Goal: Information Seeking & Learning: Check status

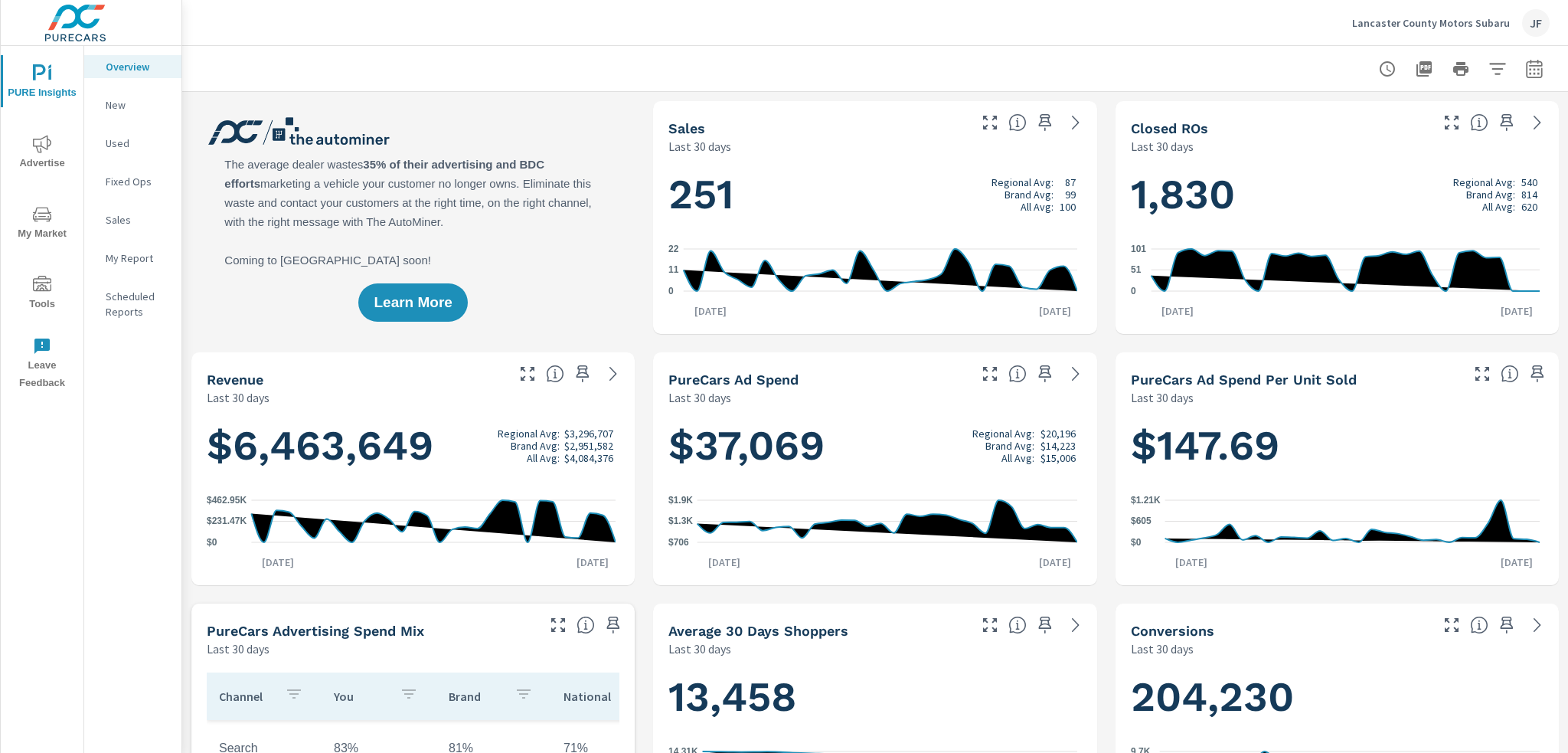
click at [46, 142] on icon "nav menu" at bounding box center [42, 144] width 18 height 18
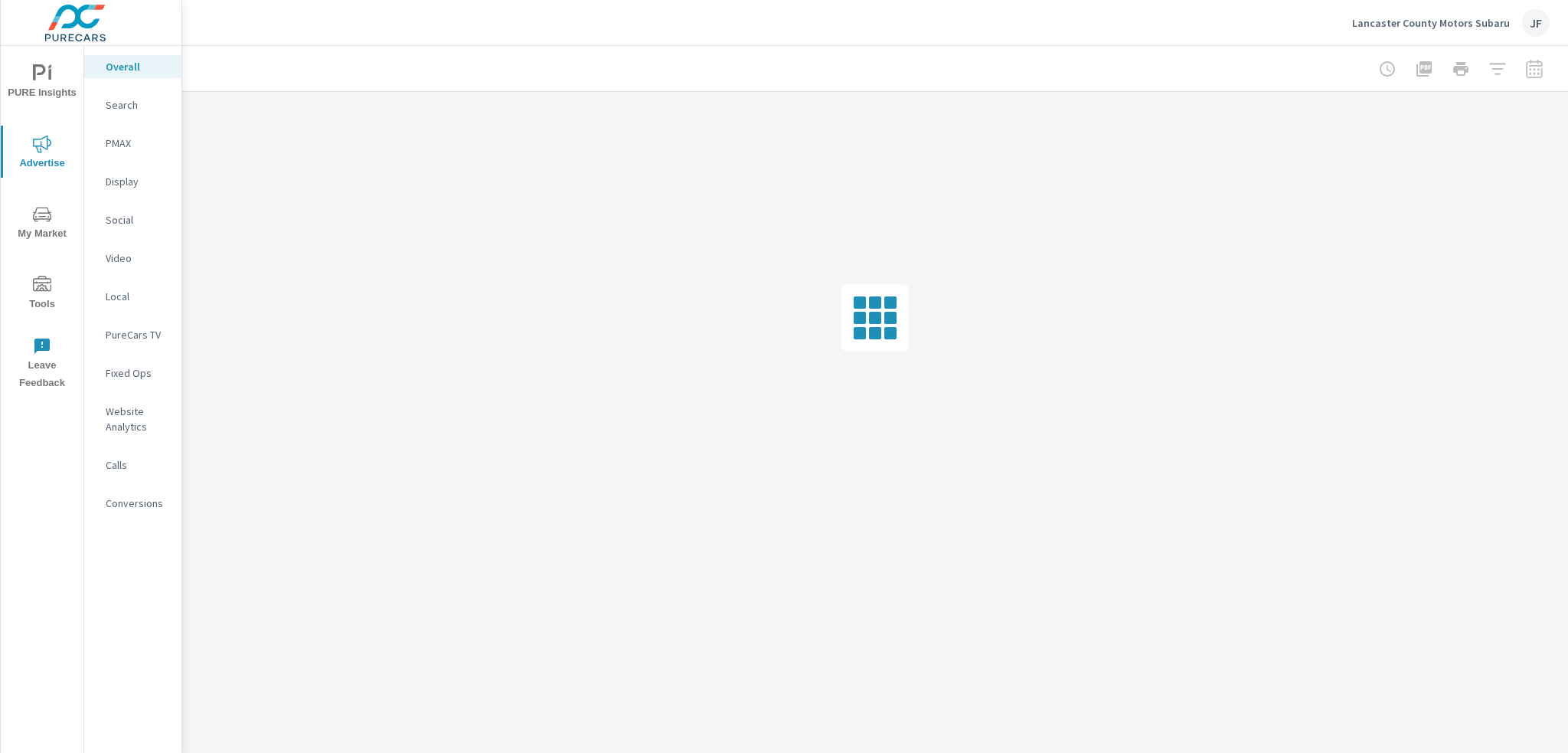
click at [128, 110] on p "Search" at bounding box center [138, 105] width 64 height 15
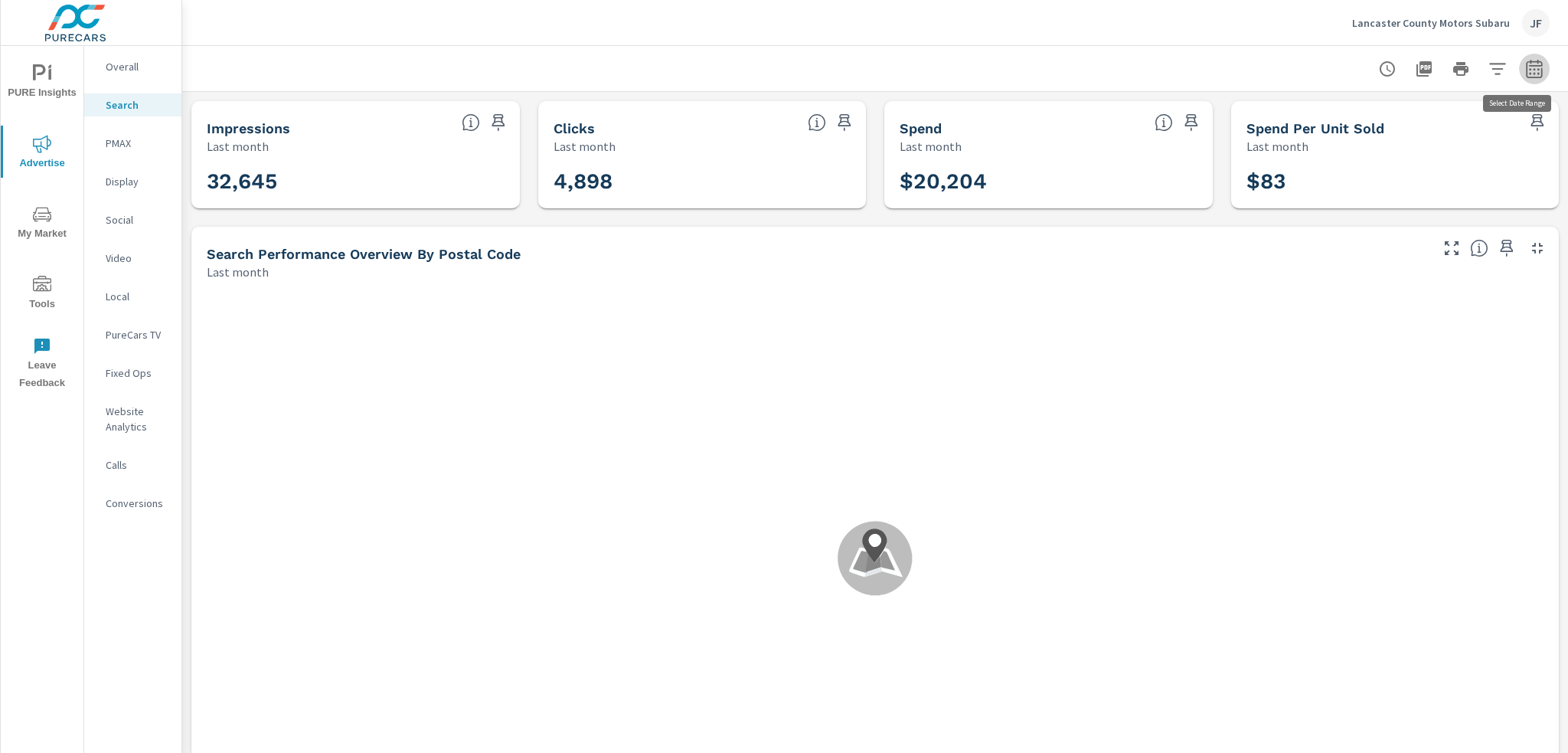
click at [1527, 67] on icon "button" at bounding box center [1535, 69] width 18 height 18
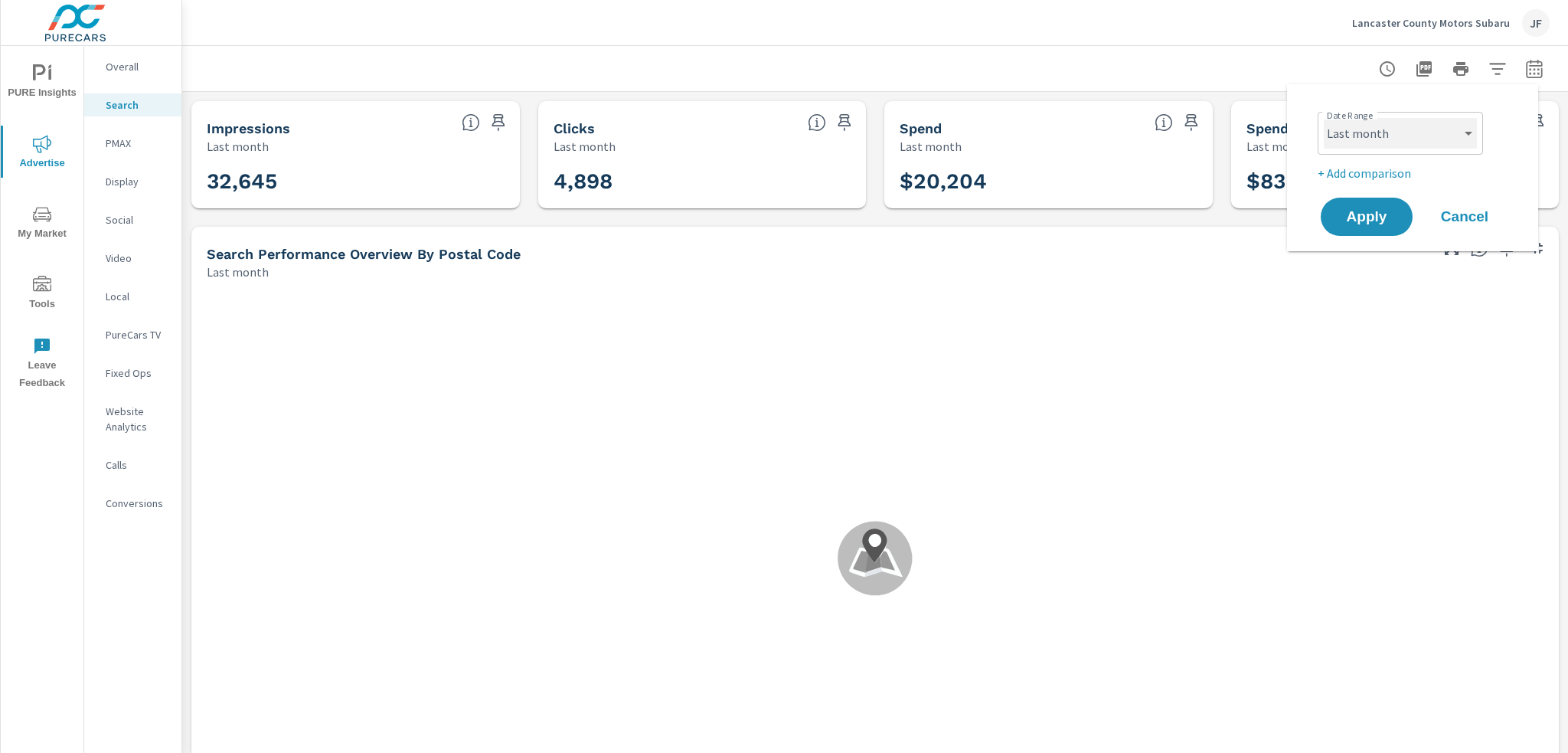
click at [1430, 136] on select "Custom Yesterday Last week Last 7 days Last 14 days Last 30 days Last 45 days L…" at bounding box center [1400, 134] width 153 height 31
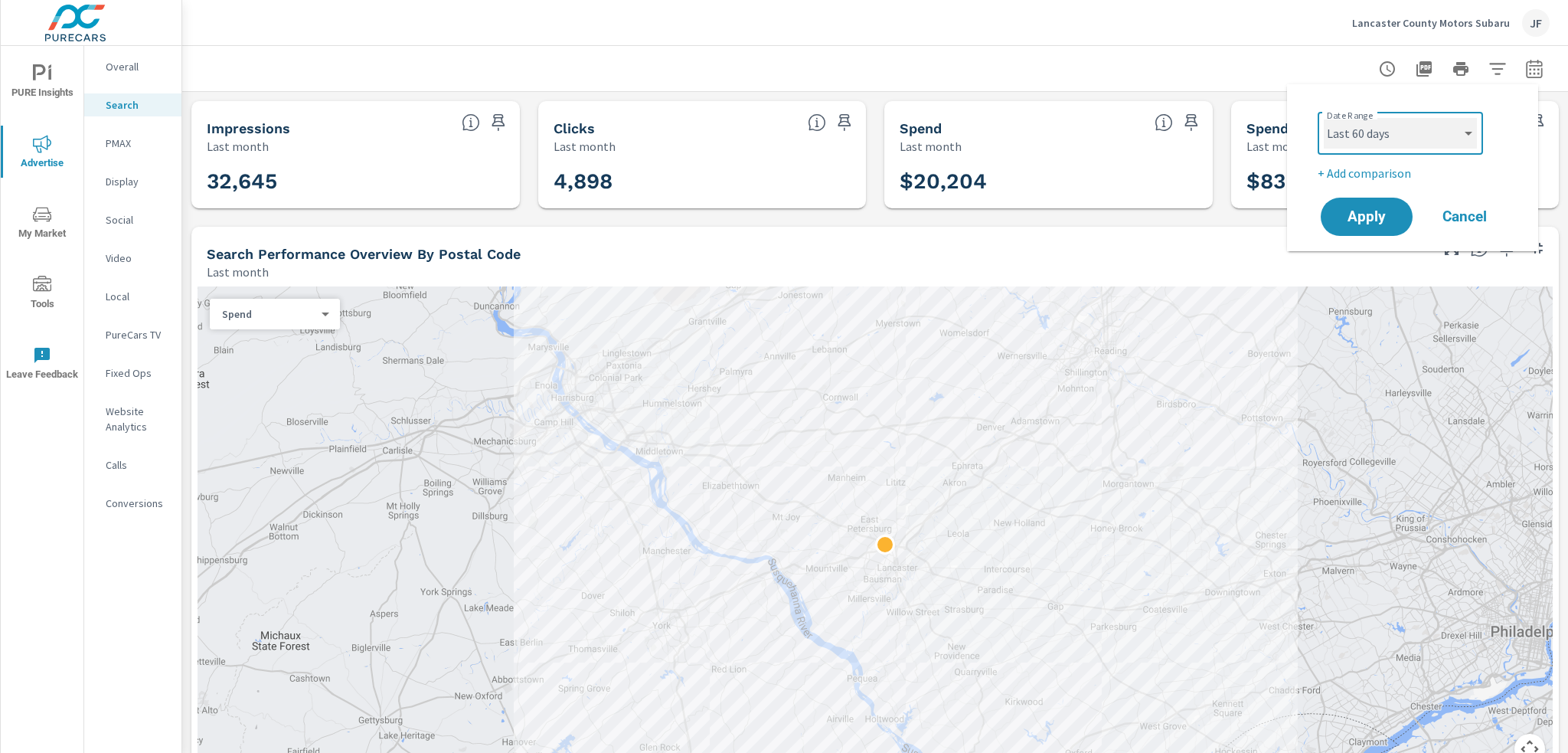
click at [1324, 118] on select "Custom Yesterday Last week Last 7 days Last 14 days Last 30 days Last 45 days L…" at bounding box center [1400, 134] width 153 height 31
click at [1420, 129] on select "Custom Yesterday Last week Last 7 days Last 14 days Last 30 days Last 45 days L…" at bounding box center [1400, 134] width 153 height 31
click at [1324, 118] on select "Custom Yesterday Last week Last 7 days Last 14 days Last 30 days Last 45 days L…" at bounding box center [1400, 134] width 153 height 31
select select "Last 90 days"
click at [1367, 214] on span "Apply" at bounding box center [1367, 217] width 63 height 15
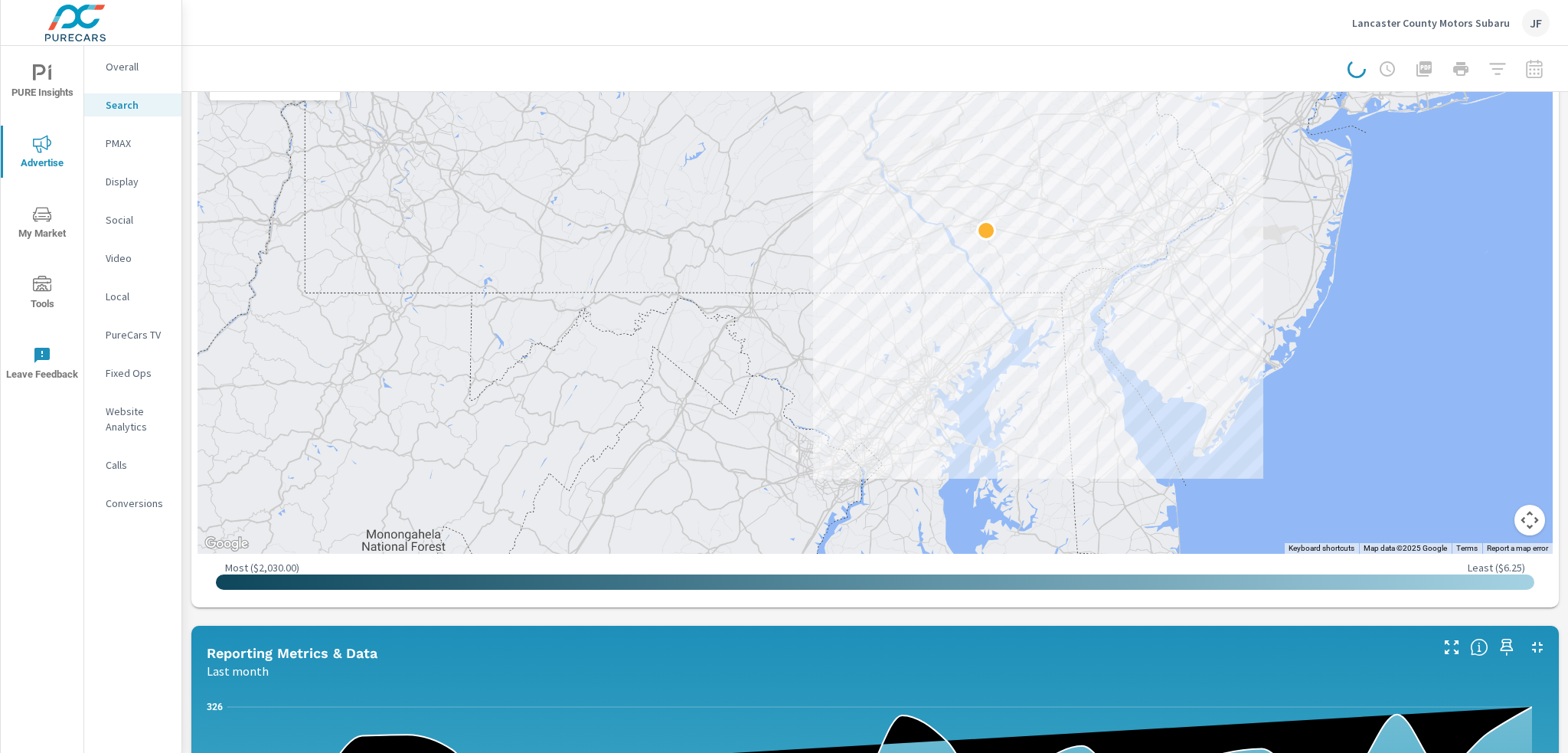
scroll to position [230, 0]
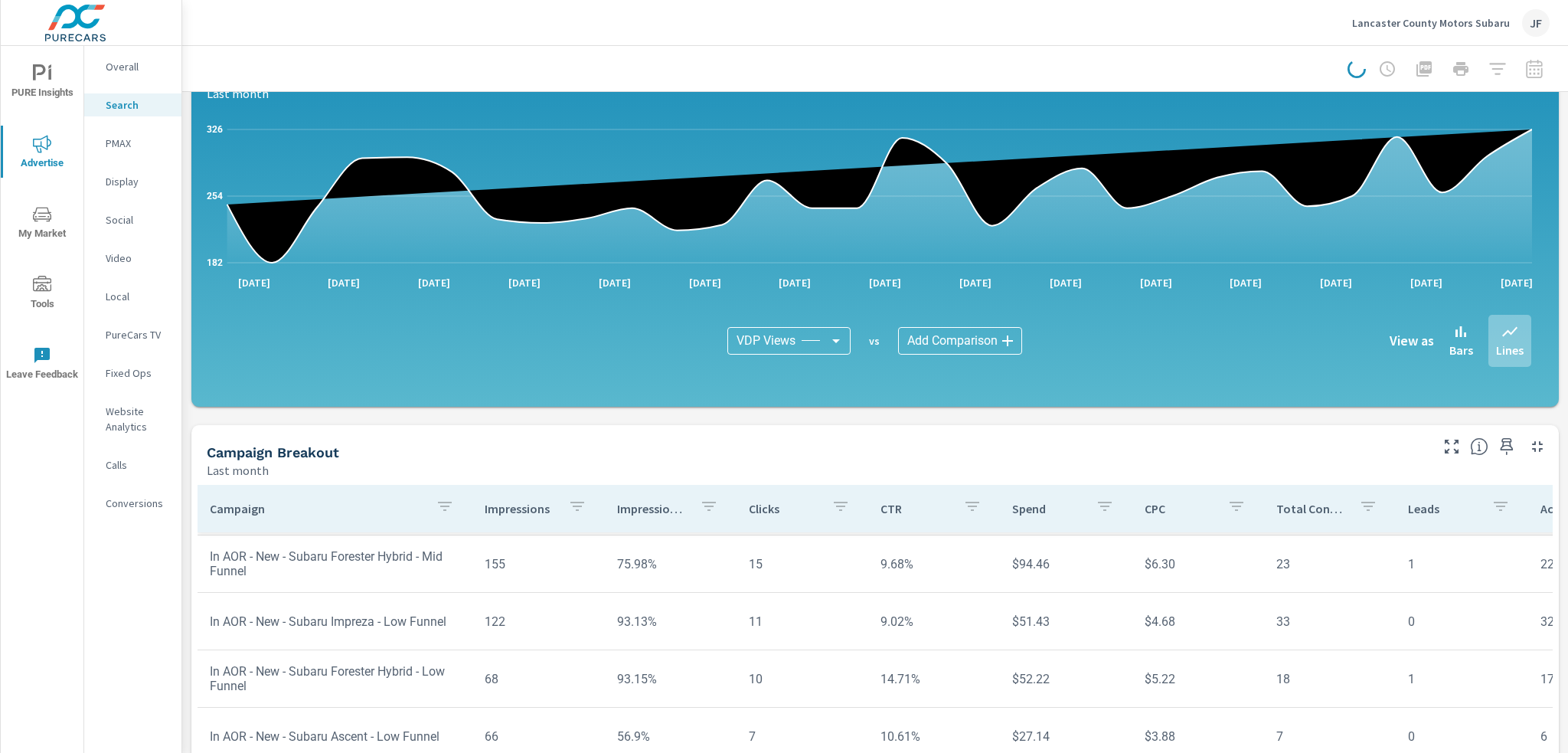
scroll to position [971, 0]
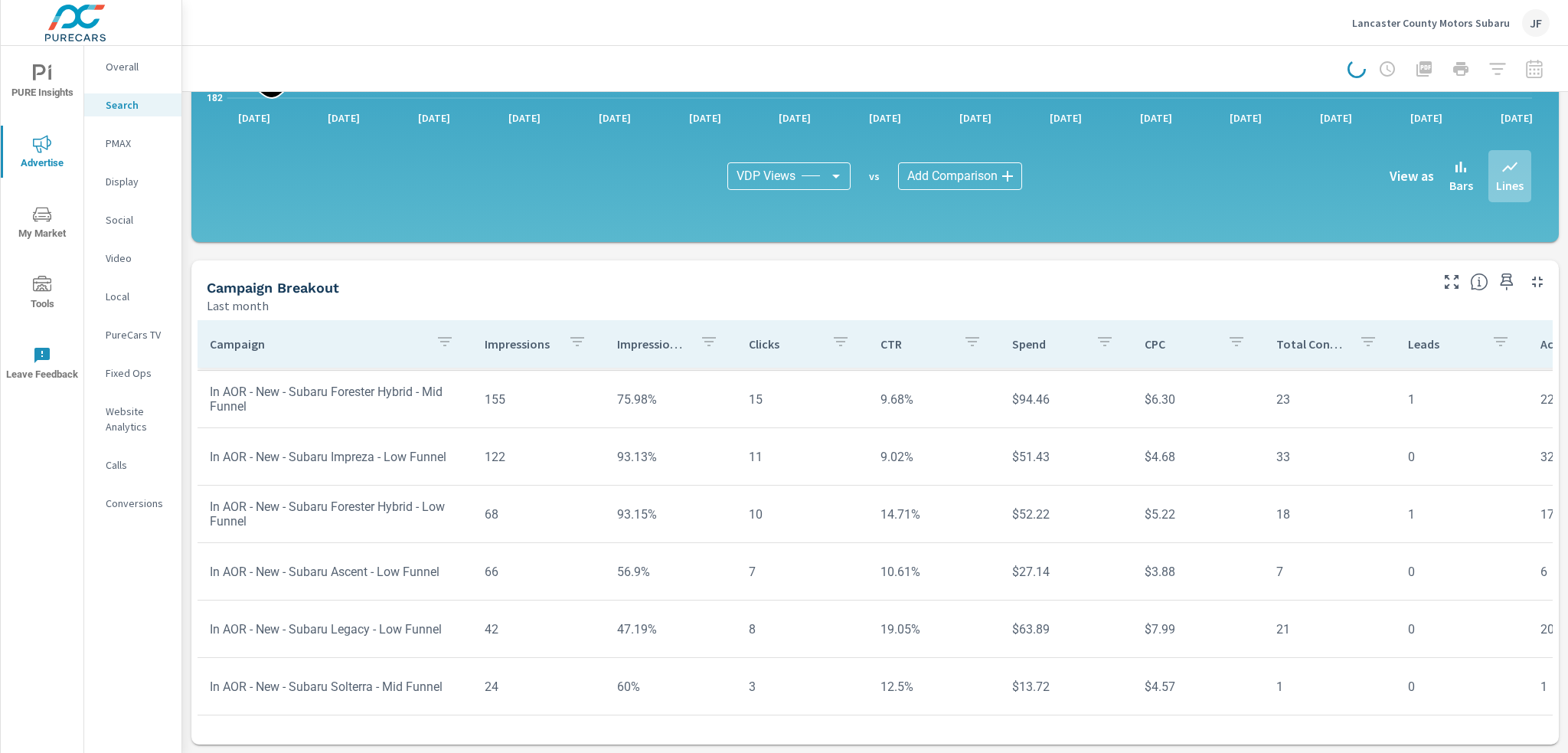
scroll to position [871, 0]
click at [1451, 280] on button "button" at bounding box center [1452, 282] width 25 height 25
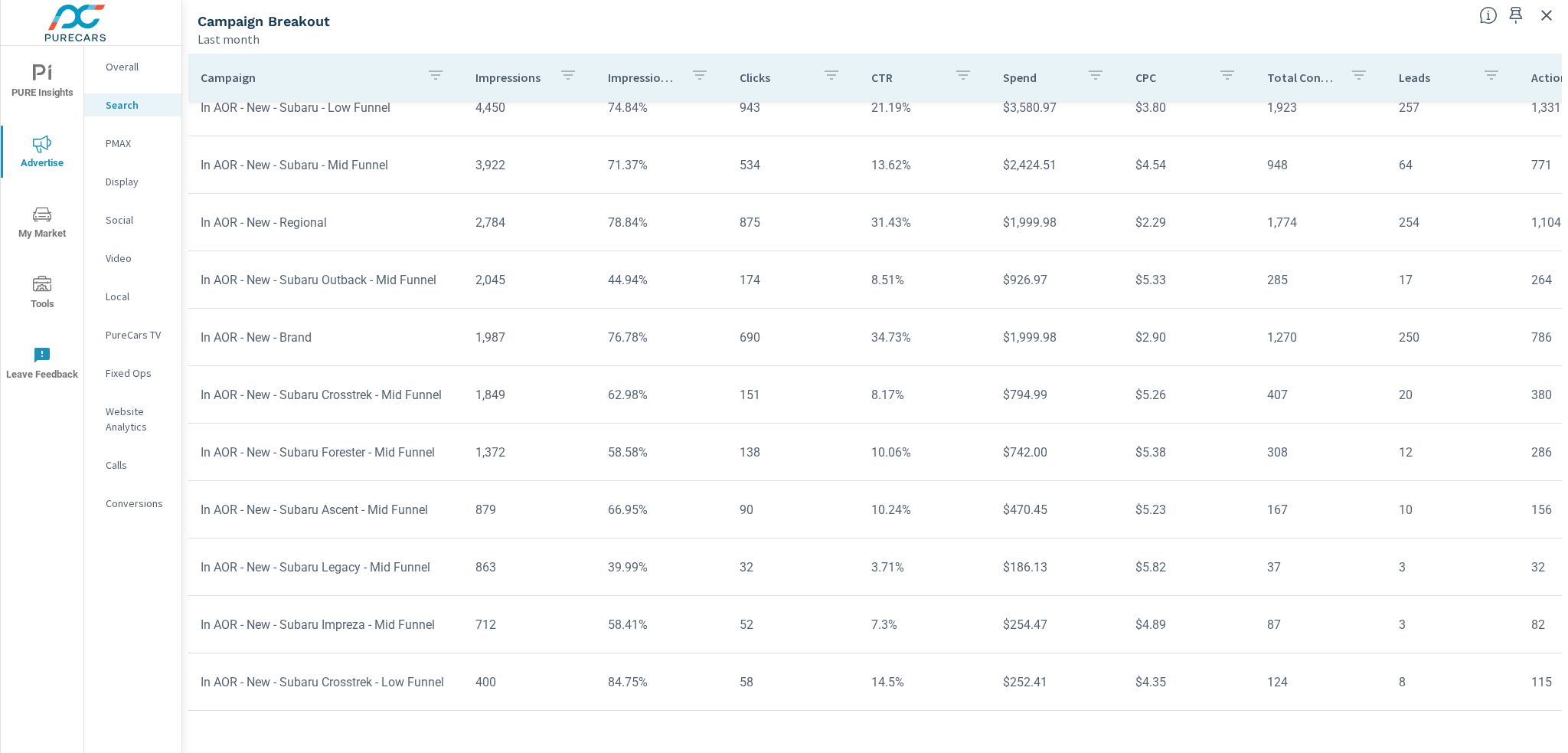
scroll to position [69, 0]
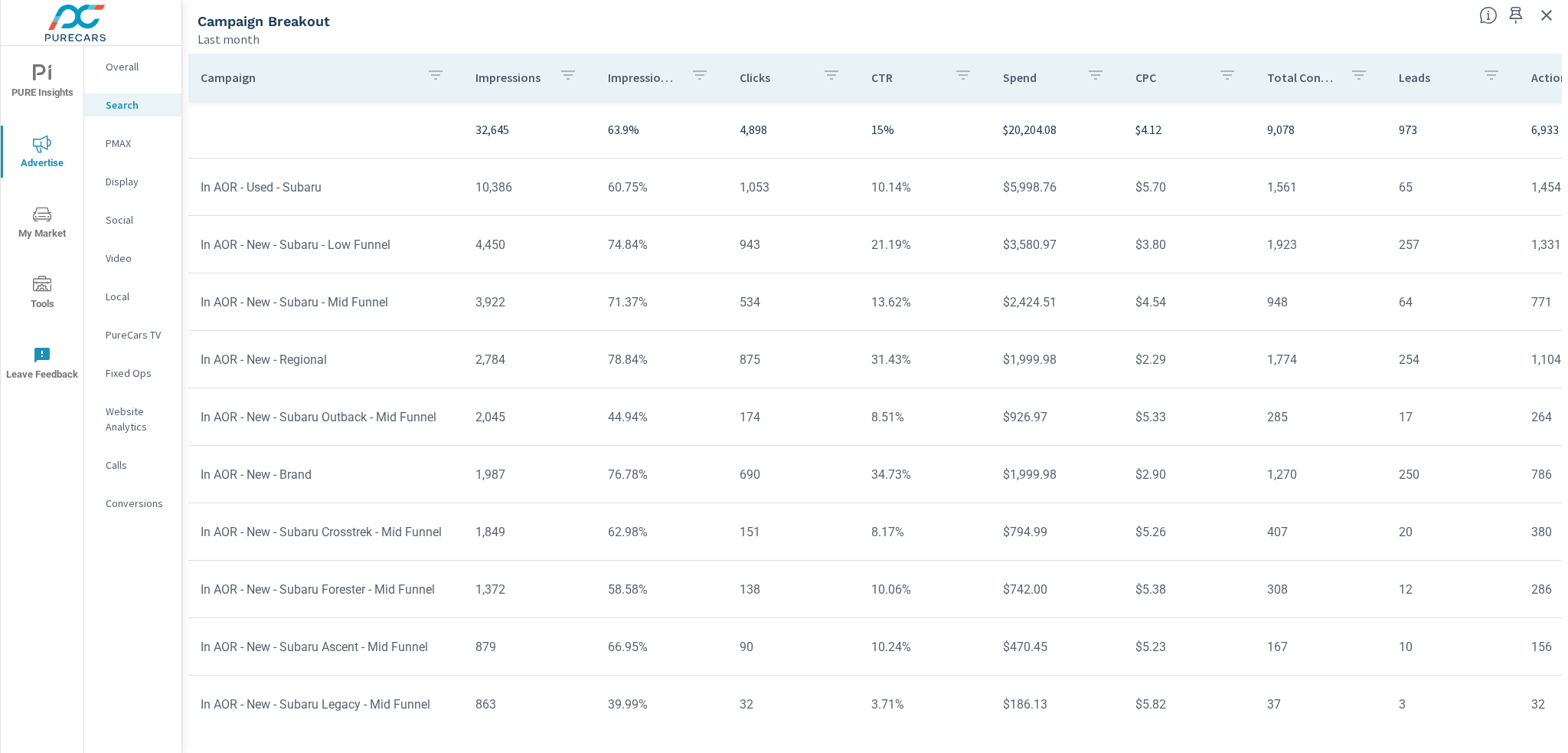
click at [328, 65] on div "Campaign" at bounding box center [326, 78] width 250 height 35
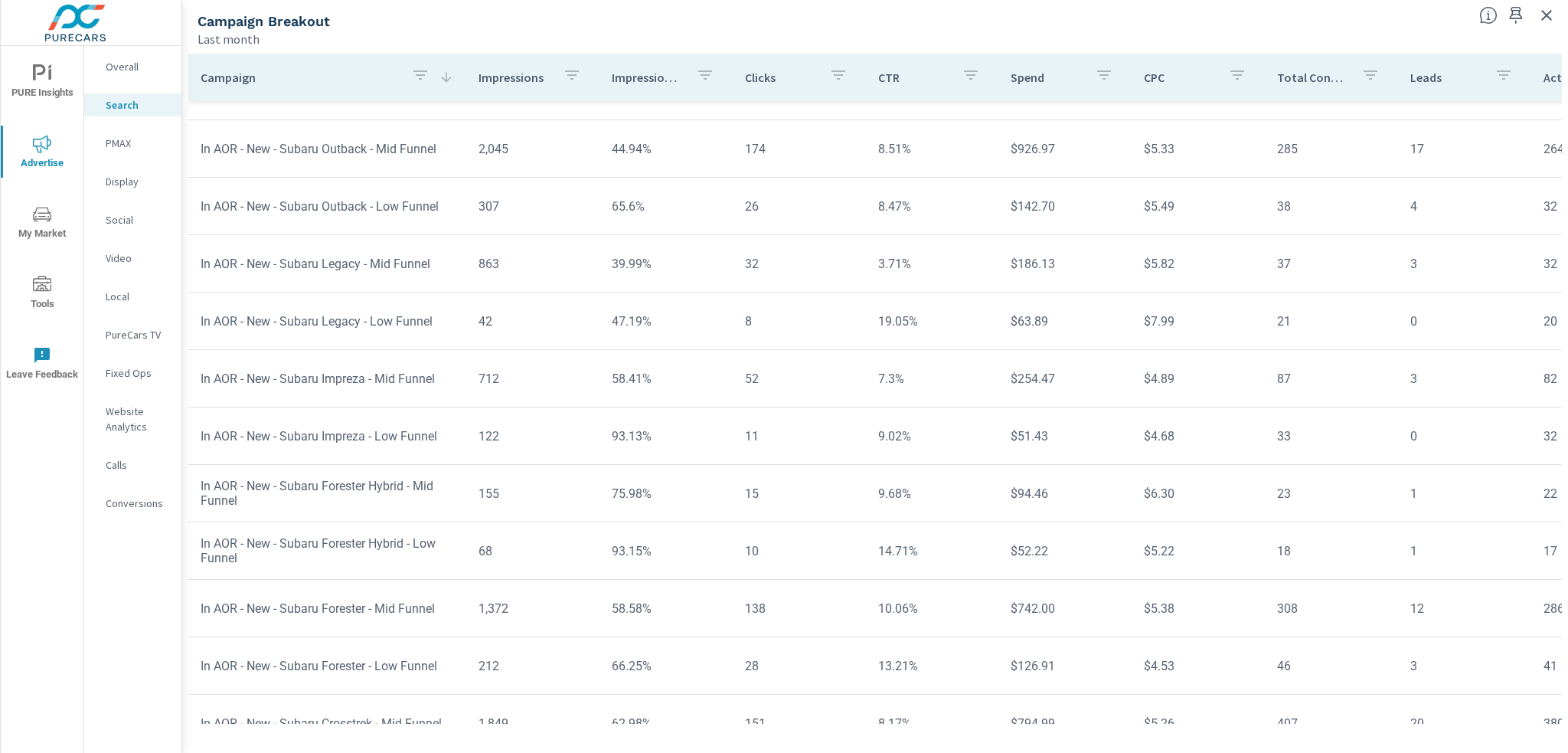
scroll to position [122, 0]
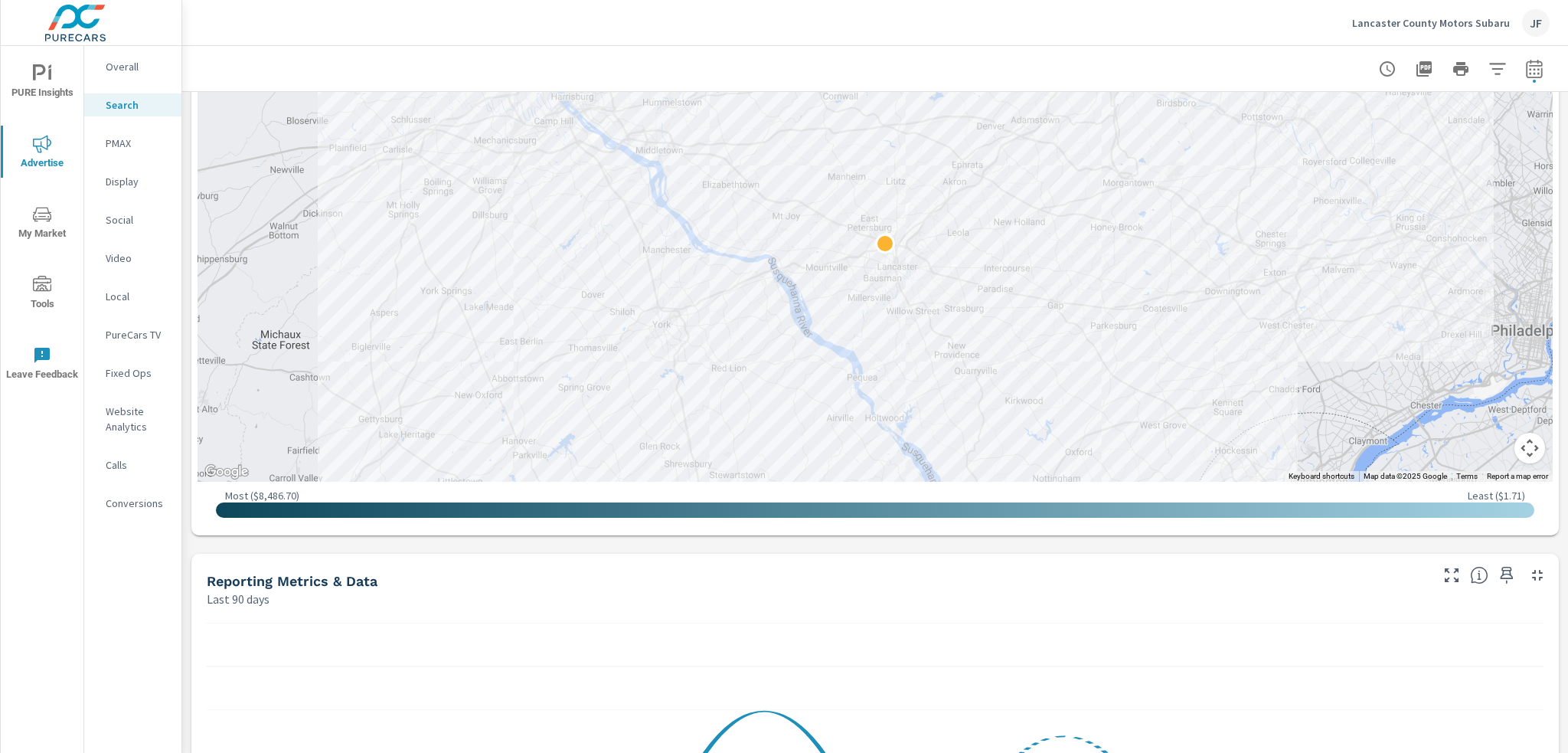
scroll to position [307, 0]
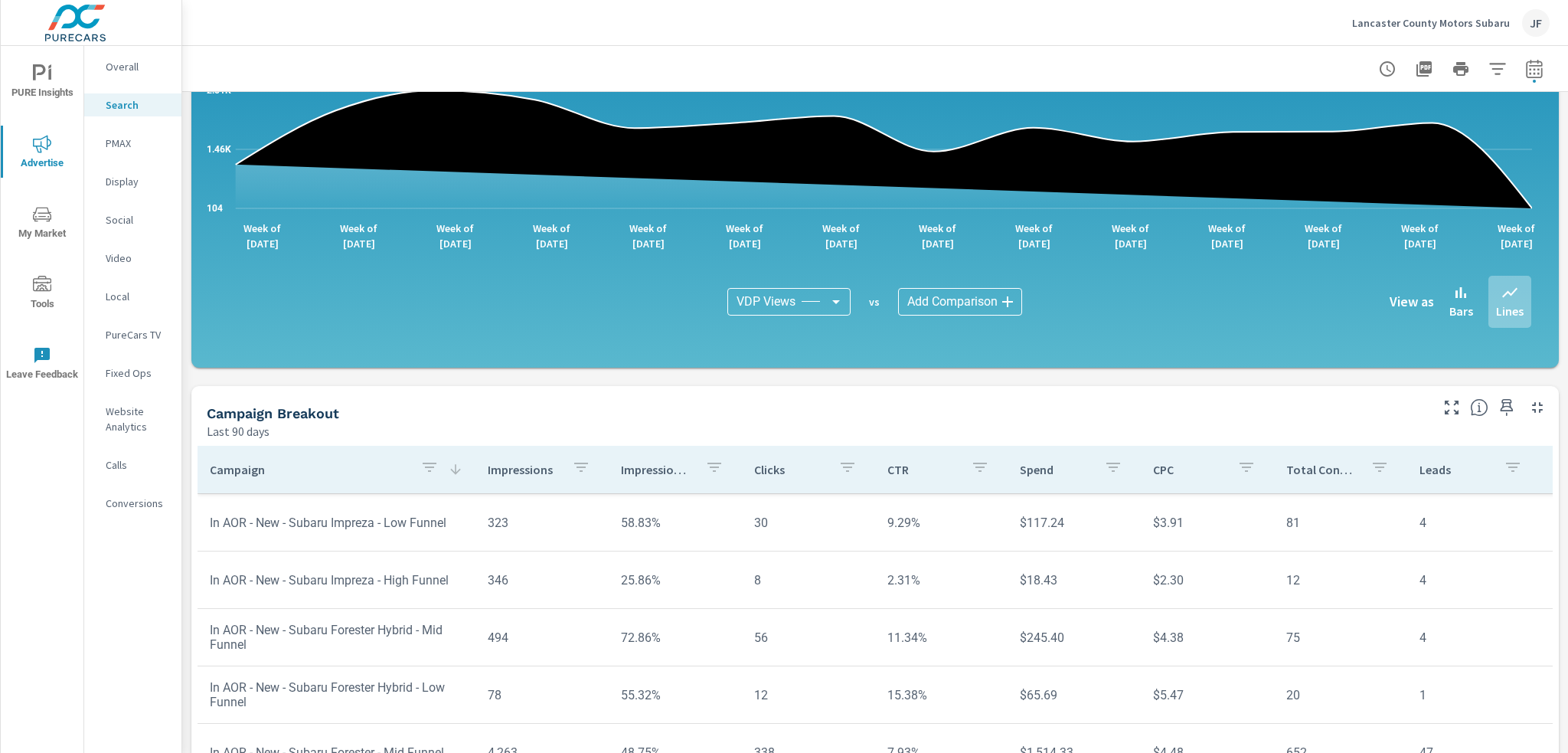
scroll to position [971, 0]
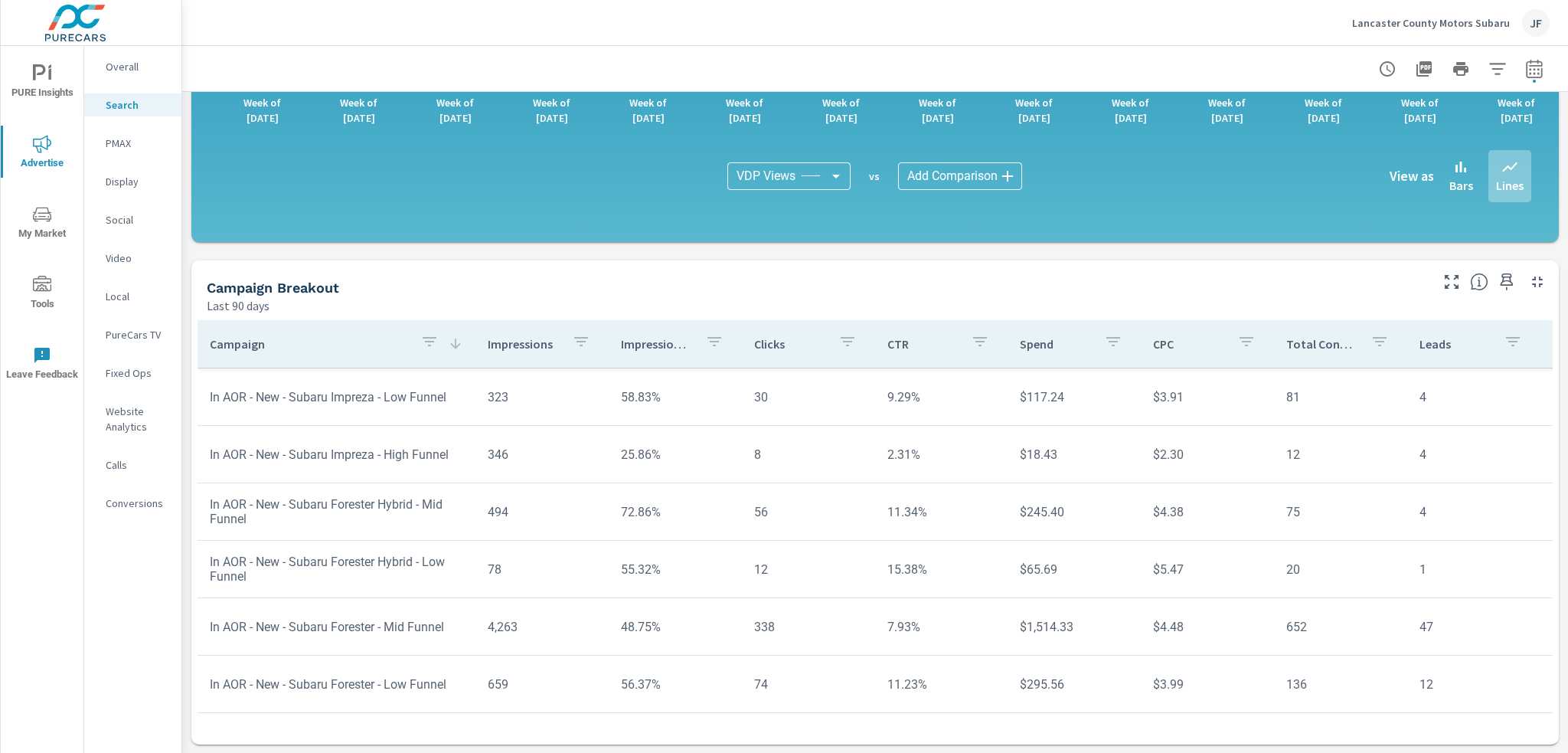
click at [360, 343] on p "Campaign" at bounding box center [309, 344] width 198 height 15
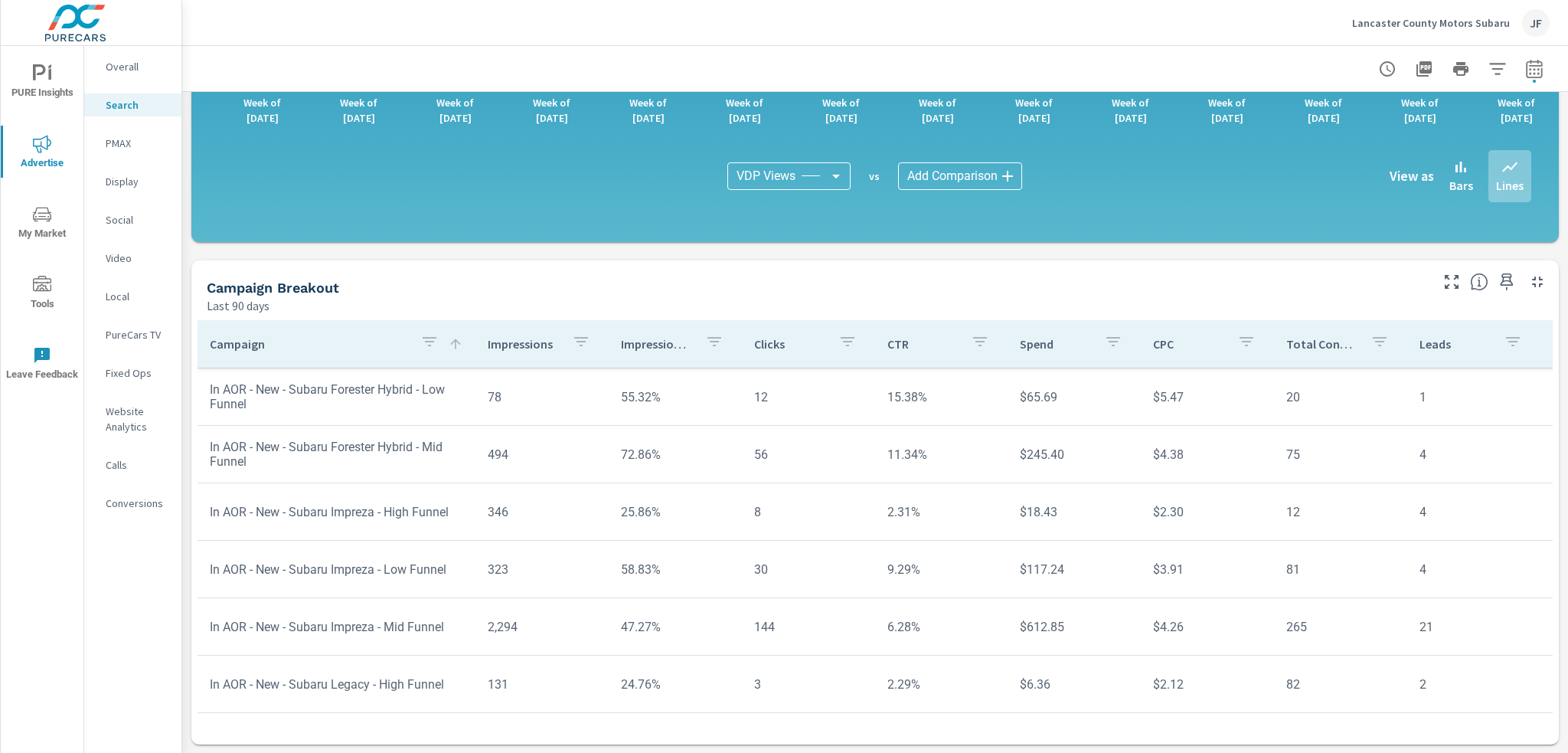
click at [378, 343] on p "Campaign" at bounding box center [309, 344] width 198 height 15
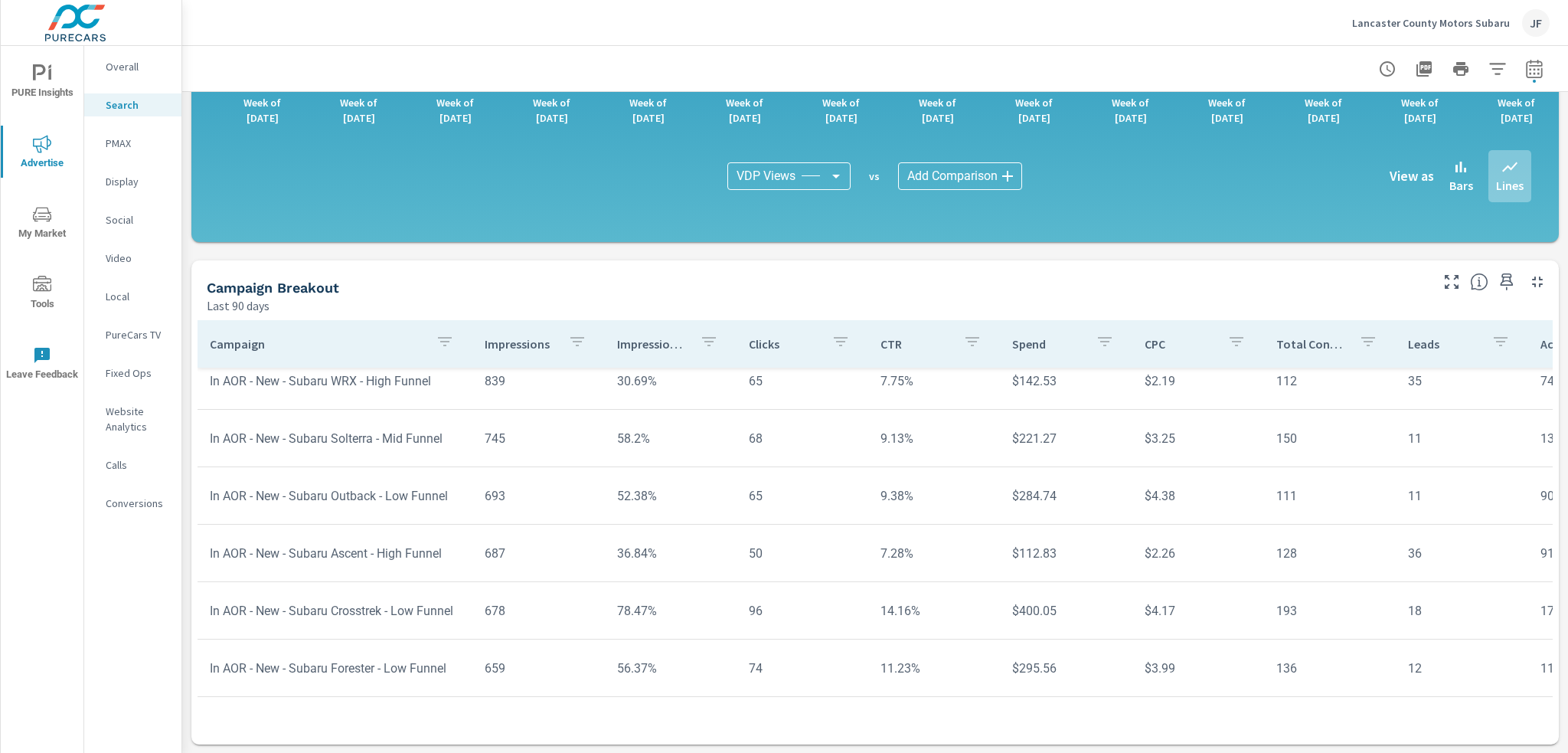
scroll to position [785, 0]
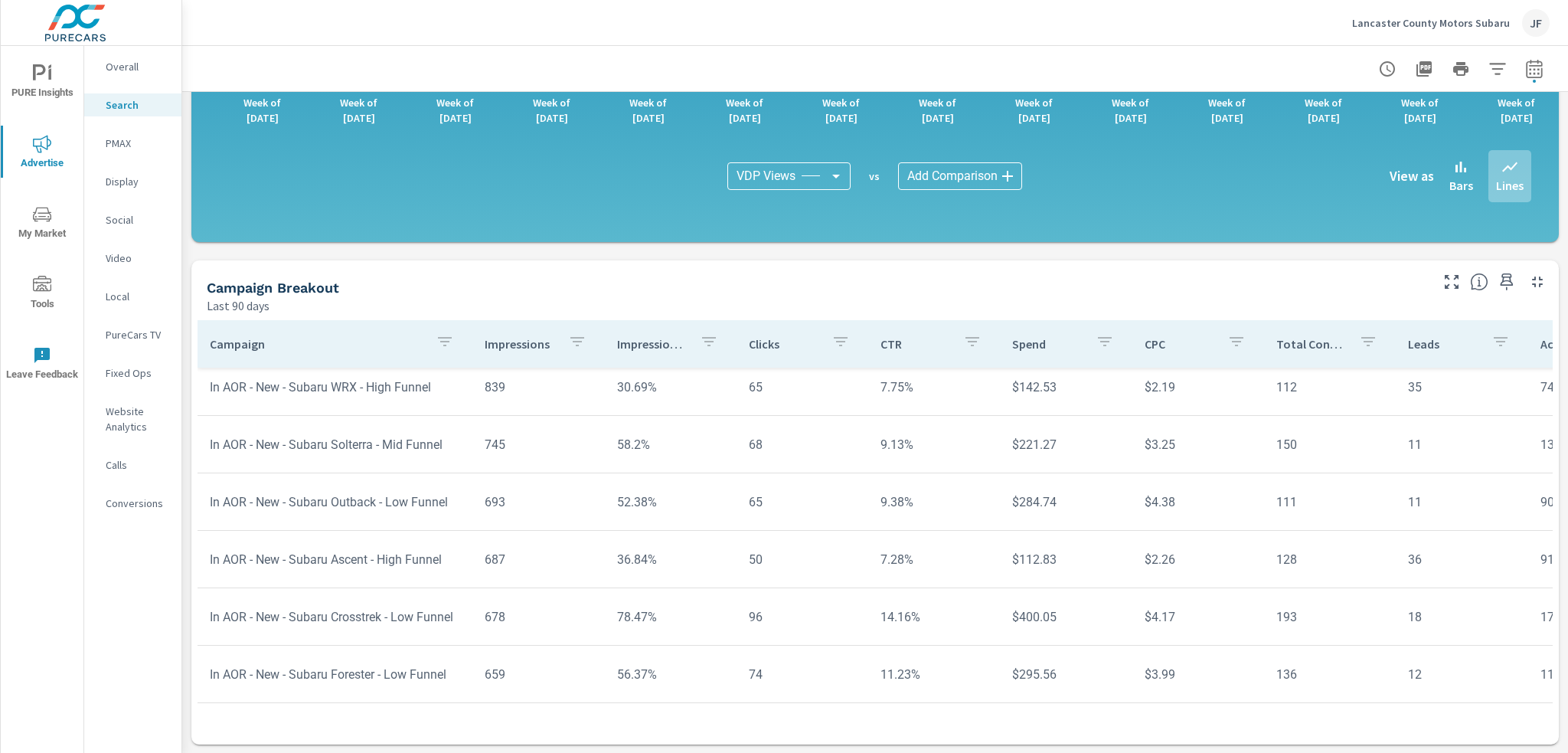
scroll to position [937, 0]
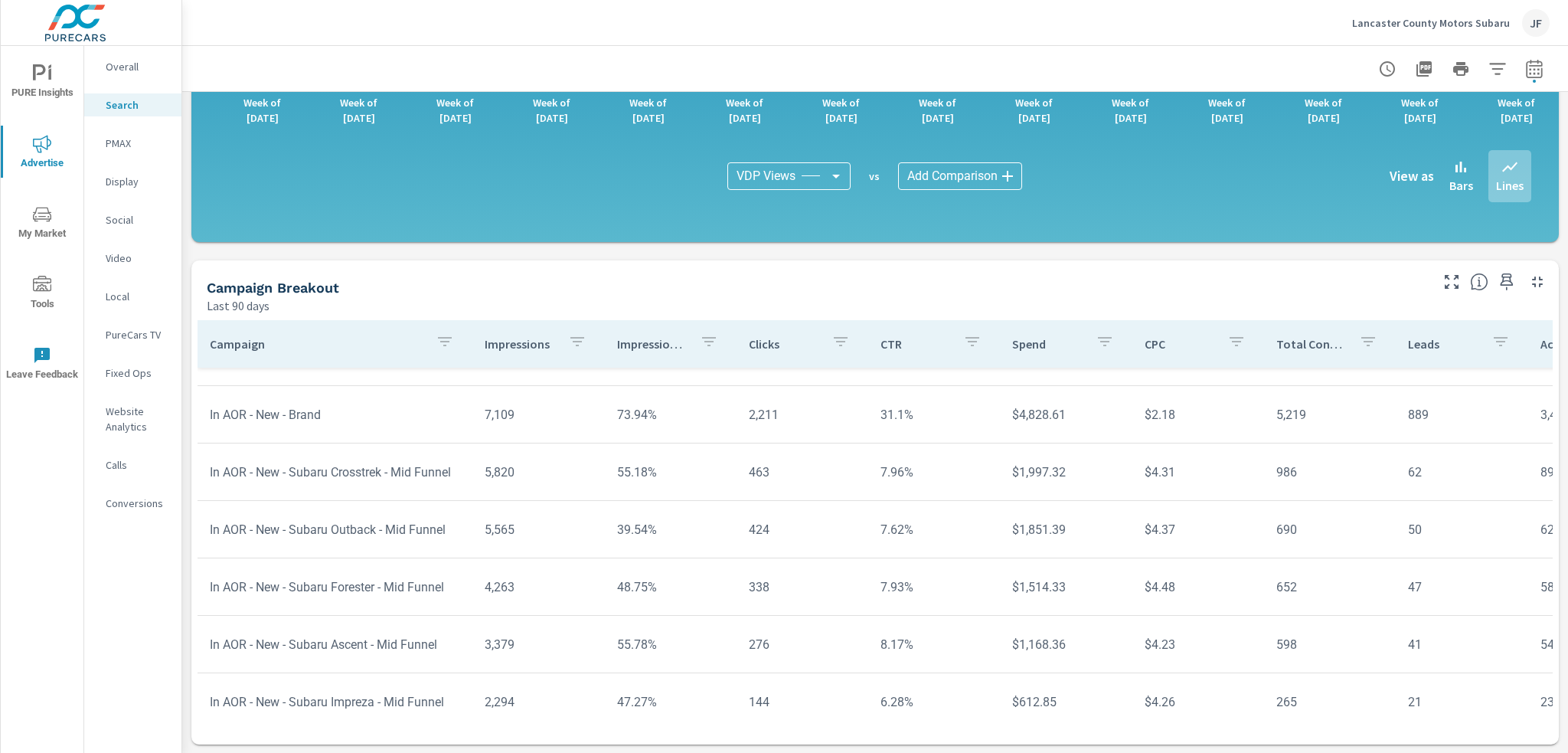
scroll to position [325, 0]
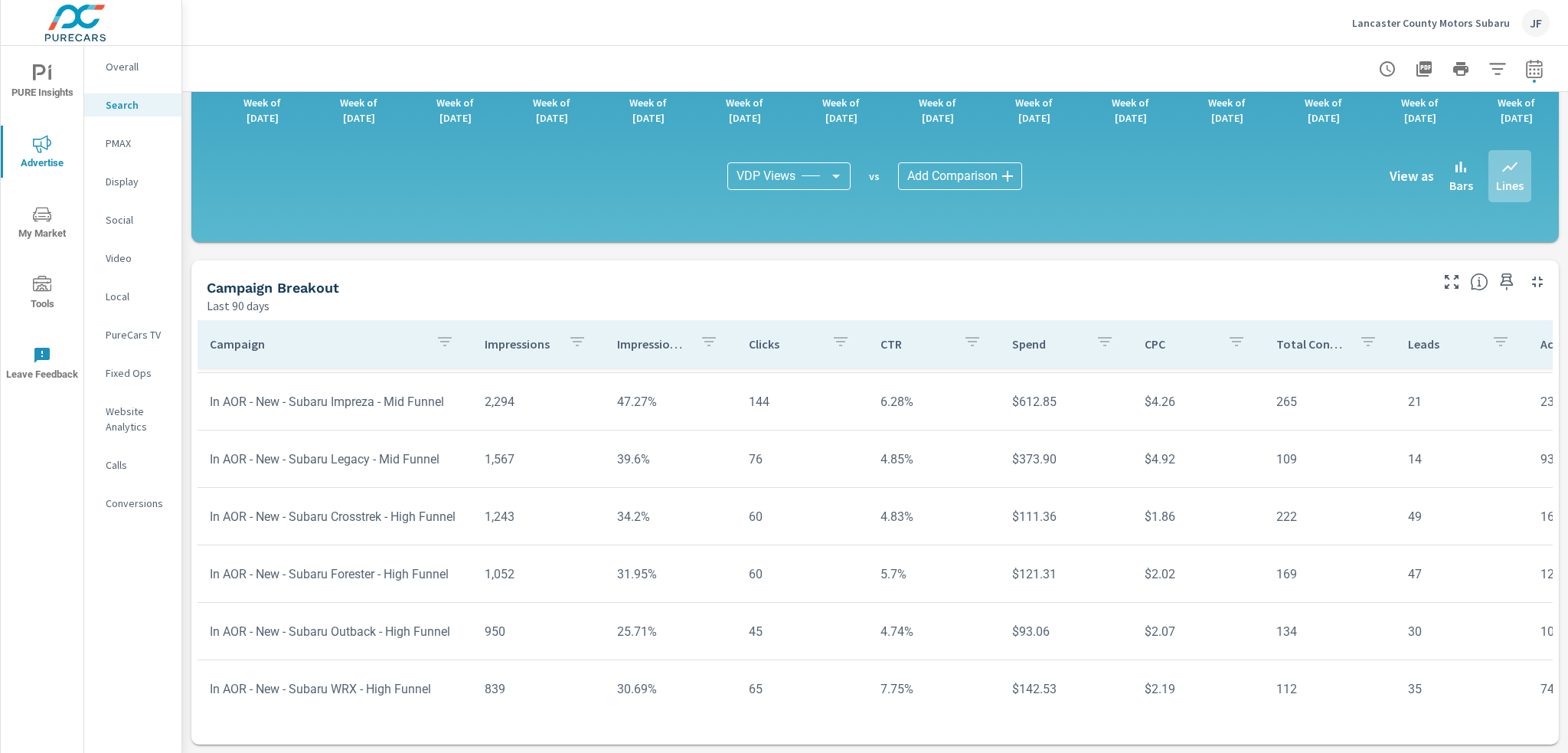
scroll to position [631, 0]
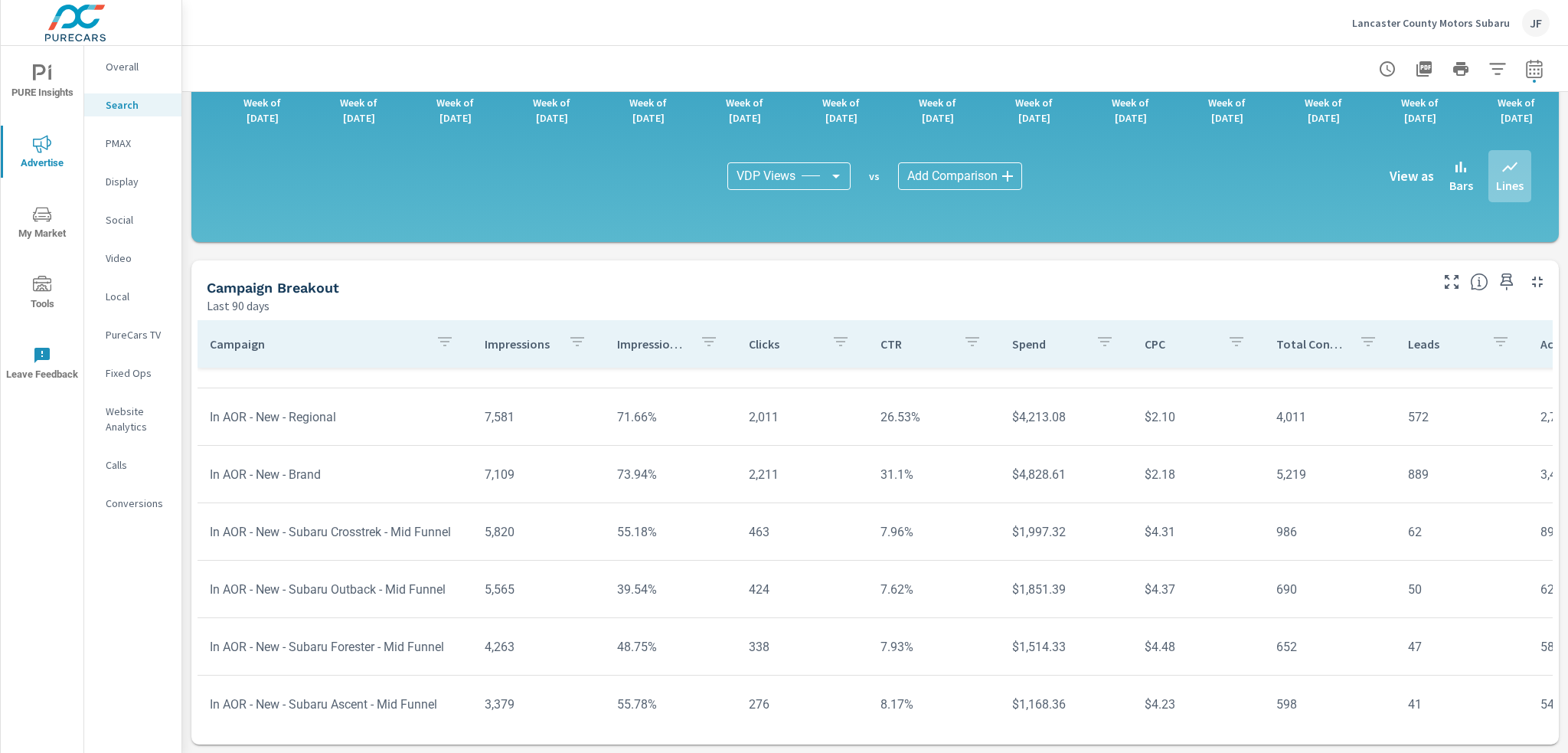
scroll to position [248, 0]
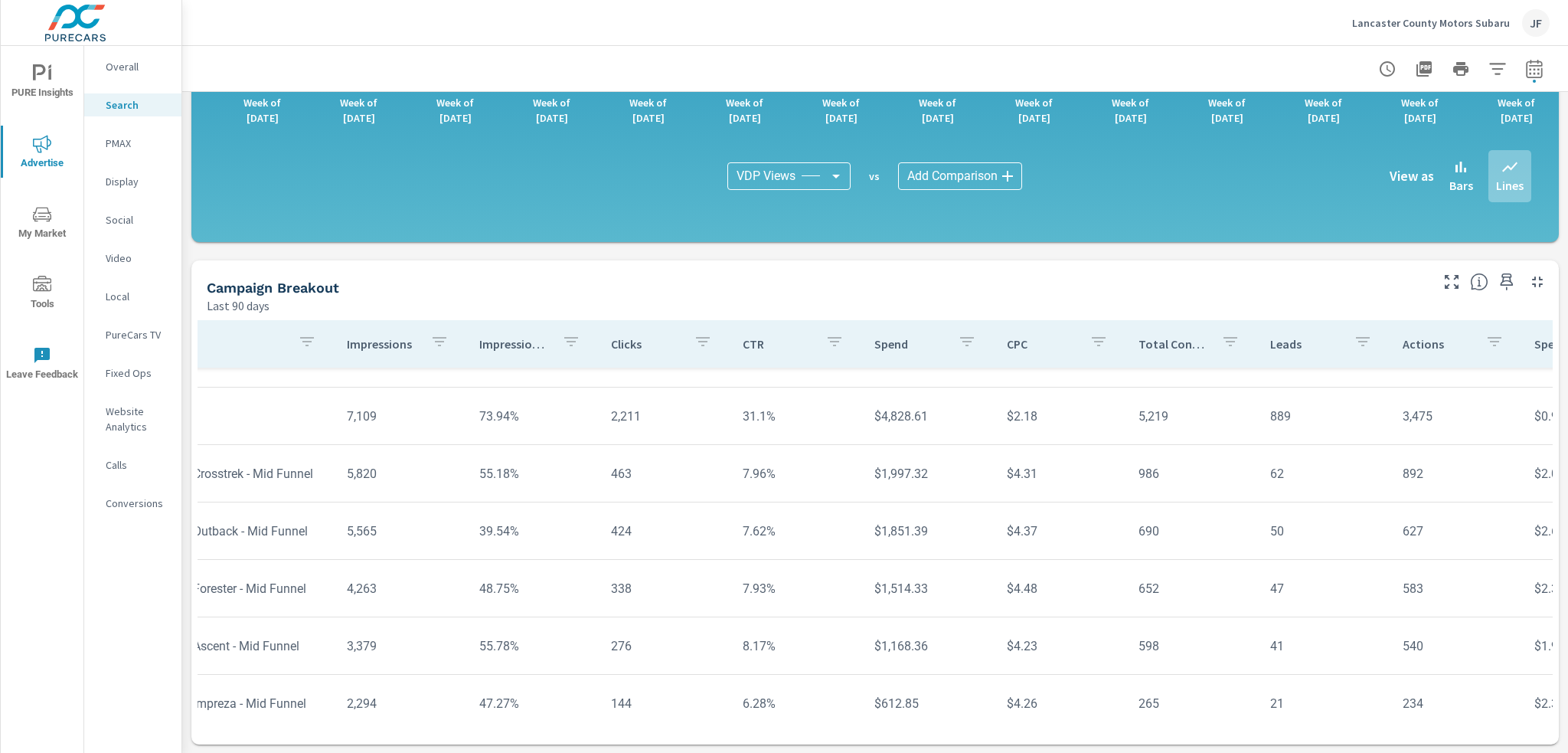
scroll to position [325, 98]
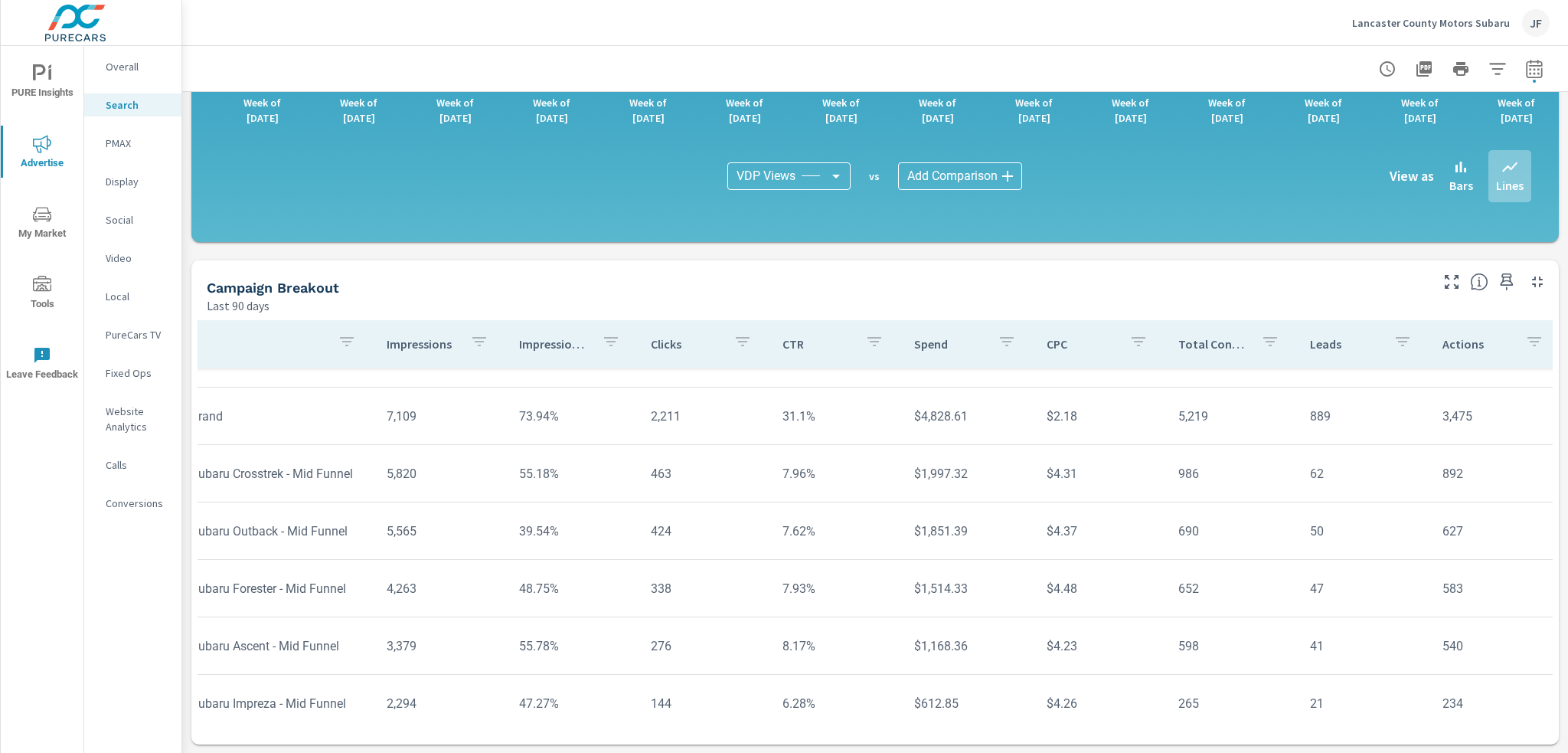
click at [1526, 67] on icon "button" at bounding box center [1535, 69] width 18 height 18
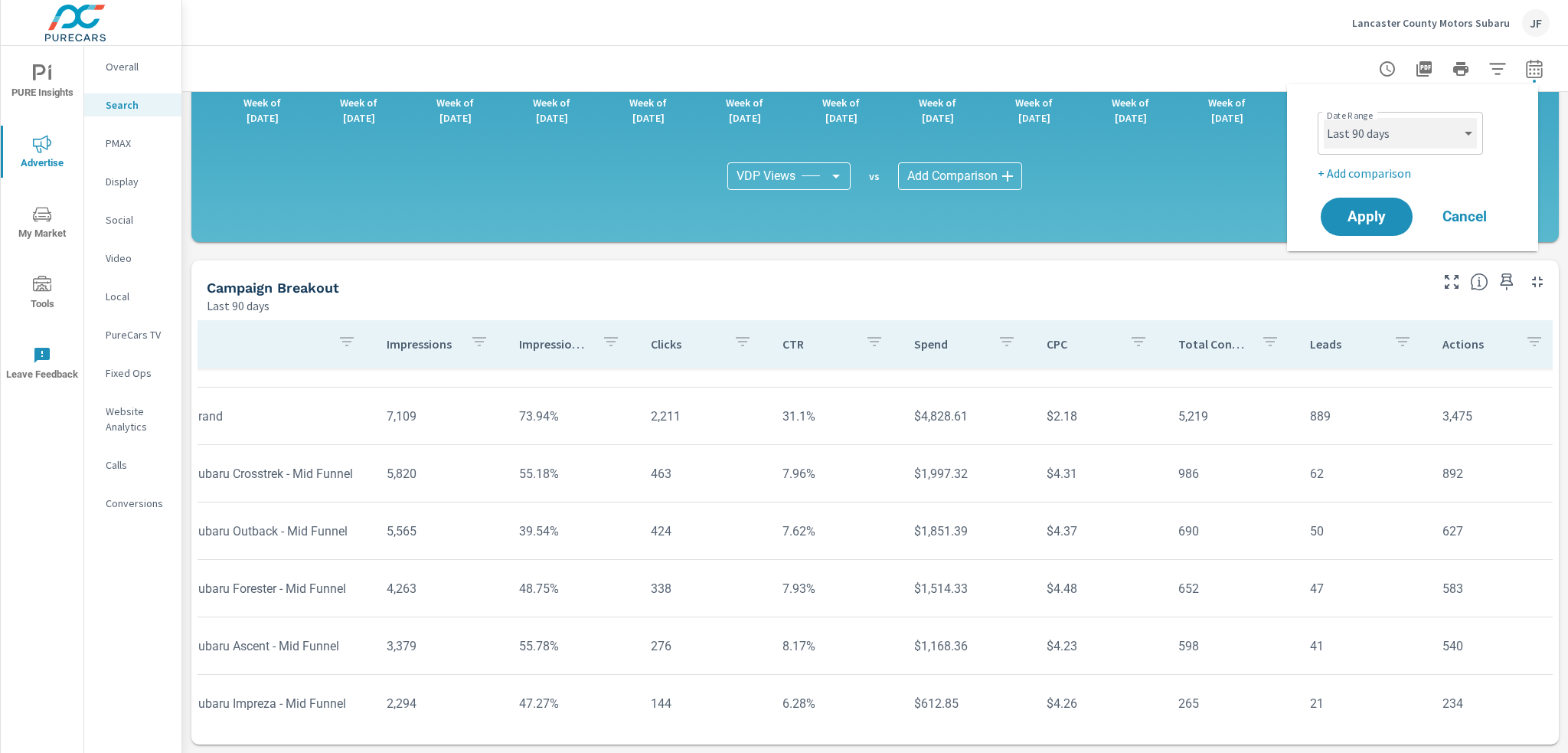
click at [1427, 131] on select "Custom Yesterday Last week Last 7 days Last 14 days Last 30 days Last 45 days L…" at bounding box center [1400, 134] width 153 height 31
click at [1324, 118] on select "Custom Yesterday Last week Last 7 days Last 14 days Last 30 days Last 45 days L…" at bounding box center [1400, 134] width 153 height 31
select select "Last month"
click at [1357, 211] on span "Apply" at bounding box center [1367, 217] width 63 height 15
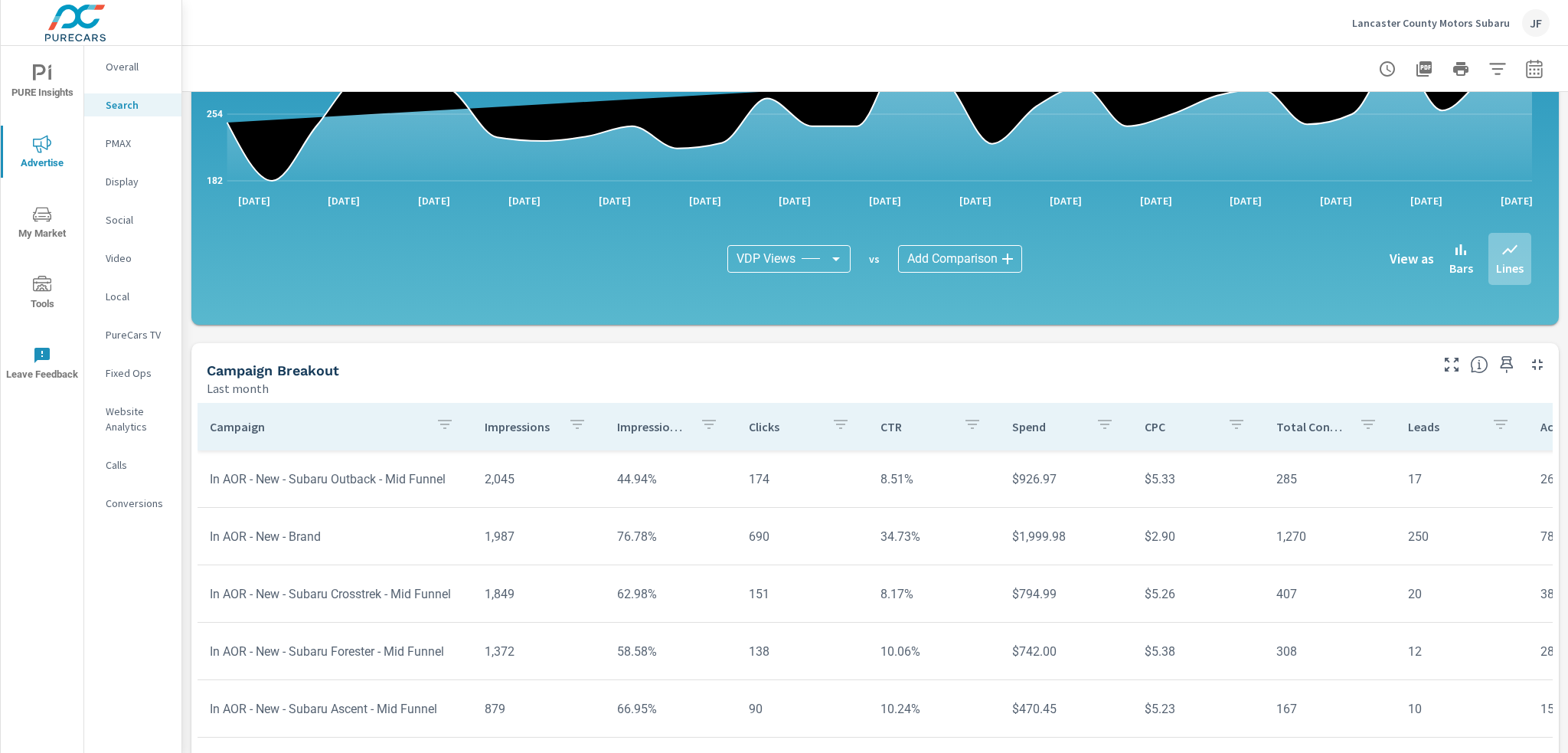
scroll to position [919, 0]
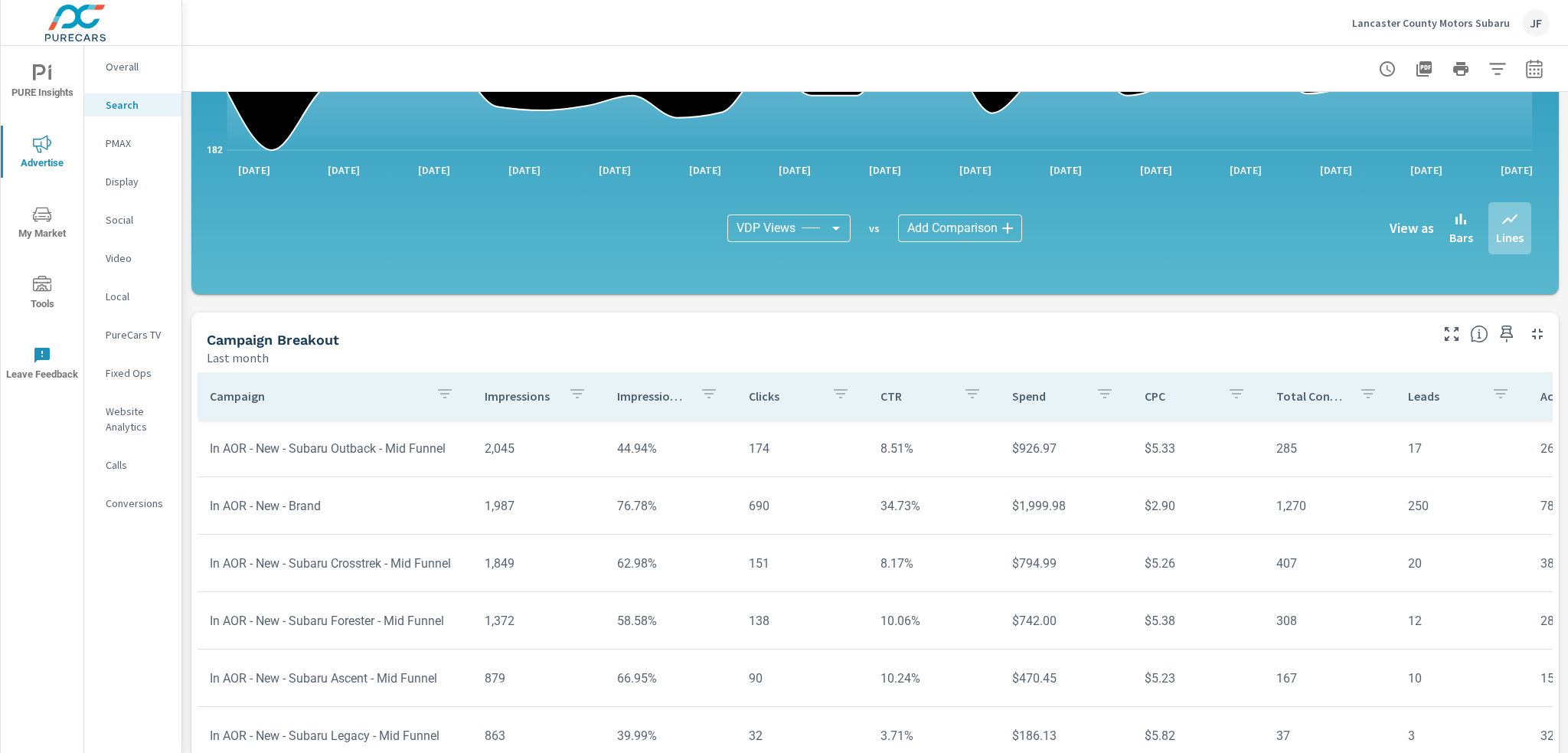
click at [383, 397] on p "Campaign" at bounding box center [317, 396] width 214 height 15
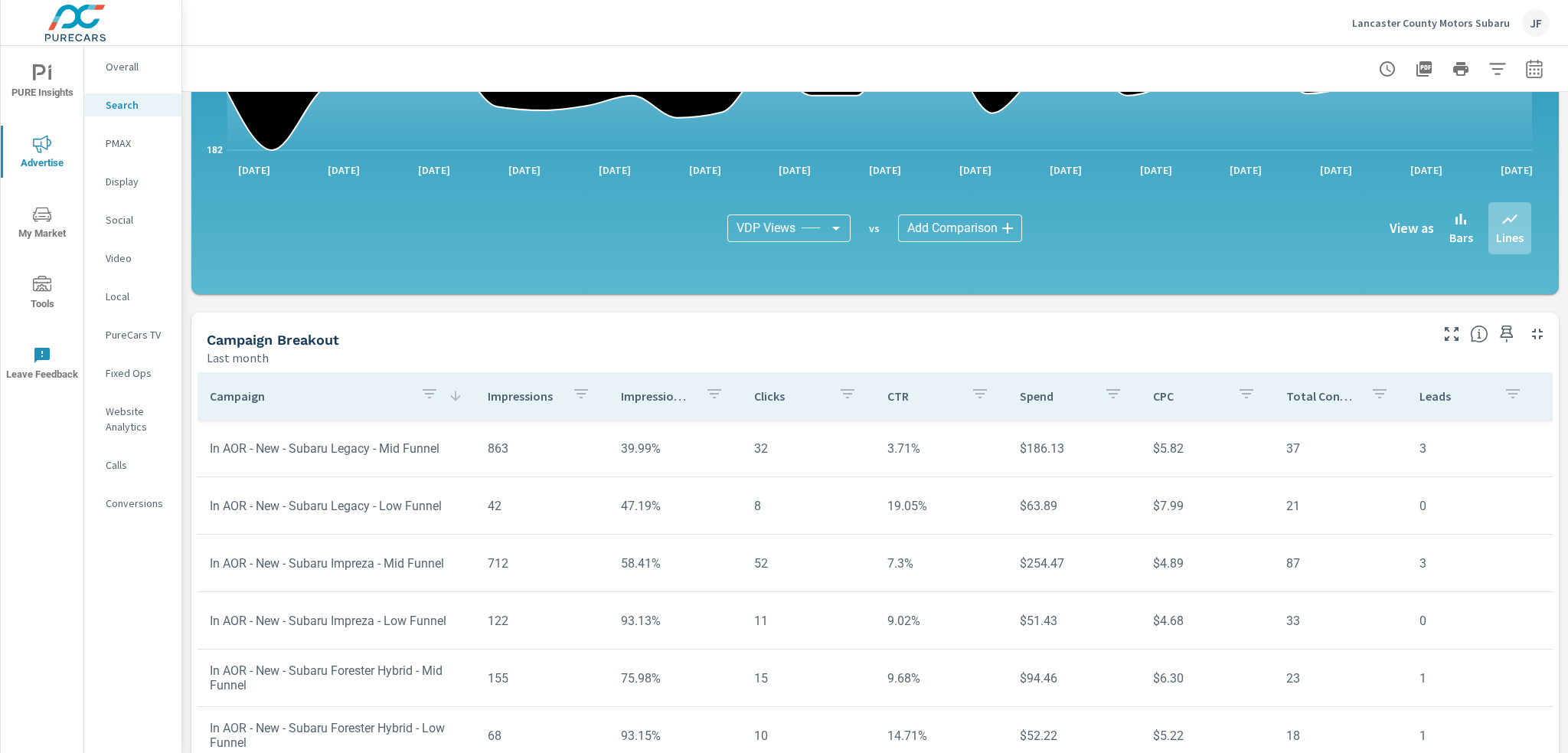
click at [394, 398] on p "Campaign" at bounding box center [309, 396] width 198 height 15
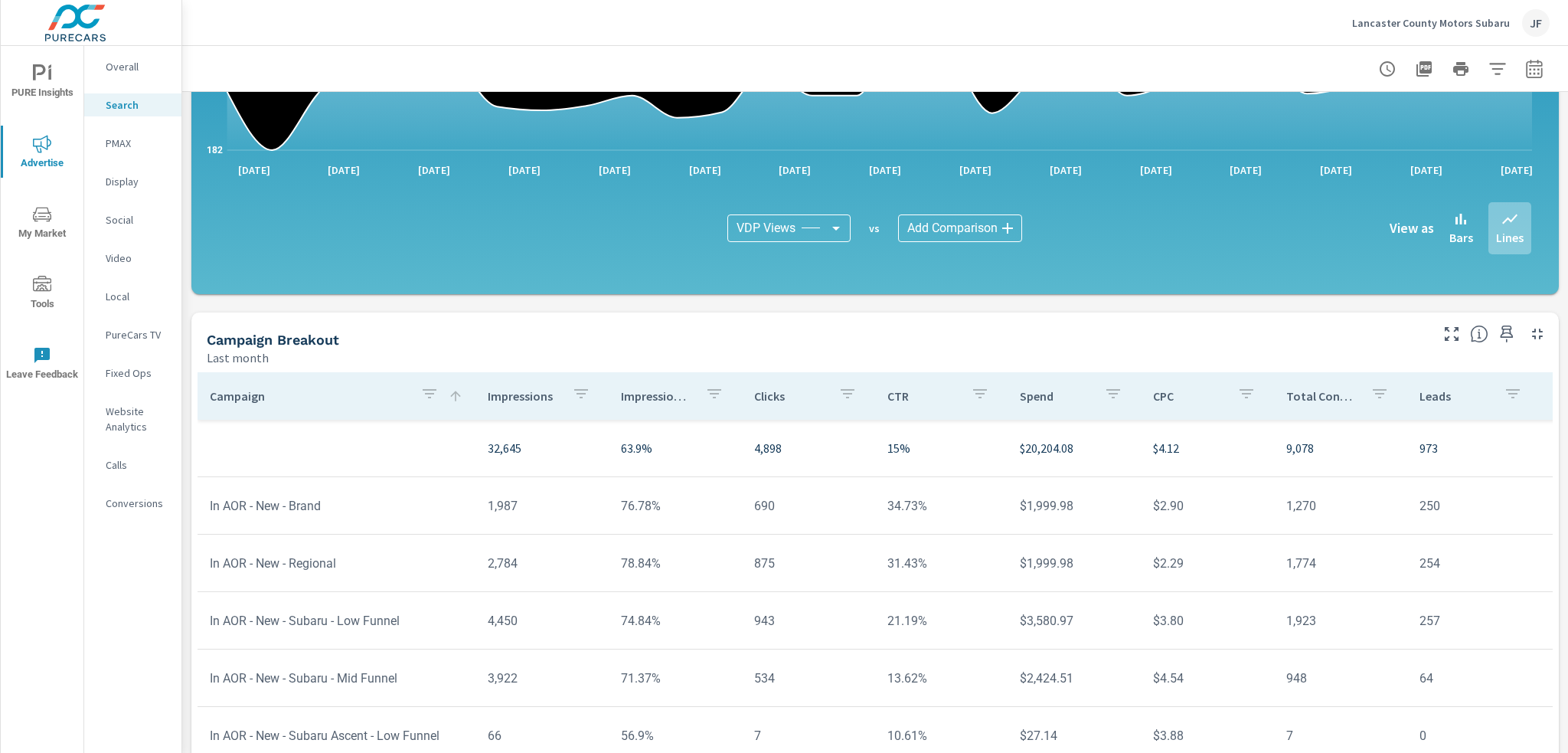
click at [387, 376] on th "Campaign" at bounding box center [336, 396] width 278 height 48
click at [383, 397] on p "Campaign" at bounding box center [309, 396] width 198 height 15
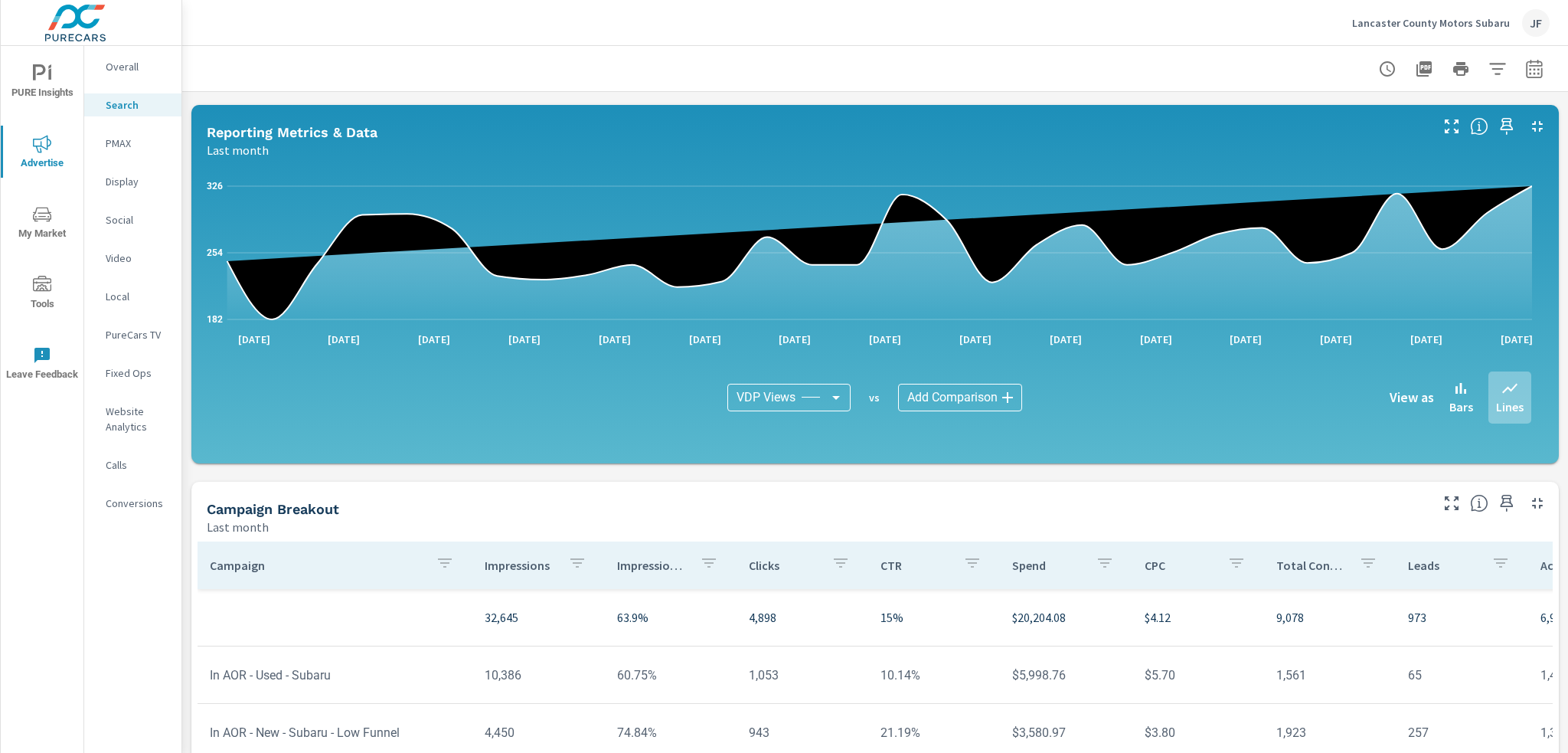
scroll to position [689, 0]
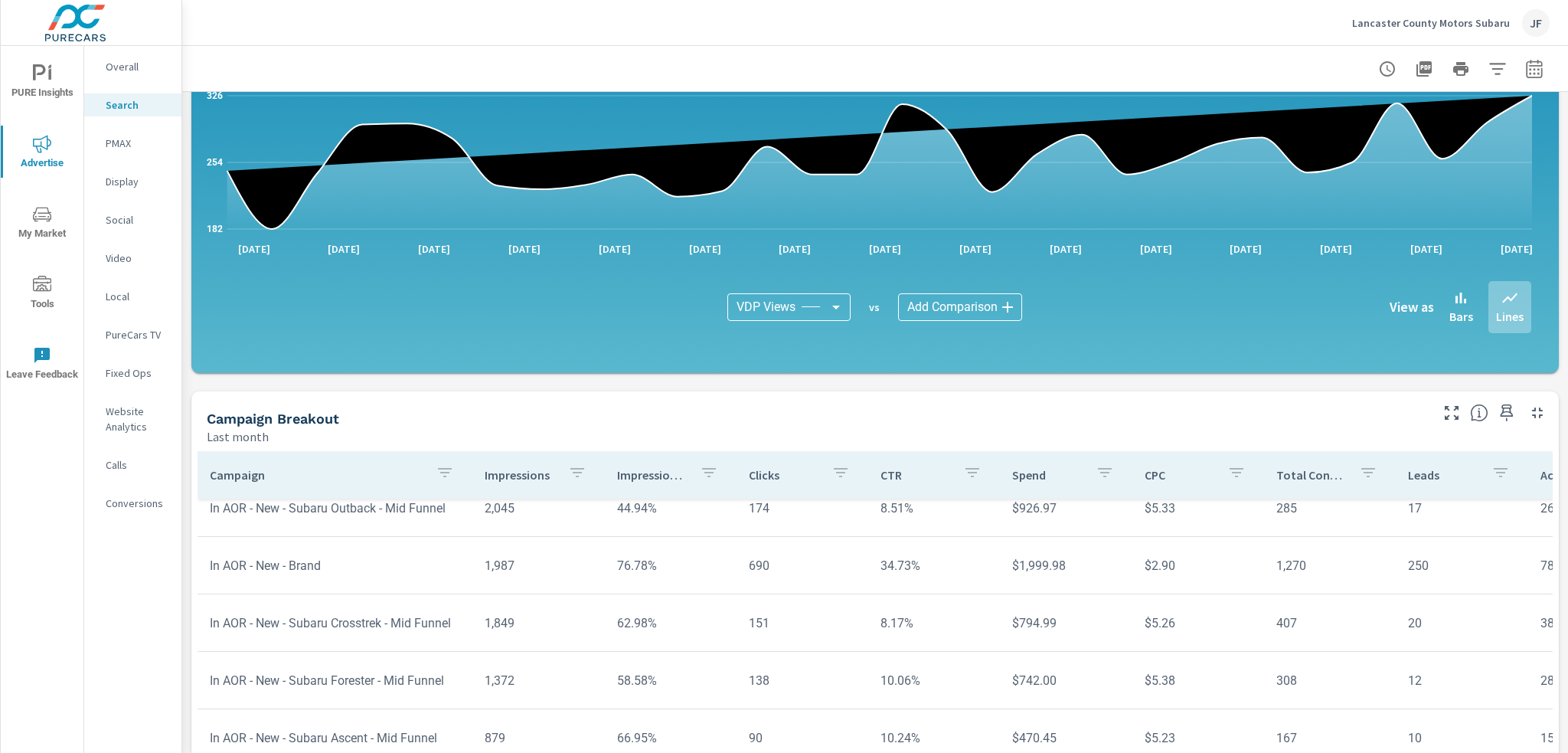
scroll to position [842, 0]
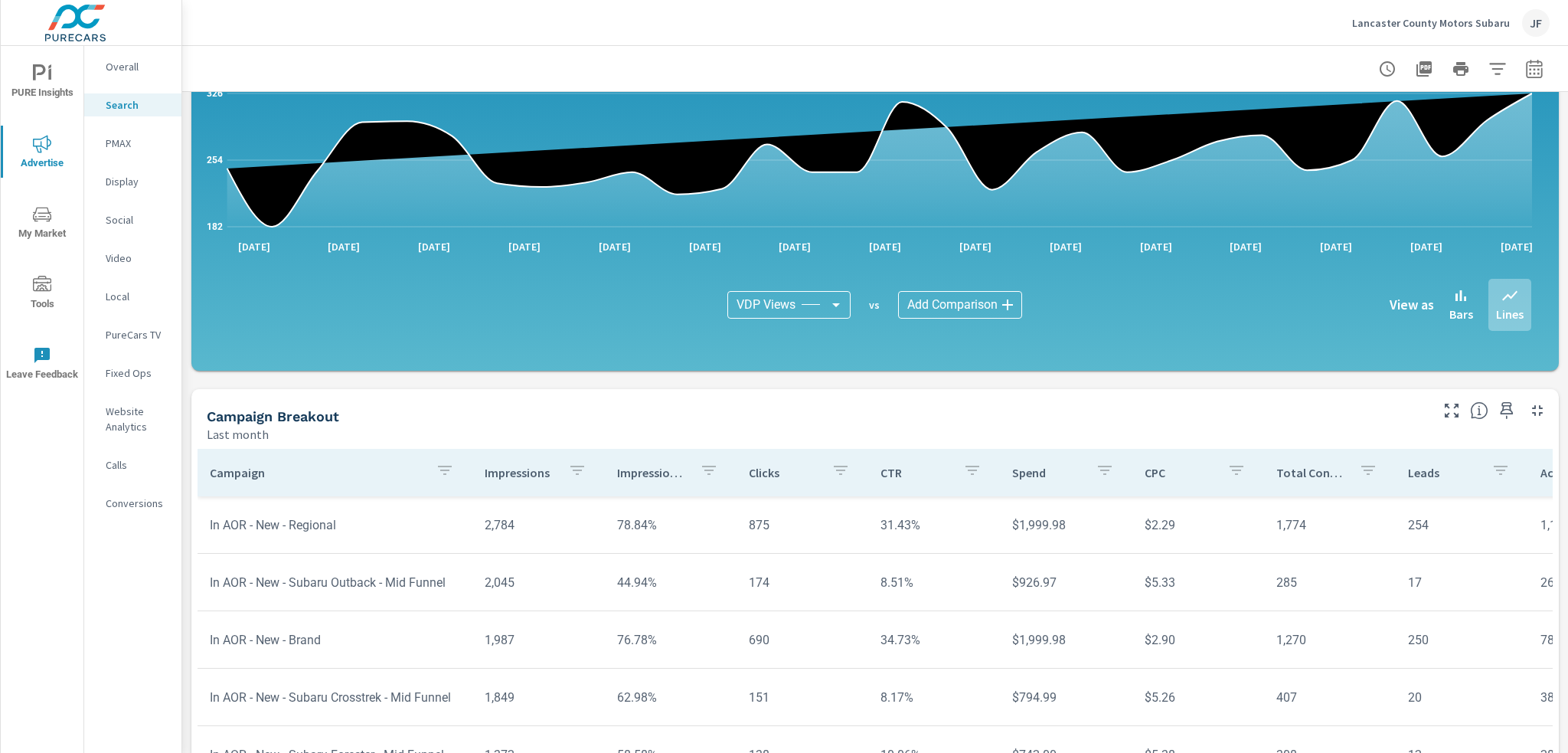
scroll to position [153, 0]
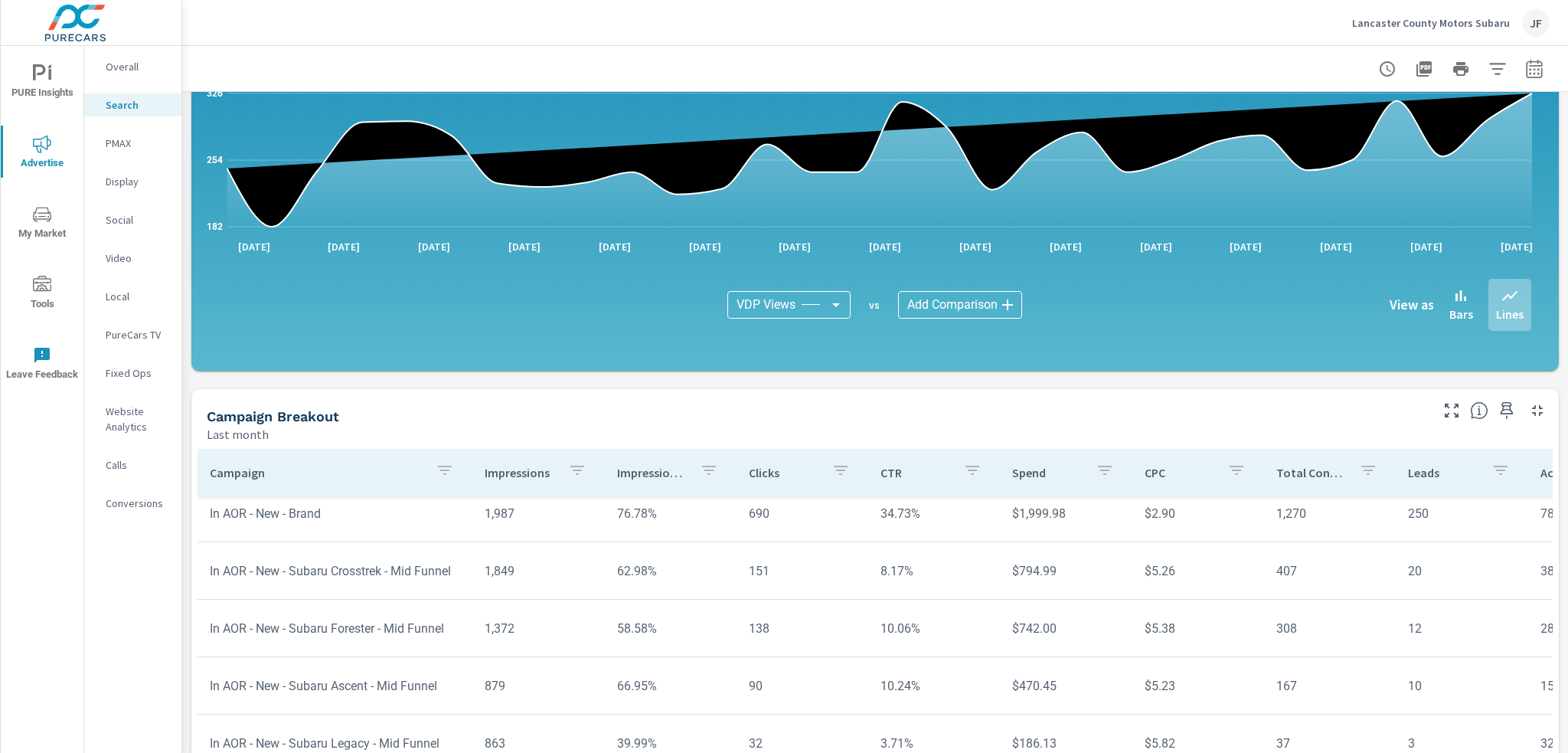
scroll to position [383, 0]
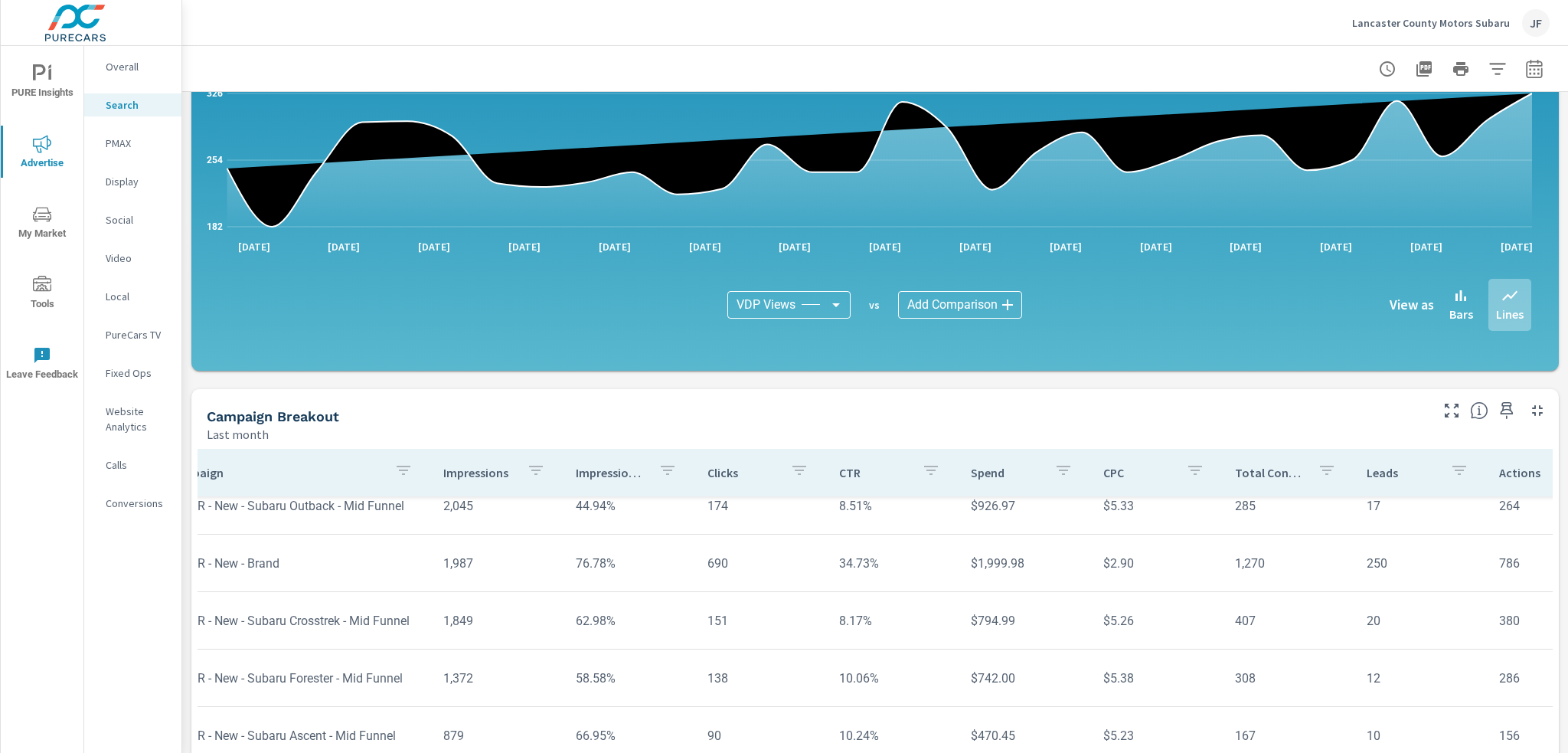
scroll to position [307, 0]
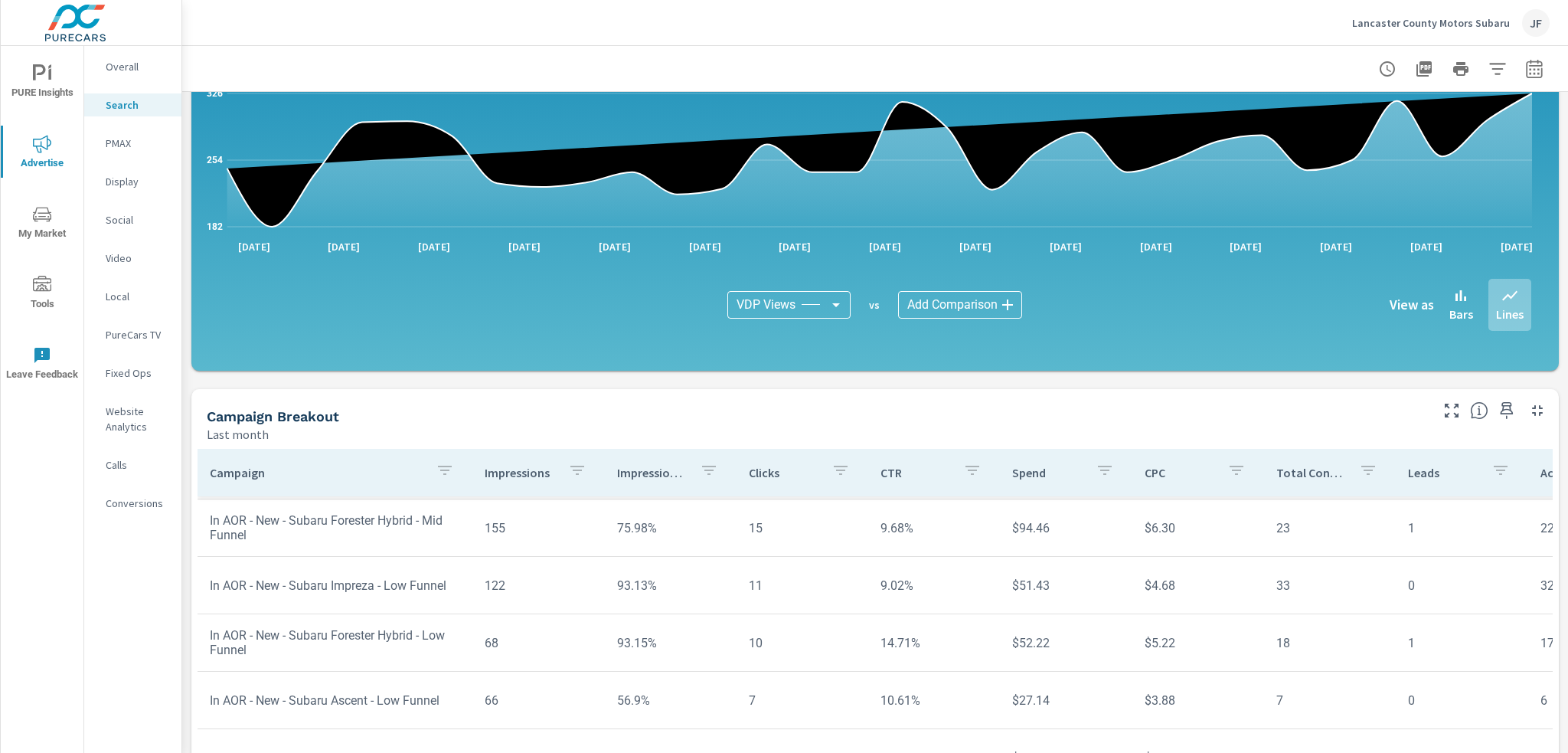
scroll to position [871, 0]
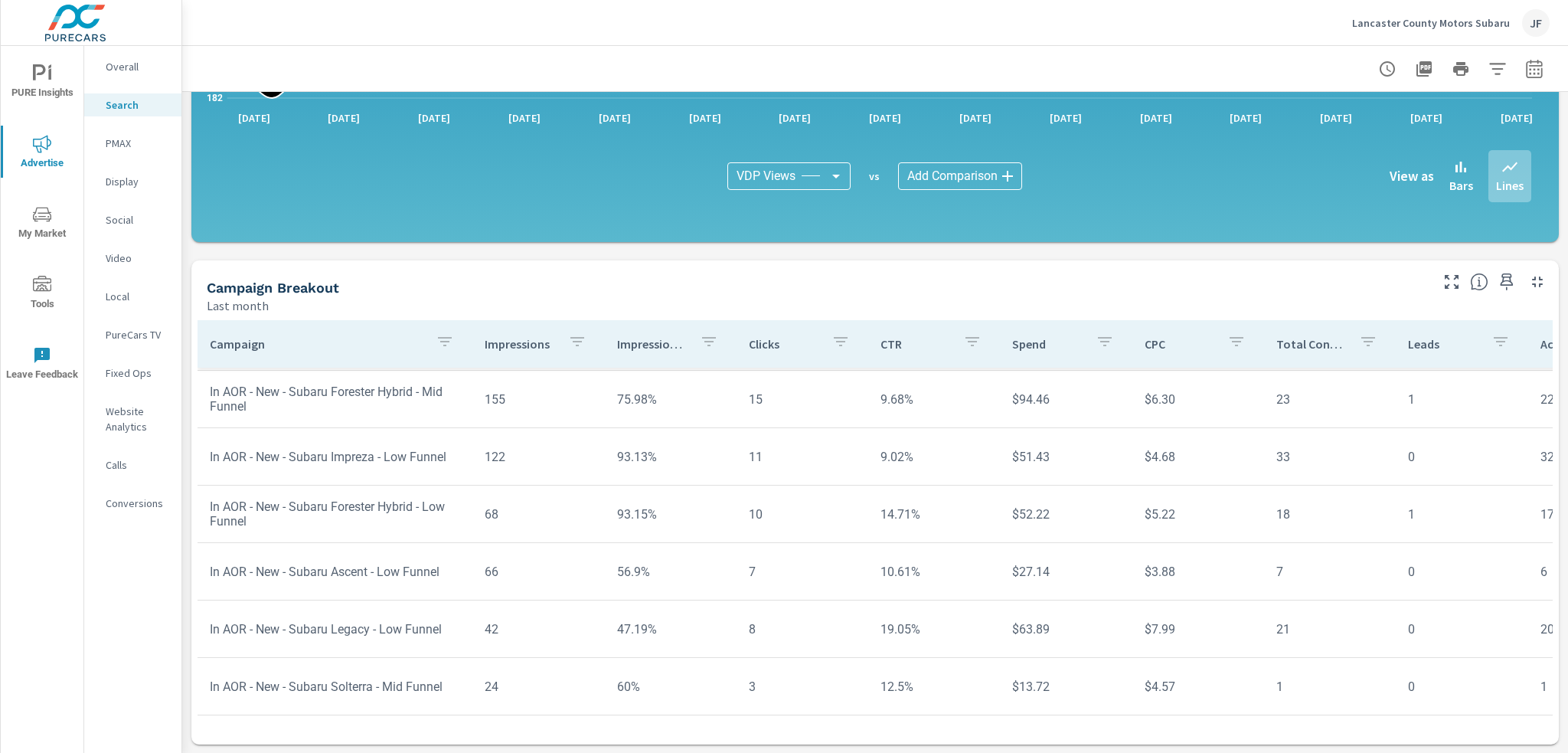
scroll to position [971, 0]
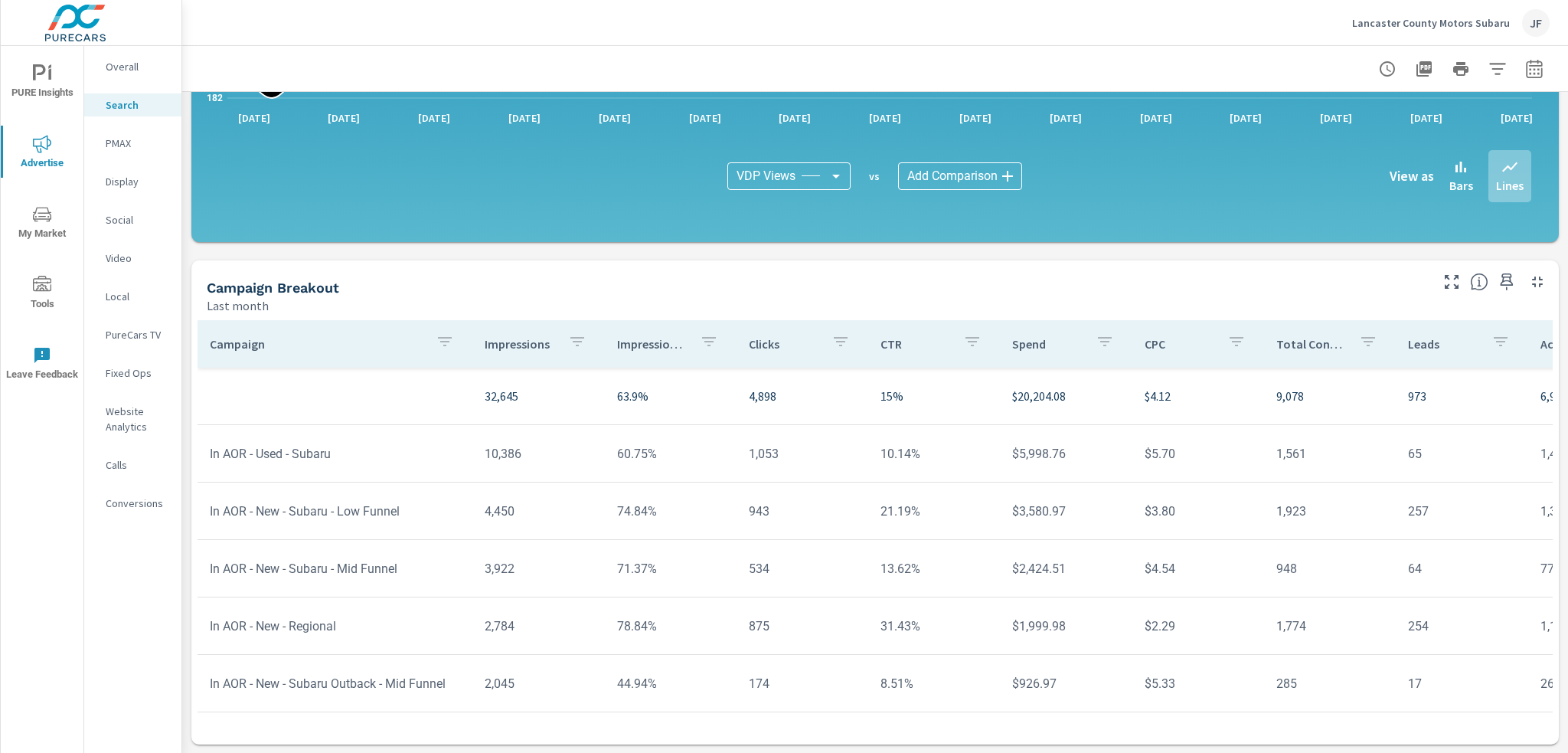
click at [631, 344] on p "Impression Share" at bounding box center [652, 344] width 71 height 15
click at [644, 346] on p "Impression Share" at bounding box center [648, 344] width 54 height 15
click at [643, 347] on p "Impression Share" at bounding box center [648, 344] width 54 height 15
click at [700, 343] on icon "button" at bounding box center [709, 342] width 18 height 18
click at [666, 346] on div at bounding box center [784, 376] width 1568 height 753
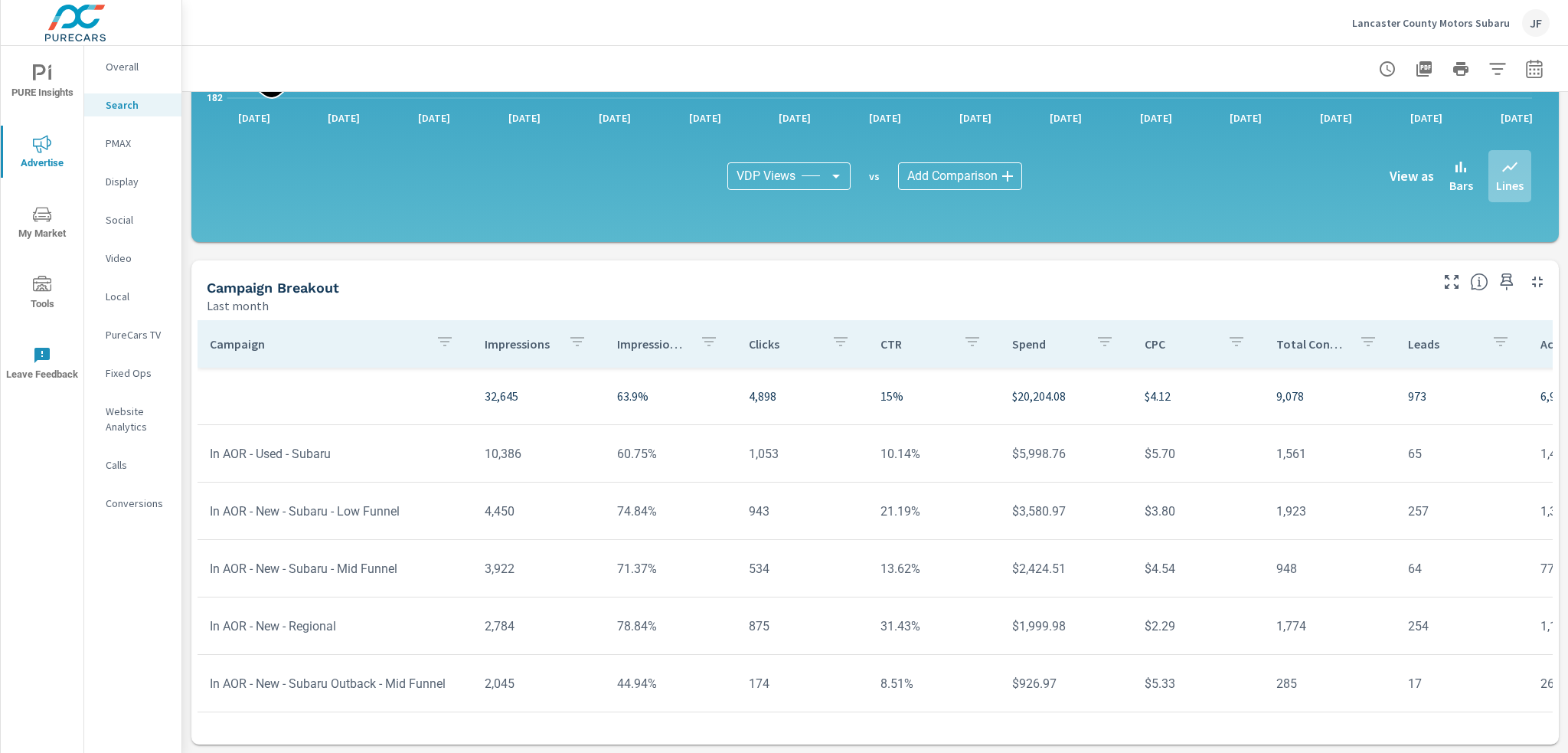
click at [652, 347] on p "Impression Share" at bounding box center [652, 344] width 71 height 15
click at [717, 345] on icon at bounding box center [722, 344] width 15 height 15
click at [717, 346] on icon at bounding box center [721, 343] width 10 height 10
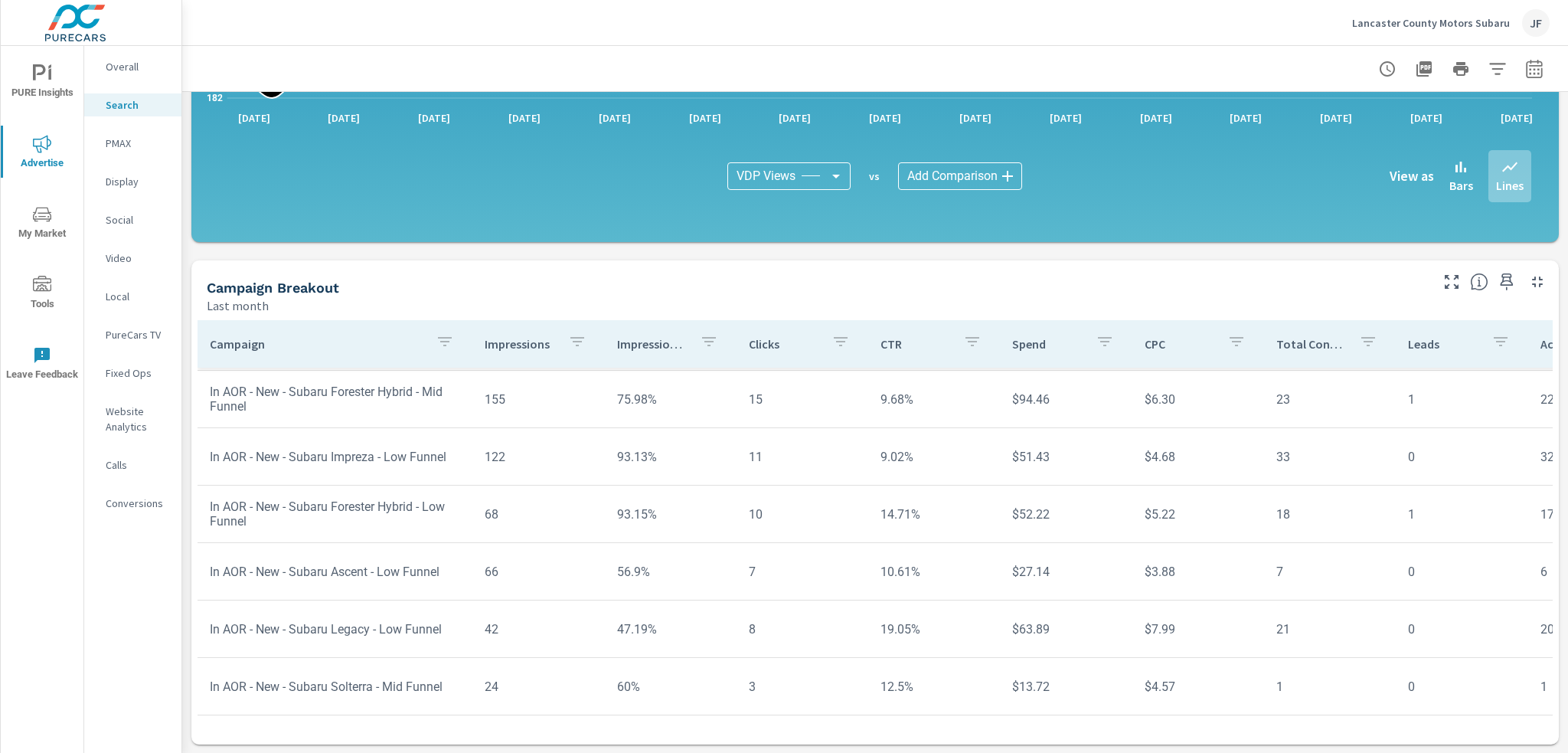
scroll to position [871, 0]
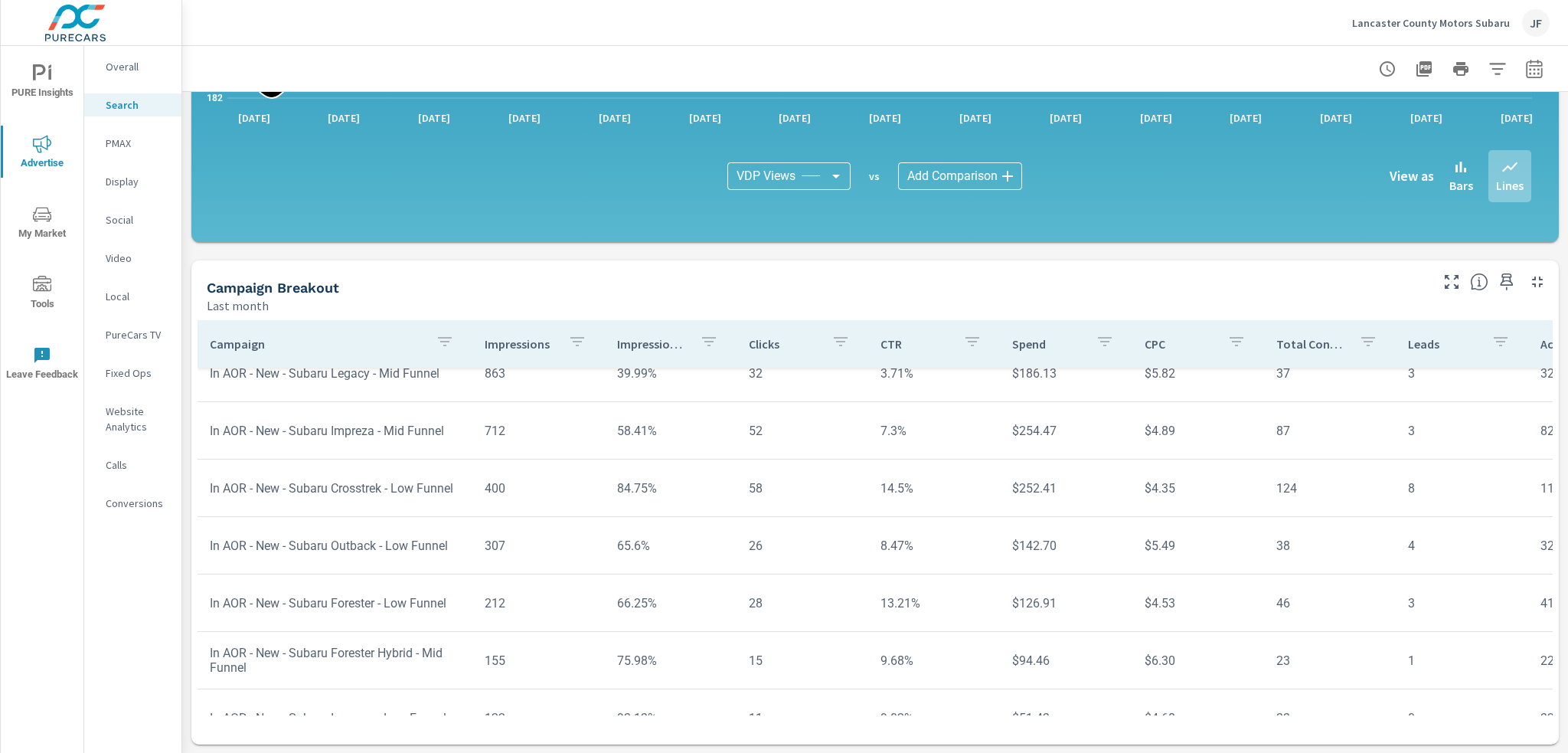
scroll to position [565, 0]
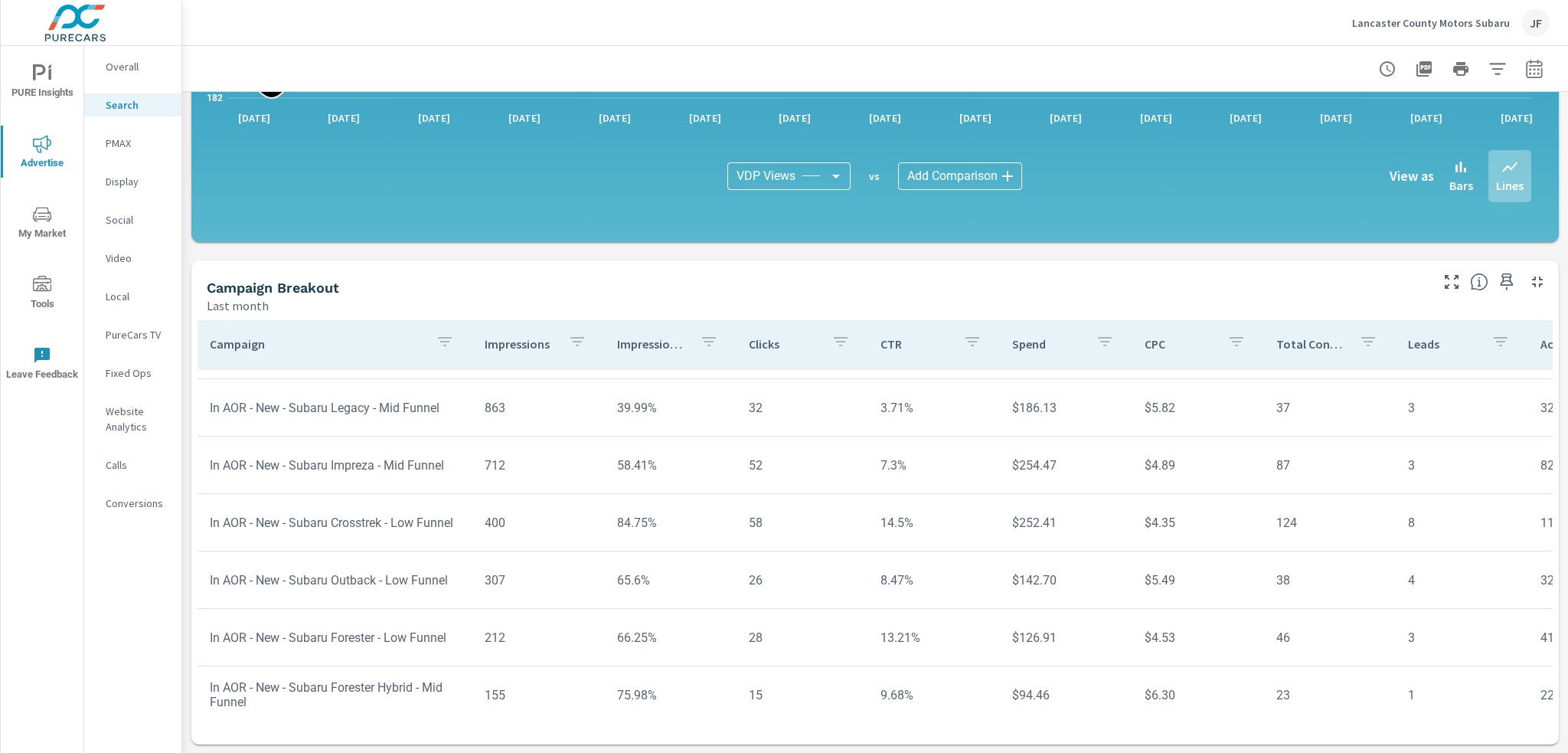
scroll to position [565, 0]
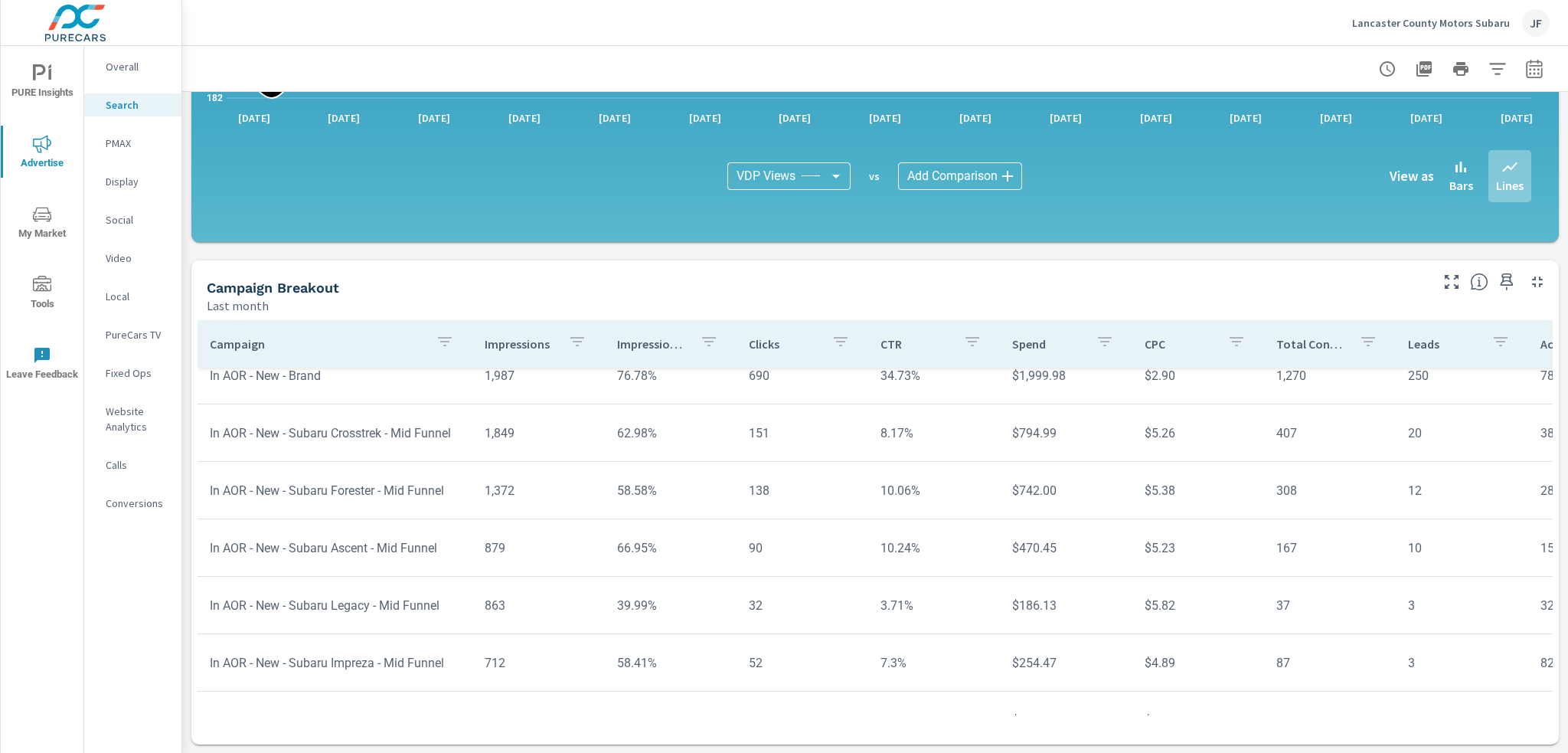
scroll to position [335, 0]
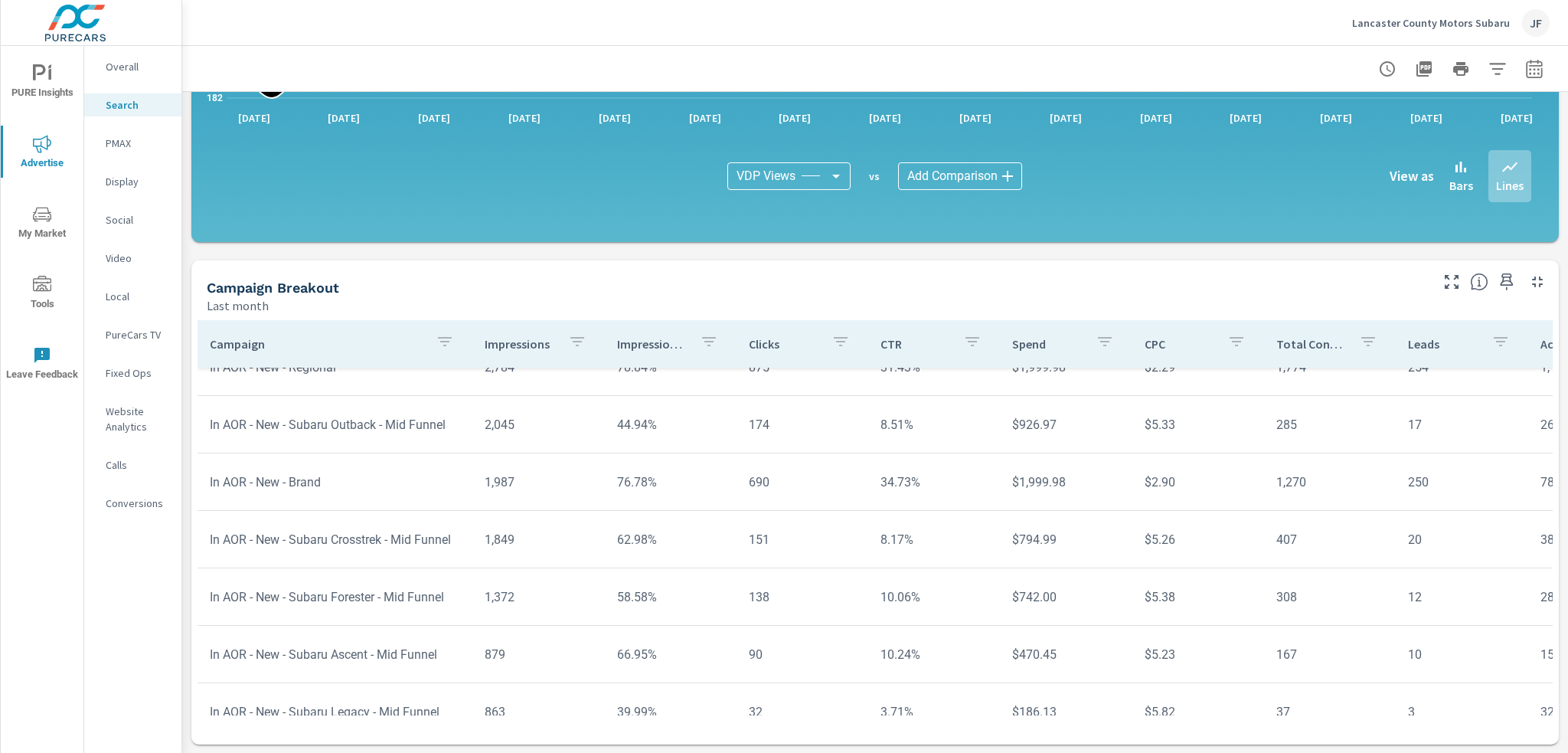
scroll to position [258, 0]
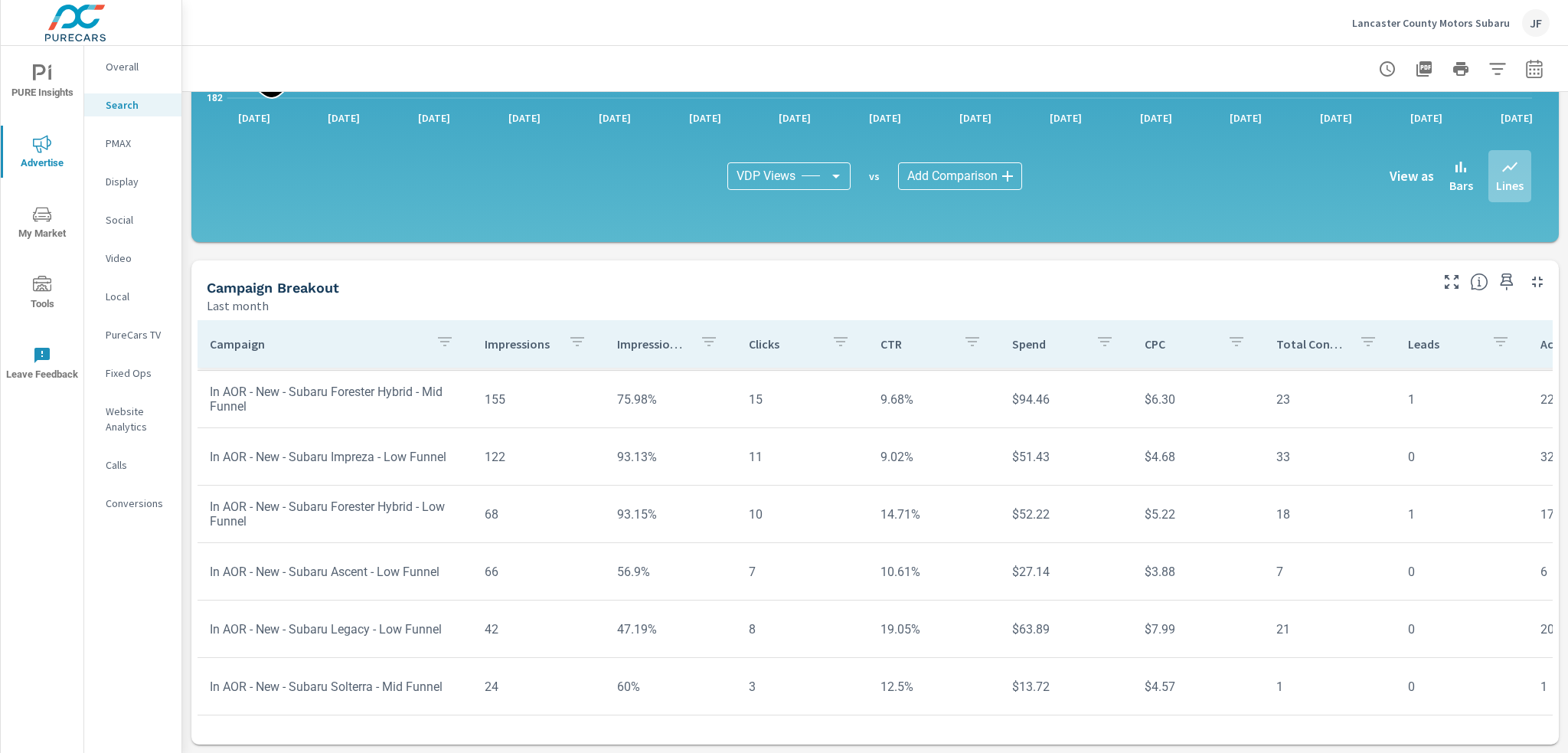
scroll to position [871, 0]
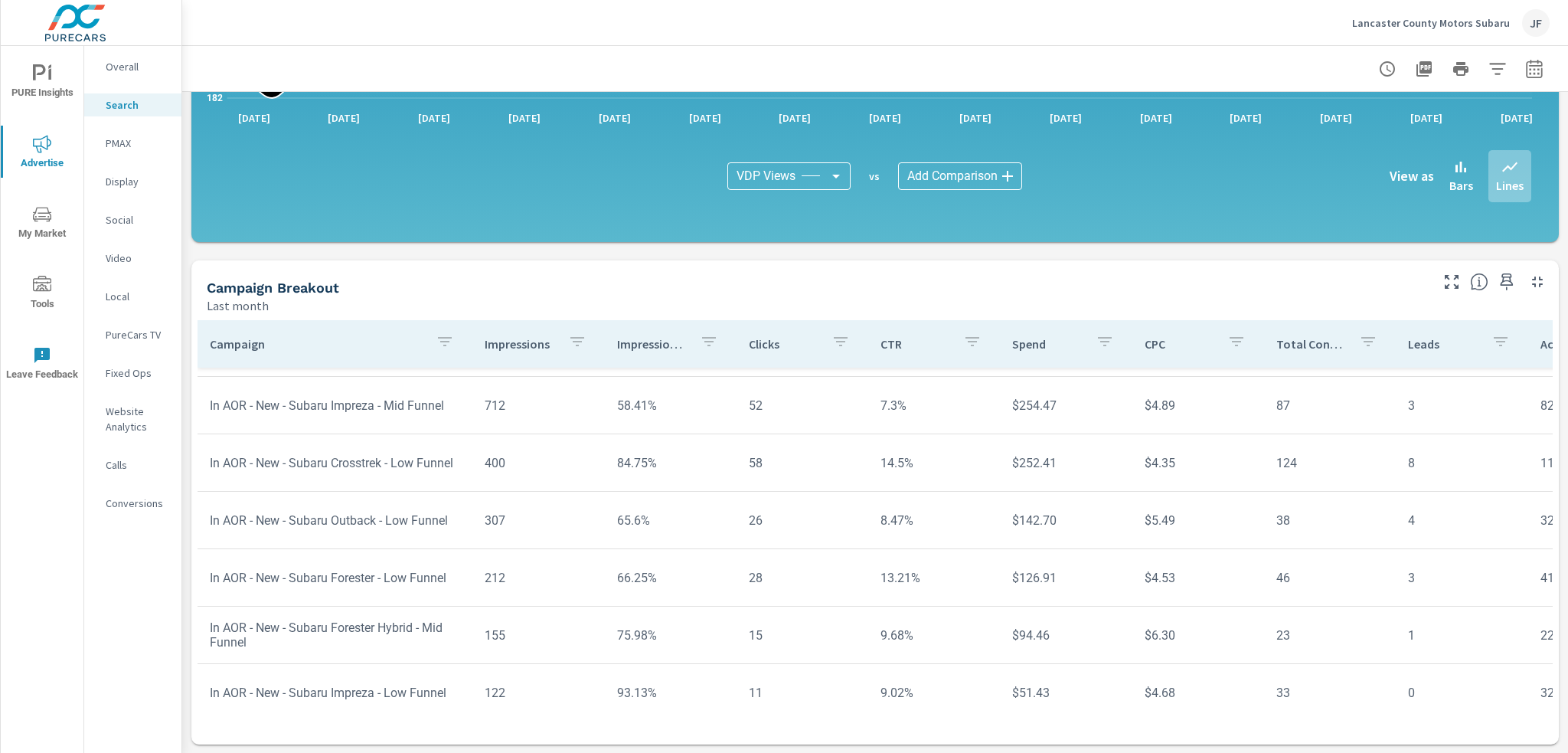
scroll to position [565, 0]
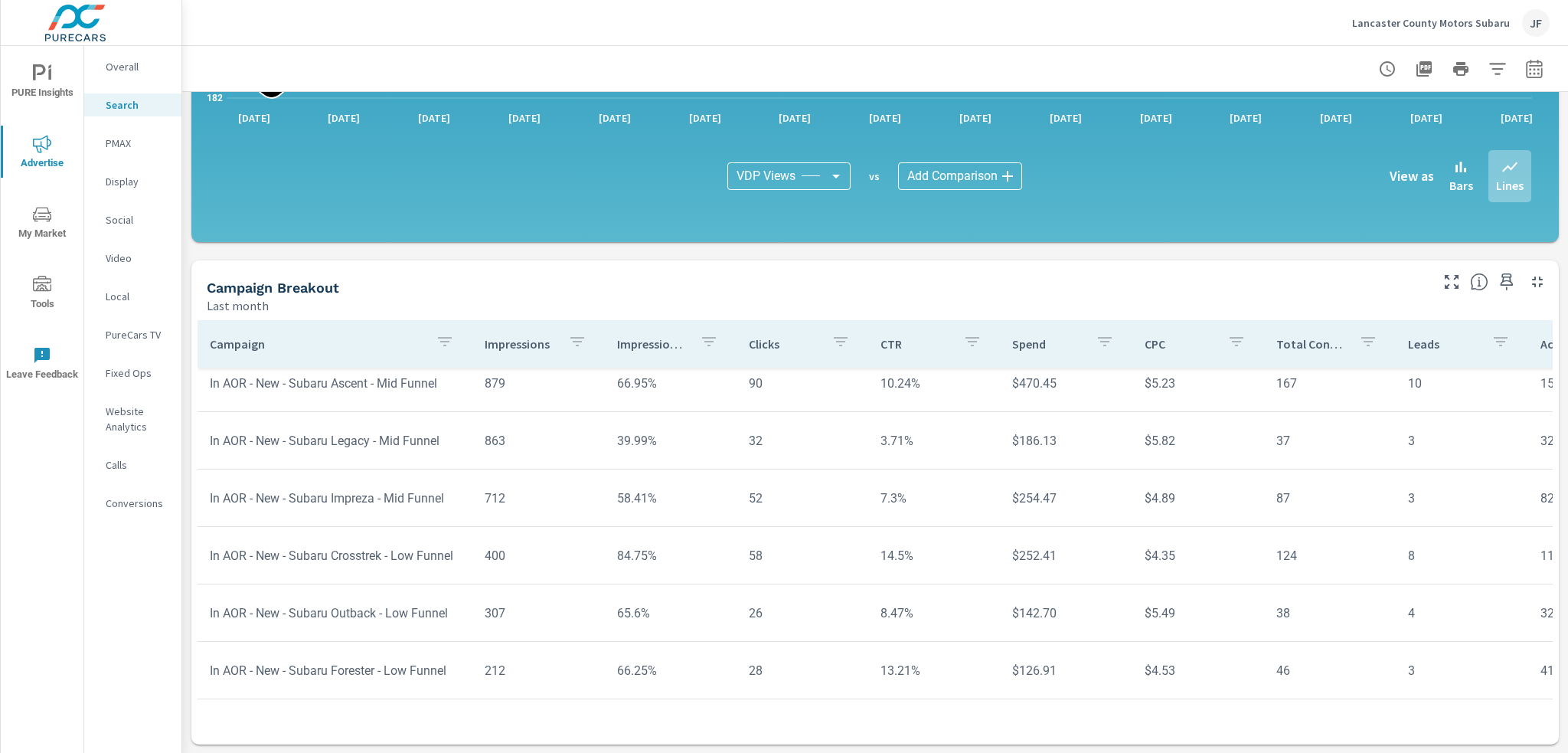
scroll to position [488, 0]
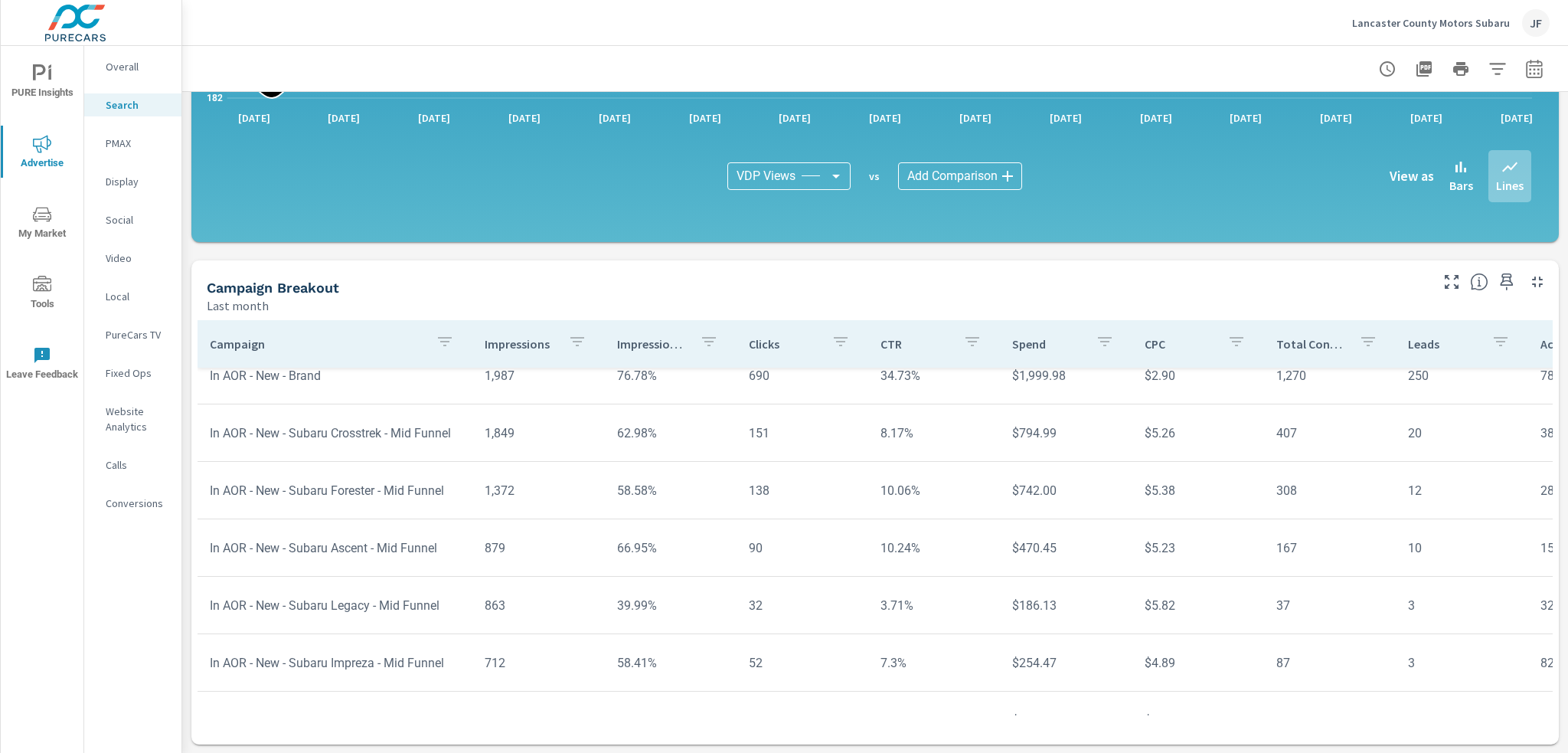
scroll to position [335, 0]
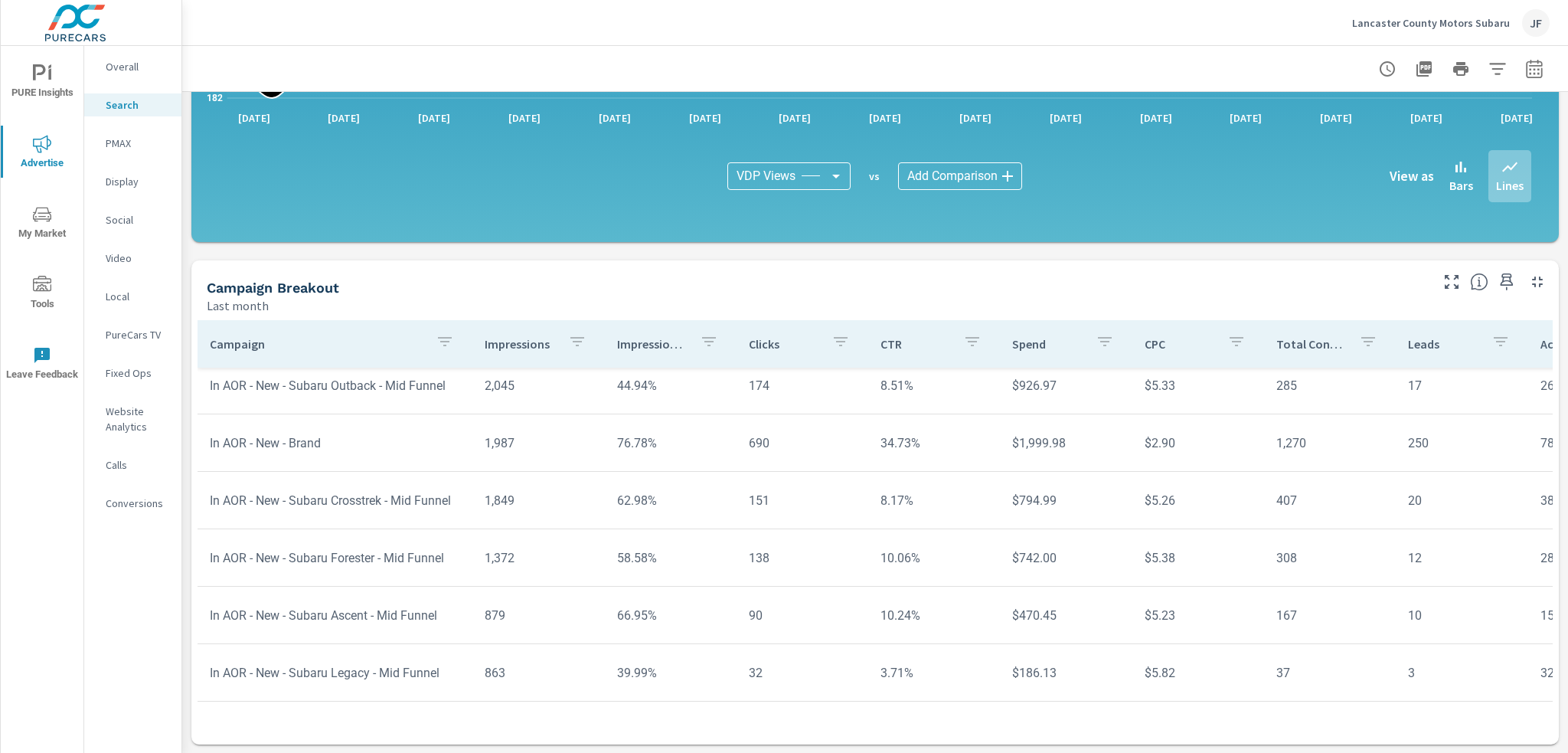
scroll to position [258, 0]
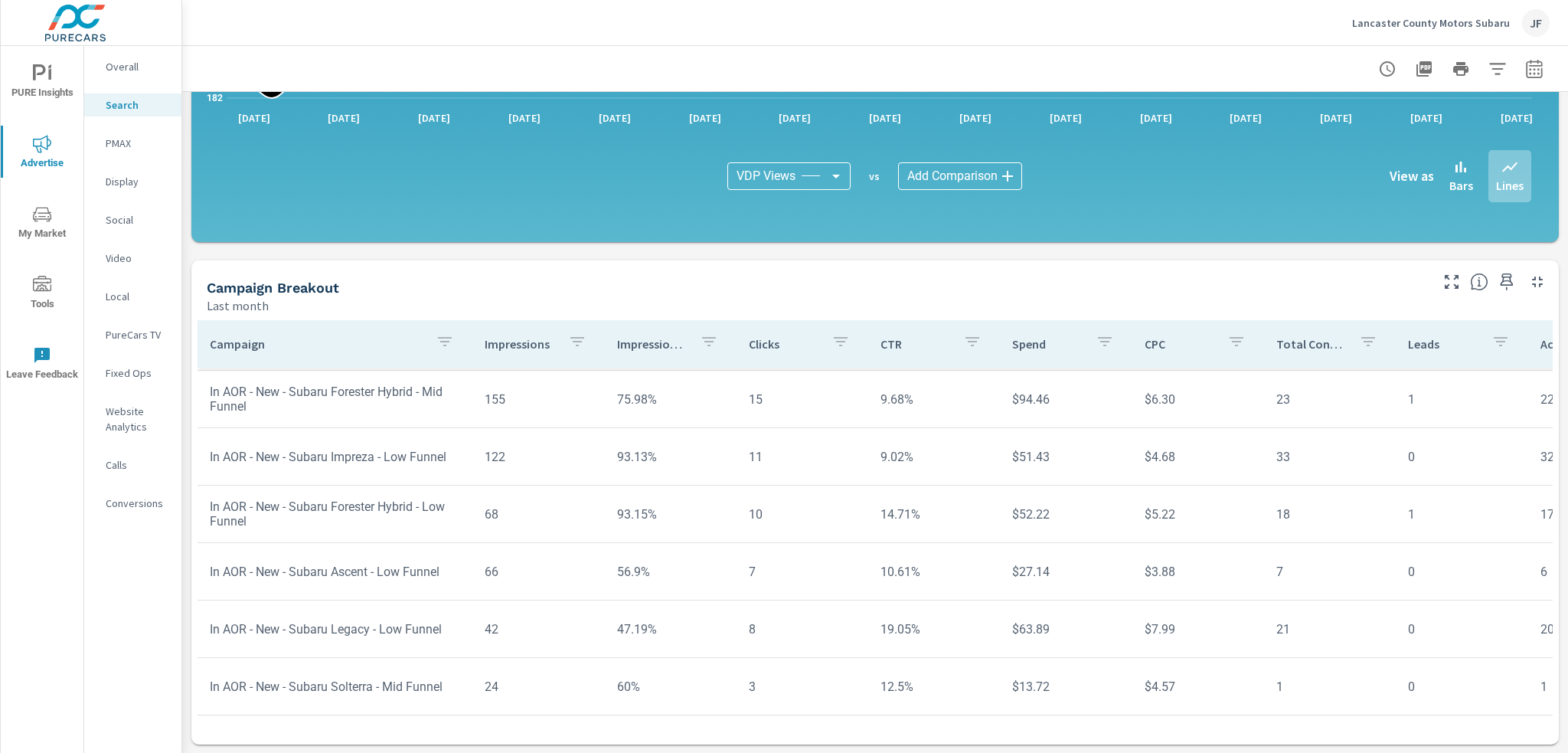
click at [1155, 343] on p "CPC" at bounding box center [1180, 344] width 71 height 15
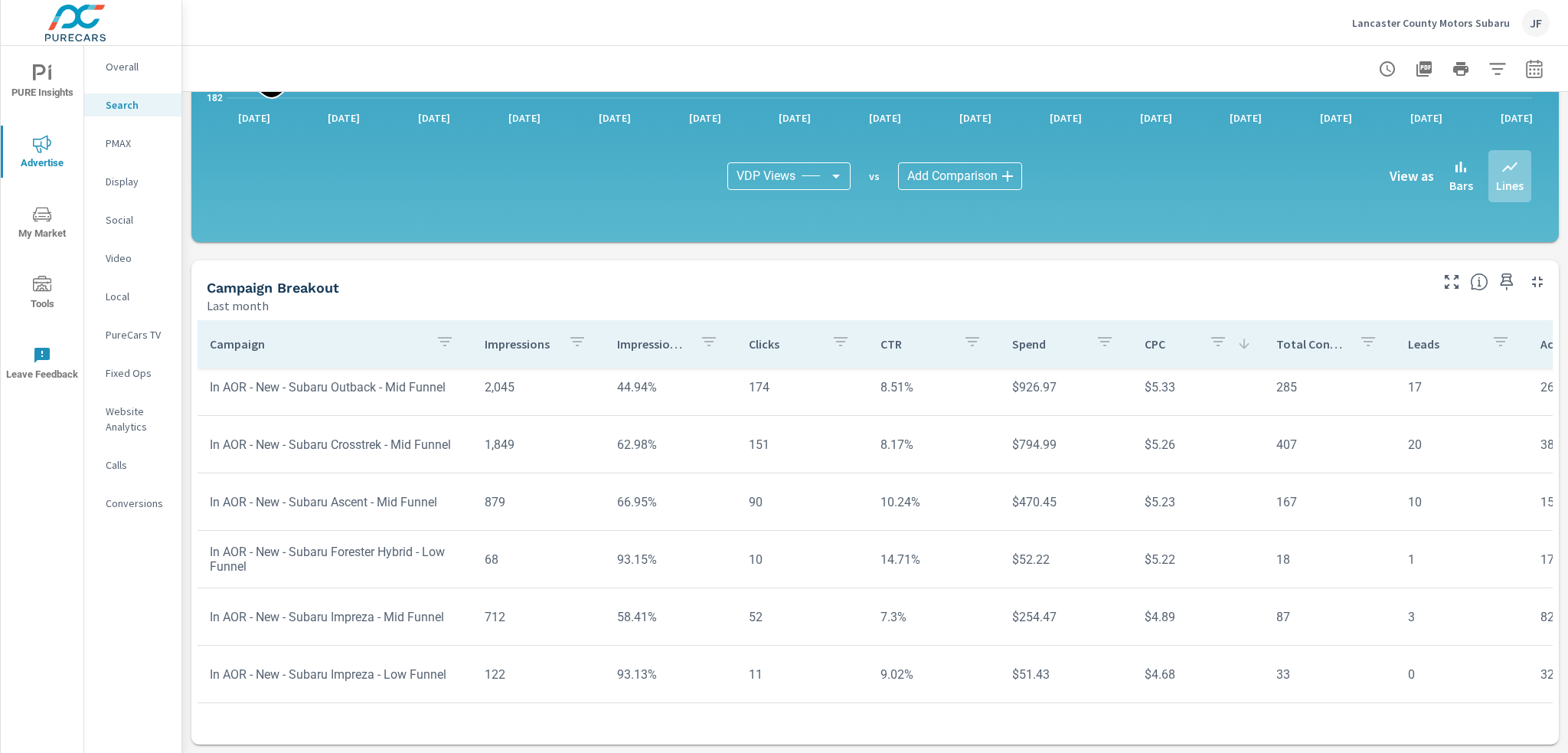
scroll to position [143, 0]
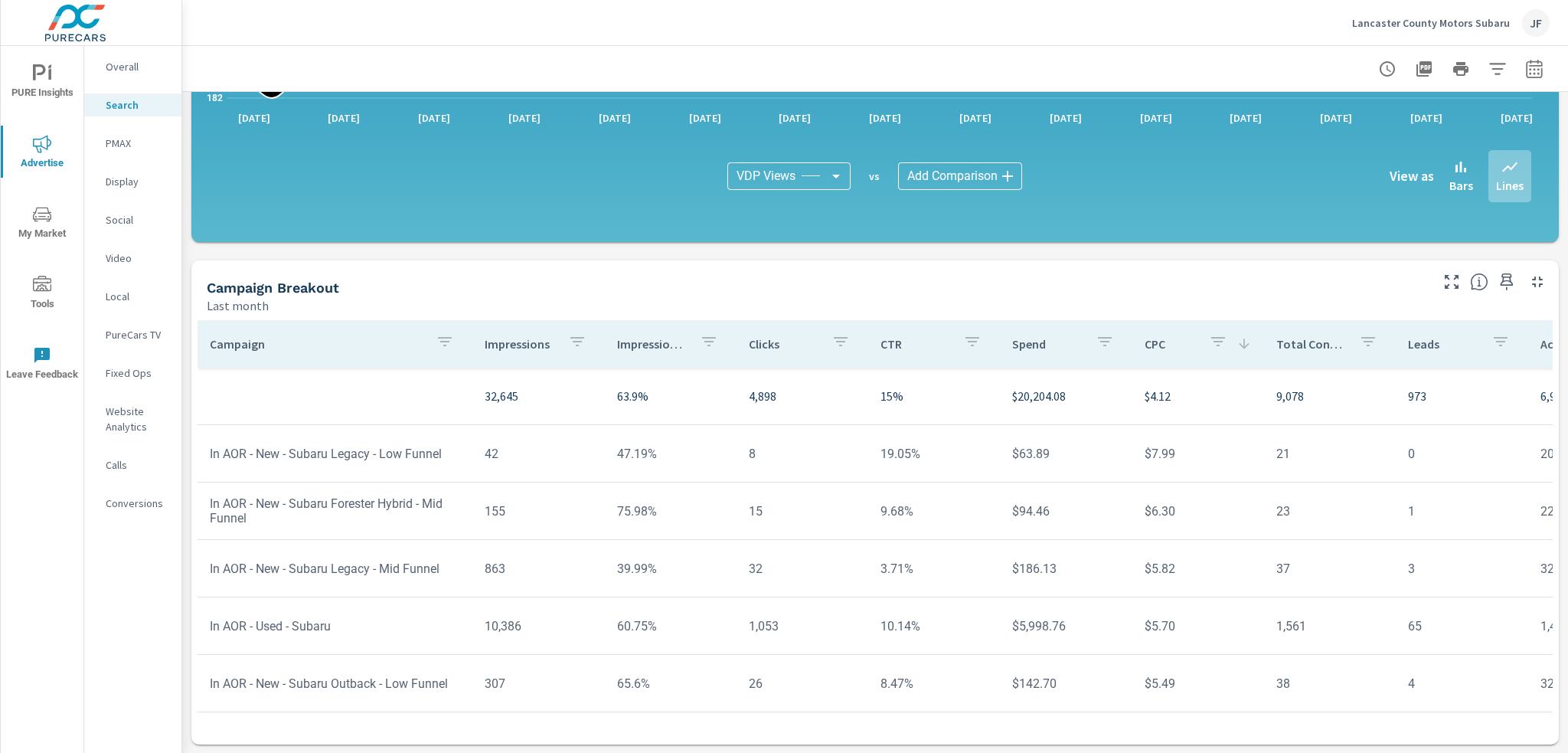
scroll to position [77, 0]
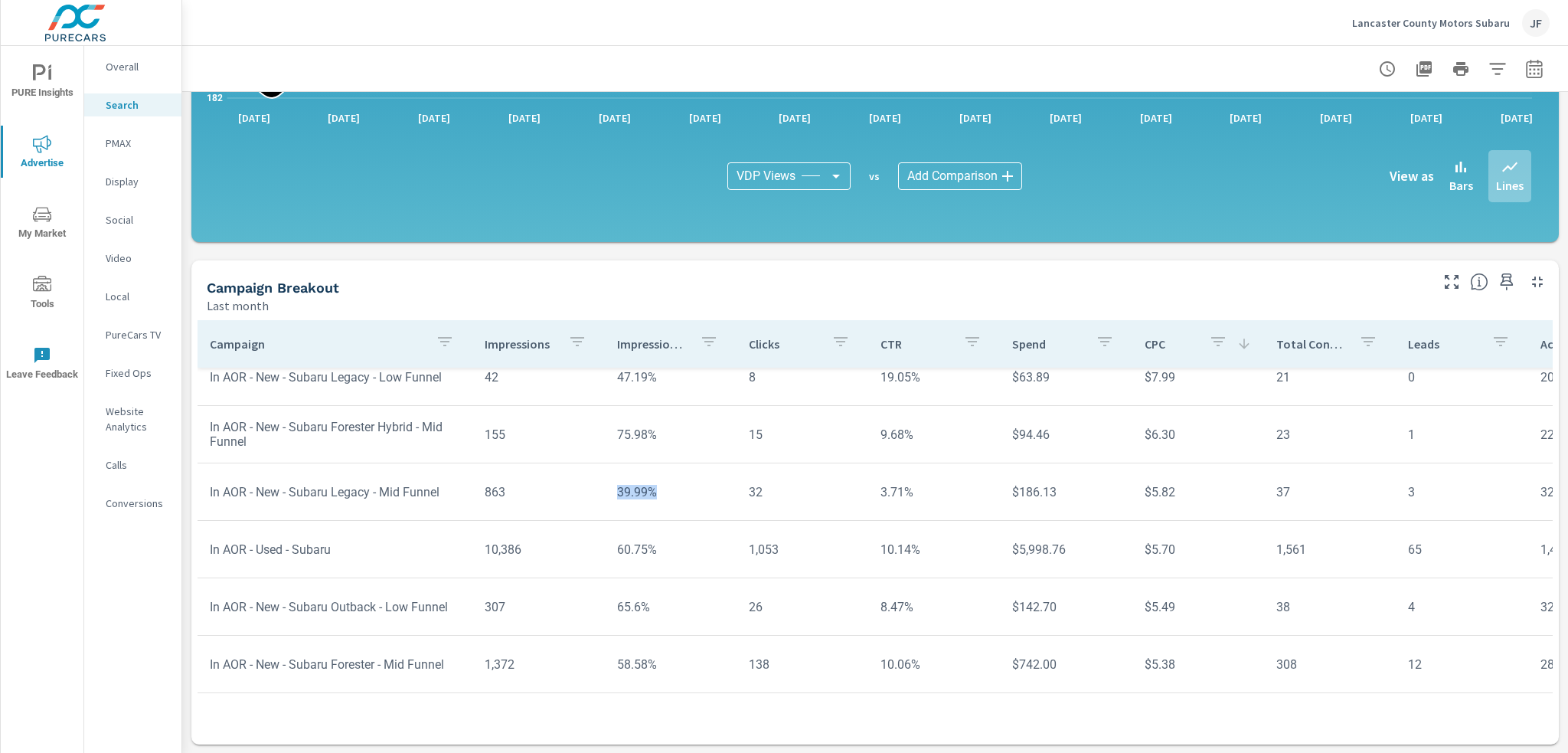
drag, startPoint x: 658, startPoint y: 499, endPoint x: 612, endPoint y: 502, distance: 46.1
click at [612, 502] on td "39.99%" at bounding box center [670, 492] width 131 height 39
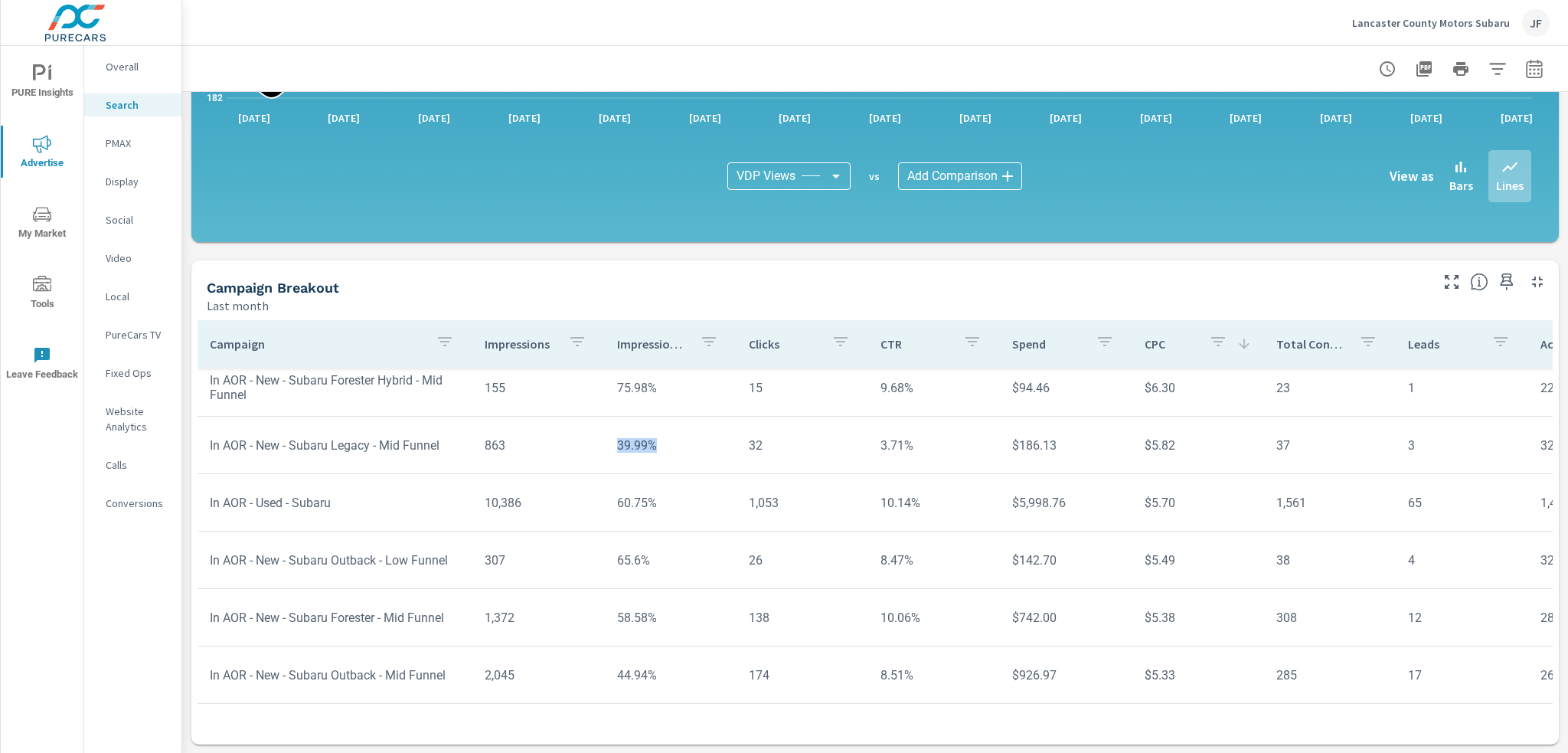
scroll to position [153, 0]
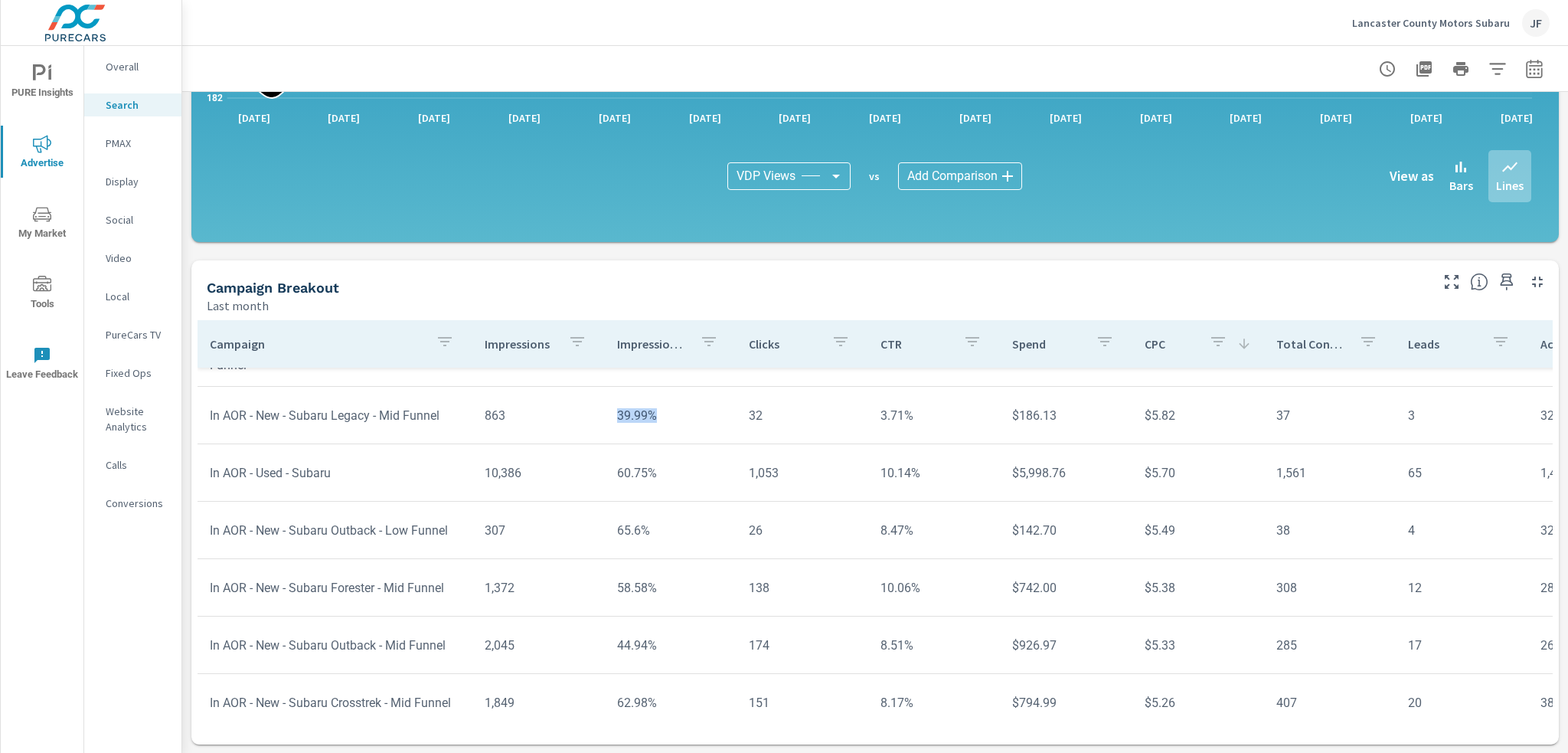
scroll to position [77, 0]
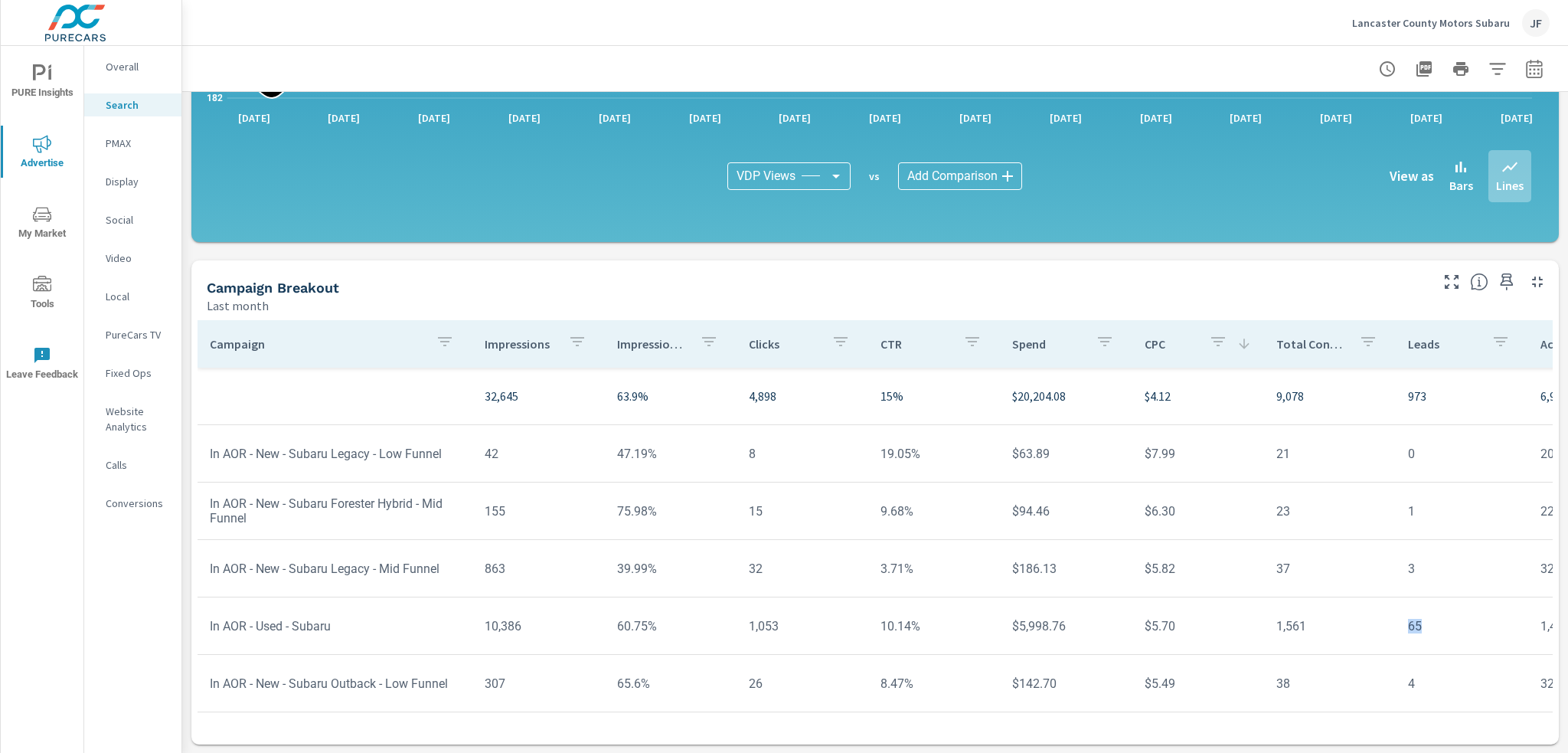
drag, startPoint x: 1407, startPoint y: 628, endPoint x: 1392, endPoint y: 629, distance: 15.0
click at [1396, 629] on td "65" at bounding box center [1461, 625] width 131 height 39
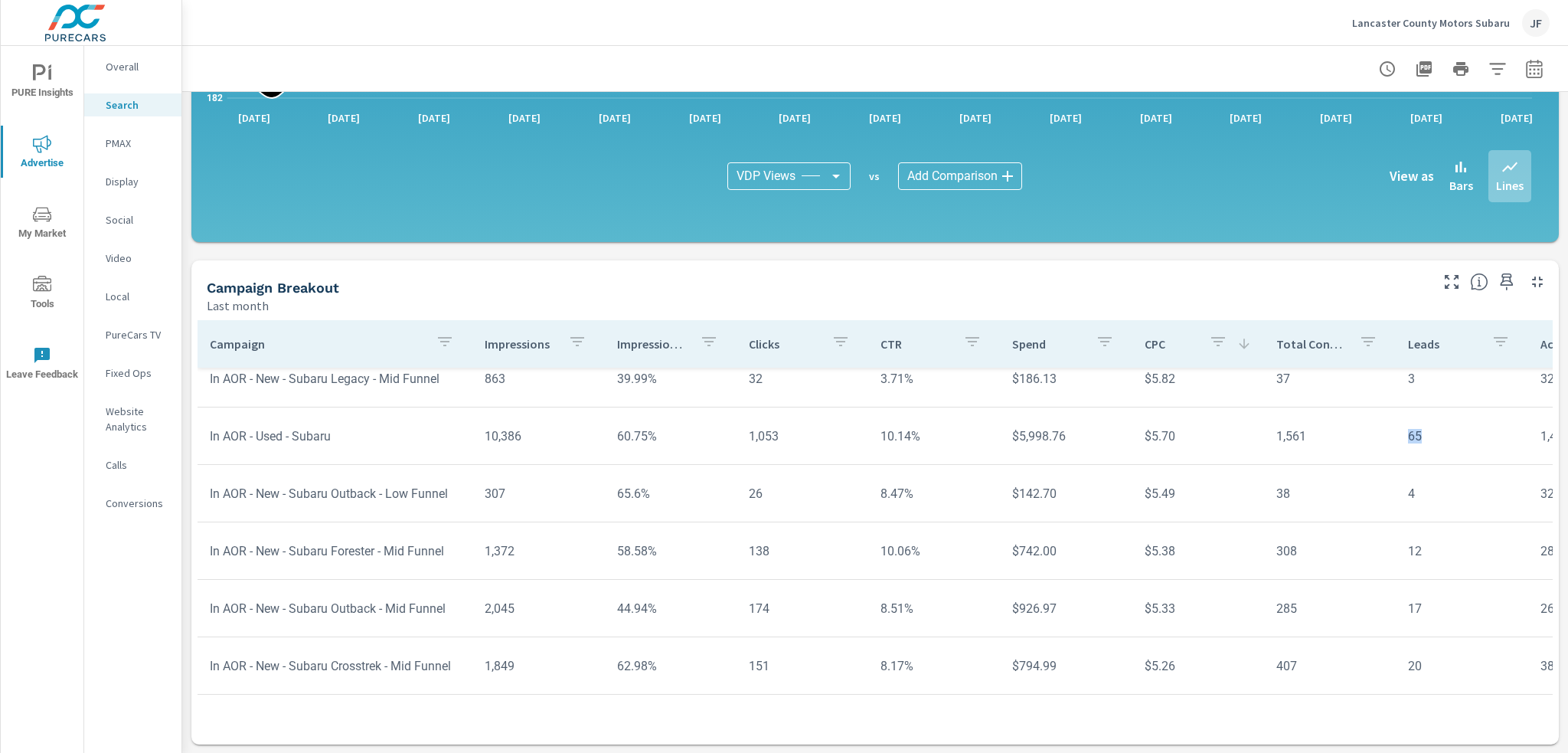
scroll to position [230, 0]
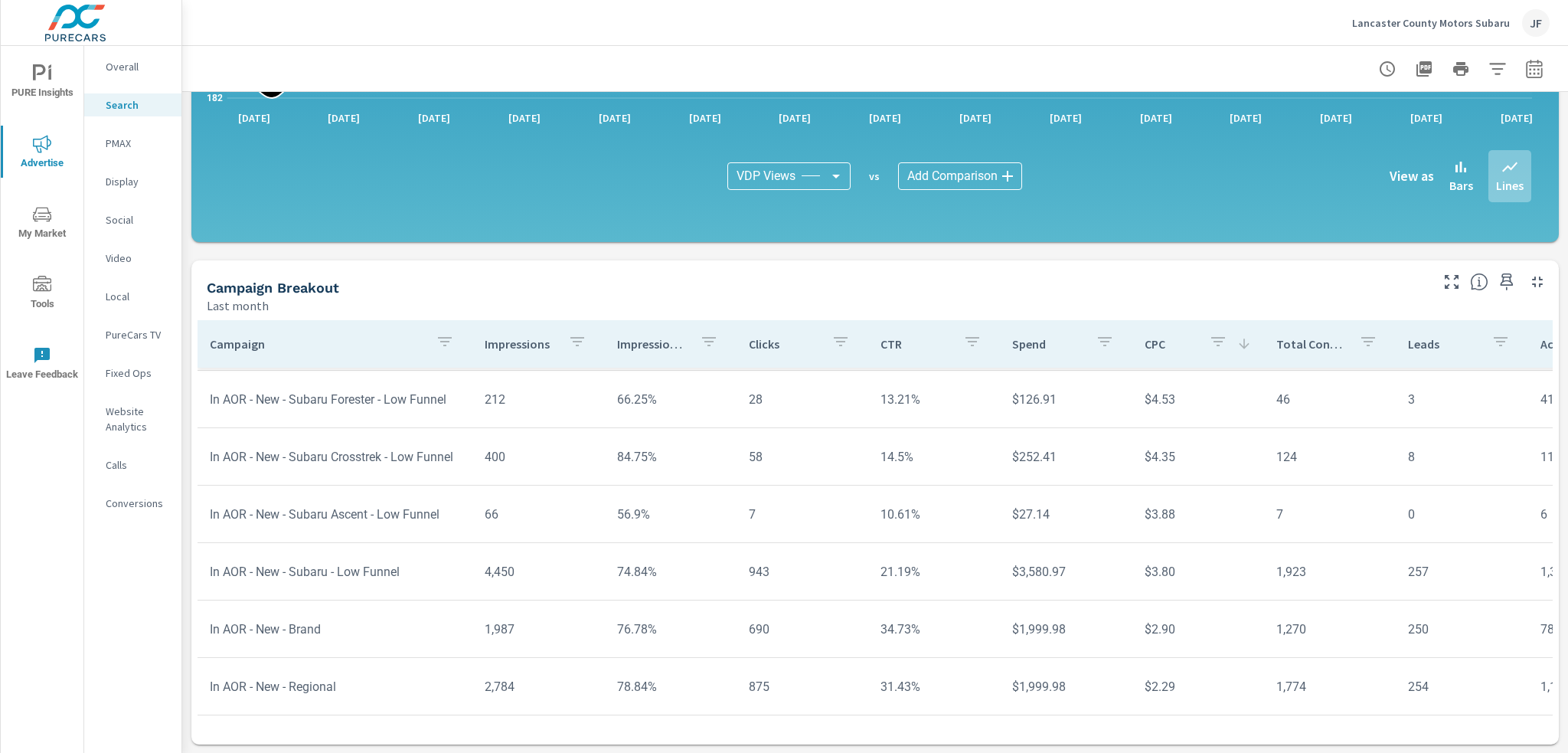
scroll to position [871, 0]
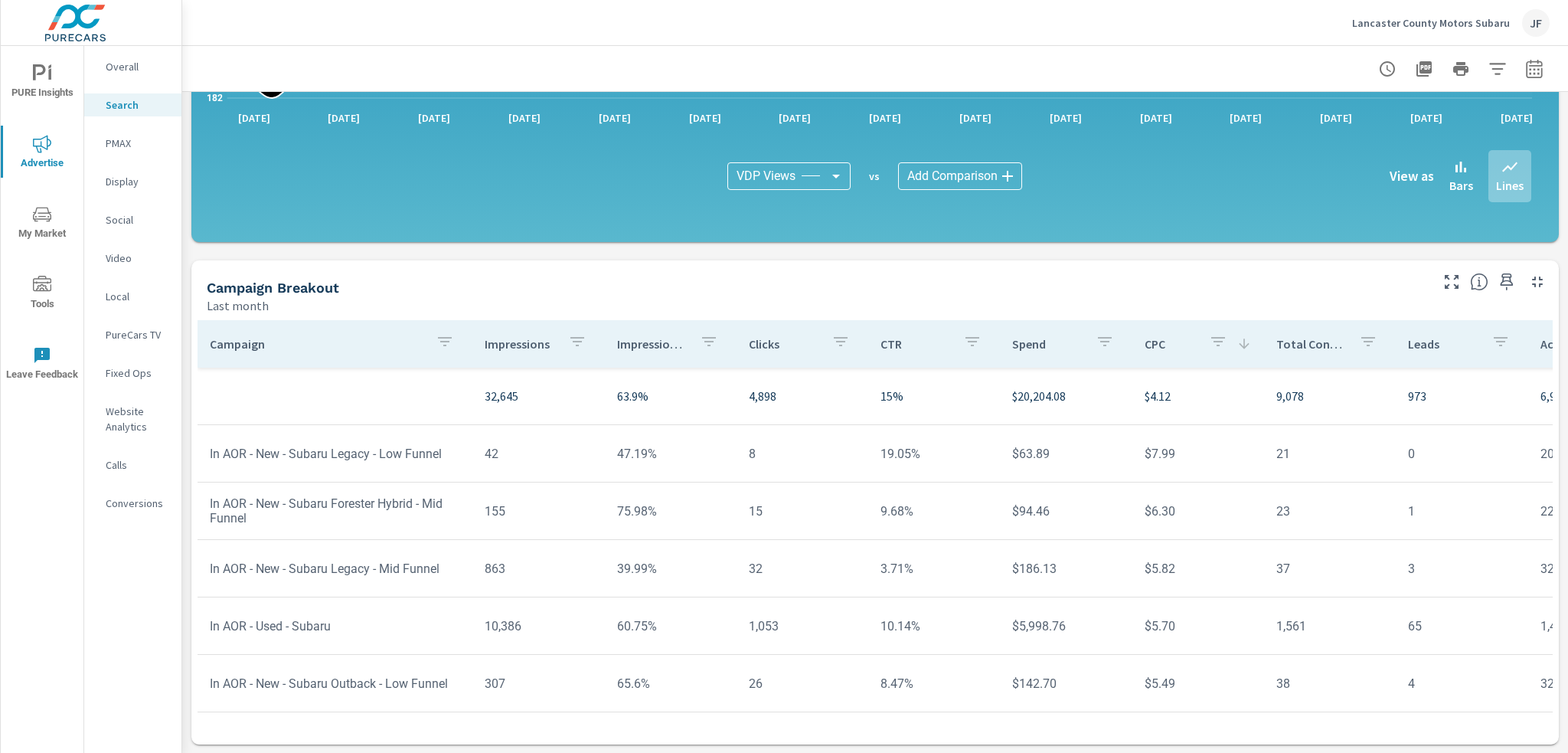
click at [359, 345] on p "Campaign" at bounding box center [317, 344] width 214 height 15
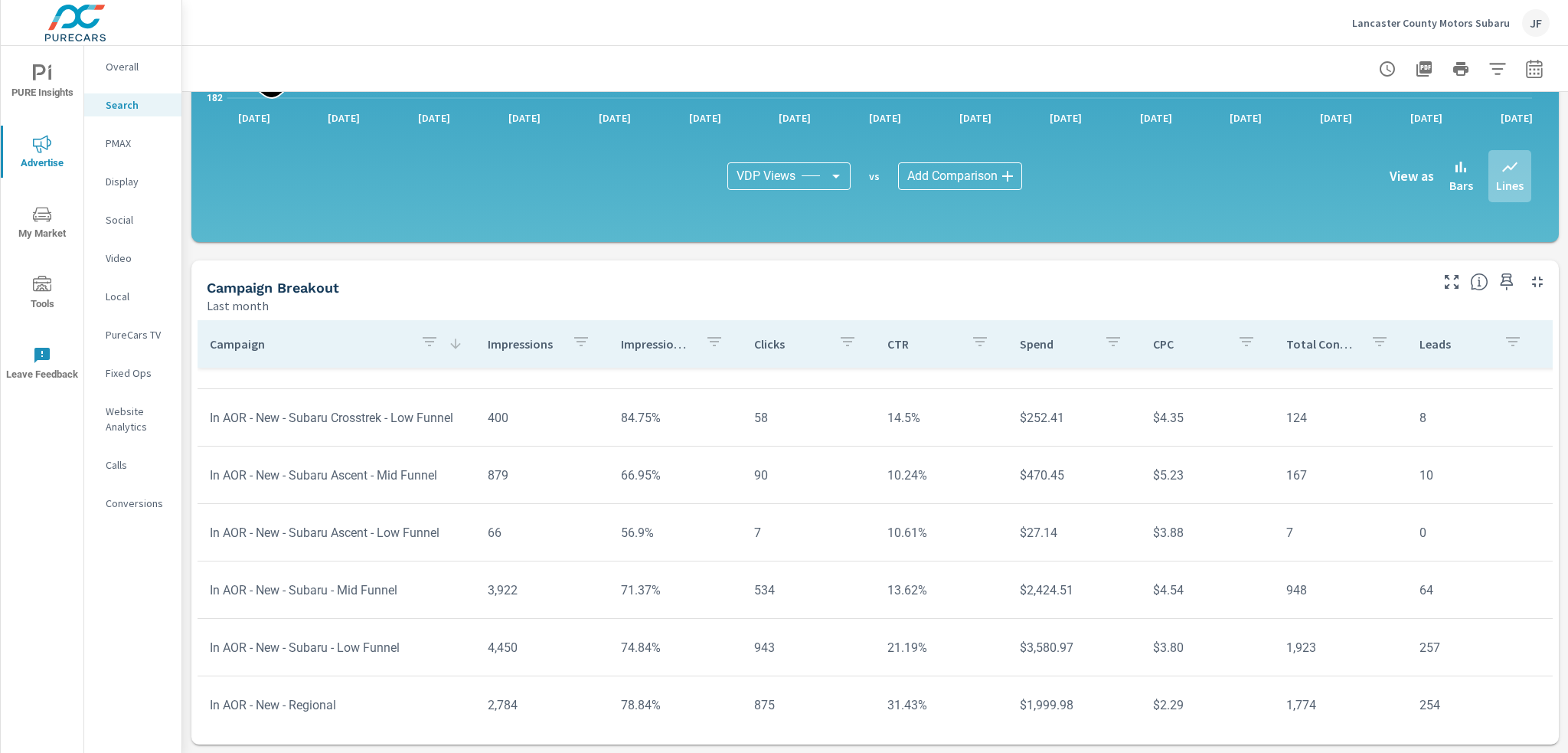
scroll to position [871, 0]
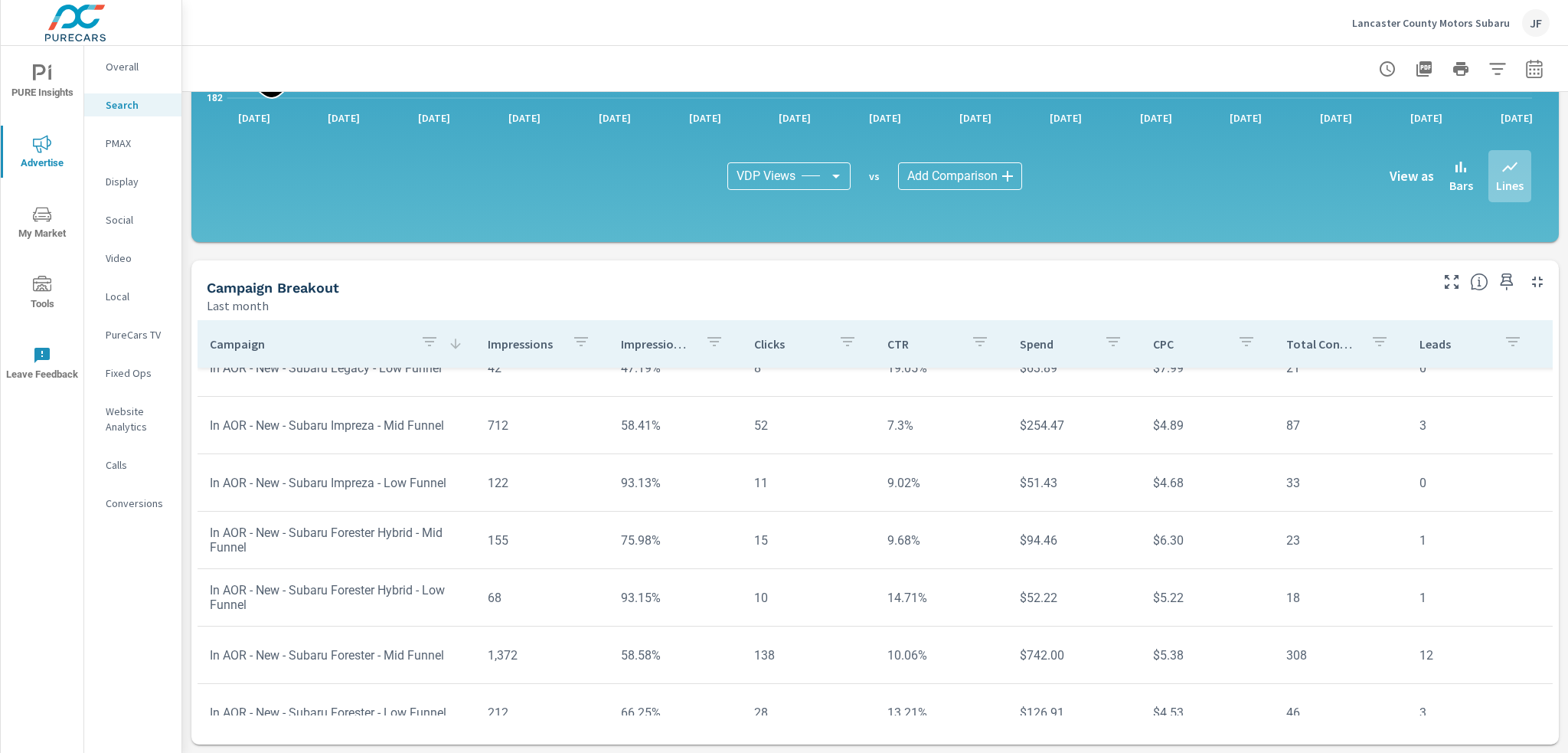
scroll to position [488, 0]
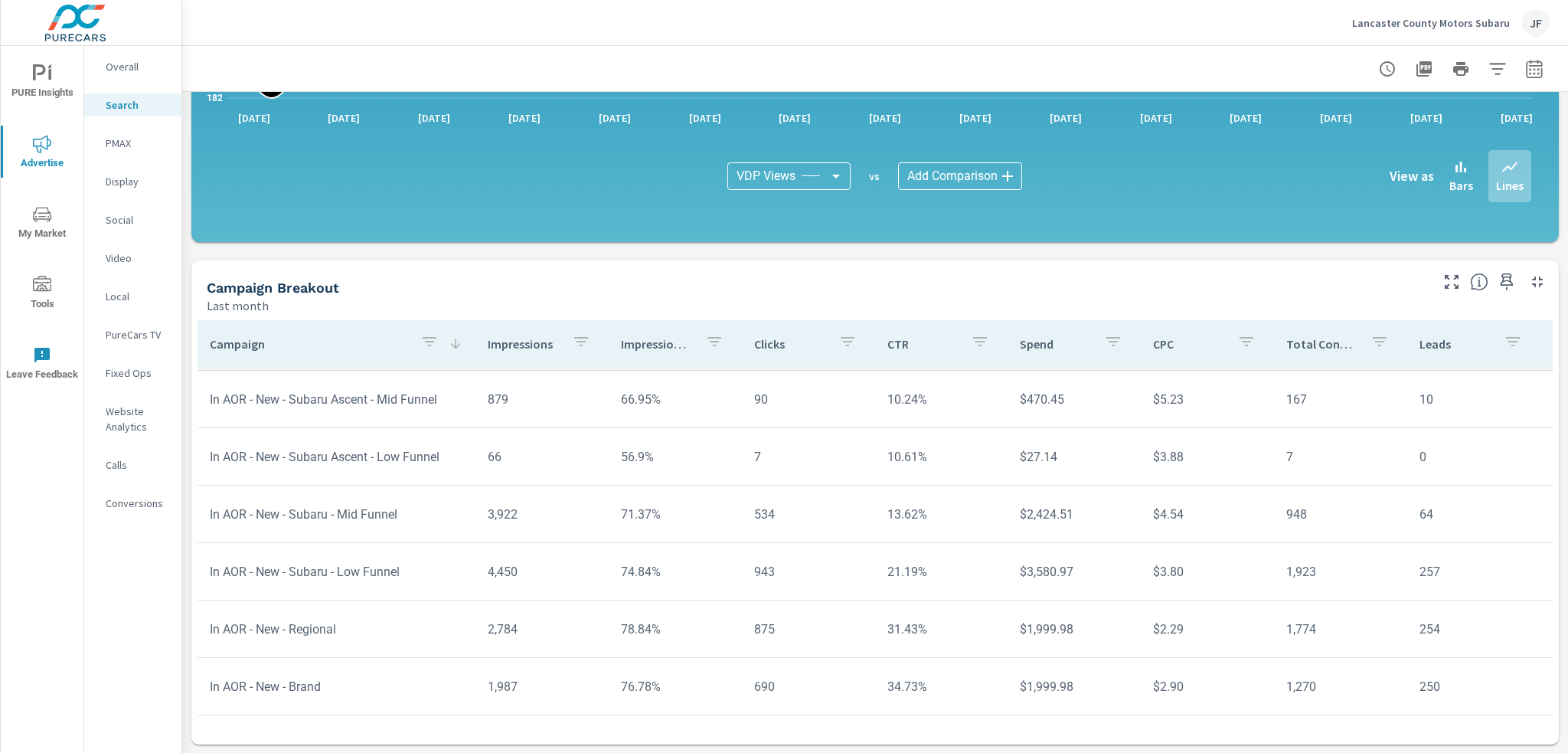
scroll to position [871, 0]
drag, startPoint x: 1429, startPoint y: 677, endPoint x: 1405, endPoint y: 678, distance: 24.0
click at [1407, 678] on td "250" at bounding box center [1474, 686] width 133 height 39
drag, startPoint x: 1433, startPoint y: 559, endPoint x: 1421, endPoint y: 560, distance: 12.0
click at [1421, 560] on td "257" at bounding box center [1474, 572] width 133 height 39
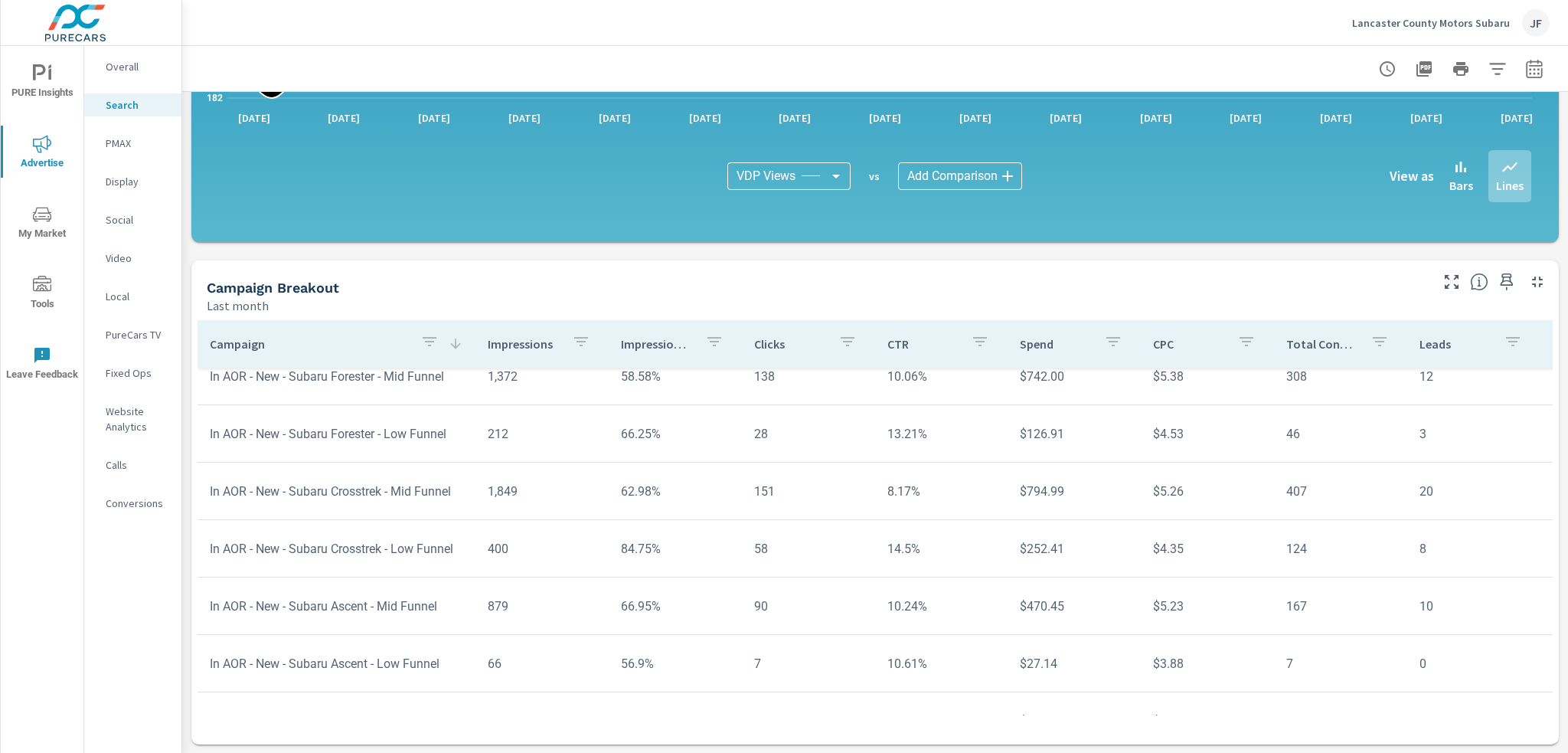
scroll to position [641, 0]
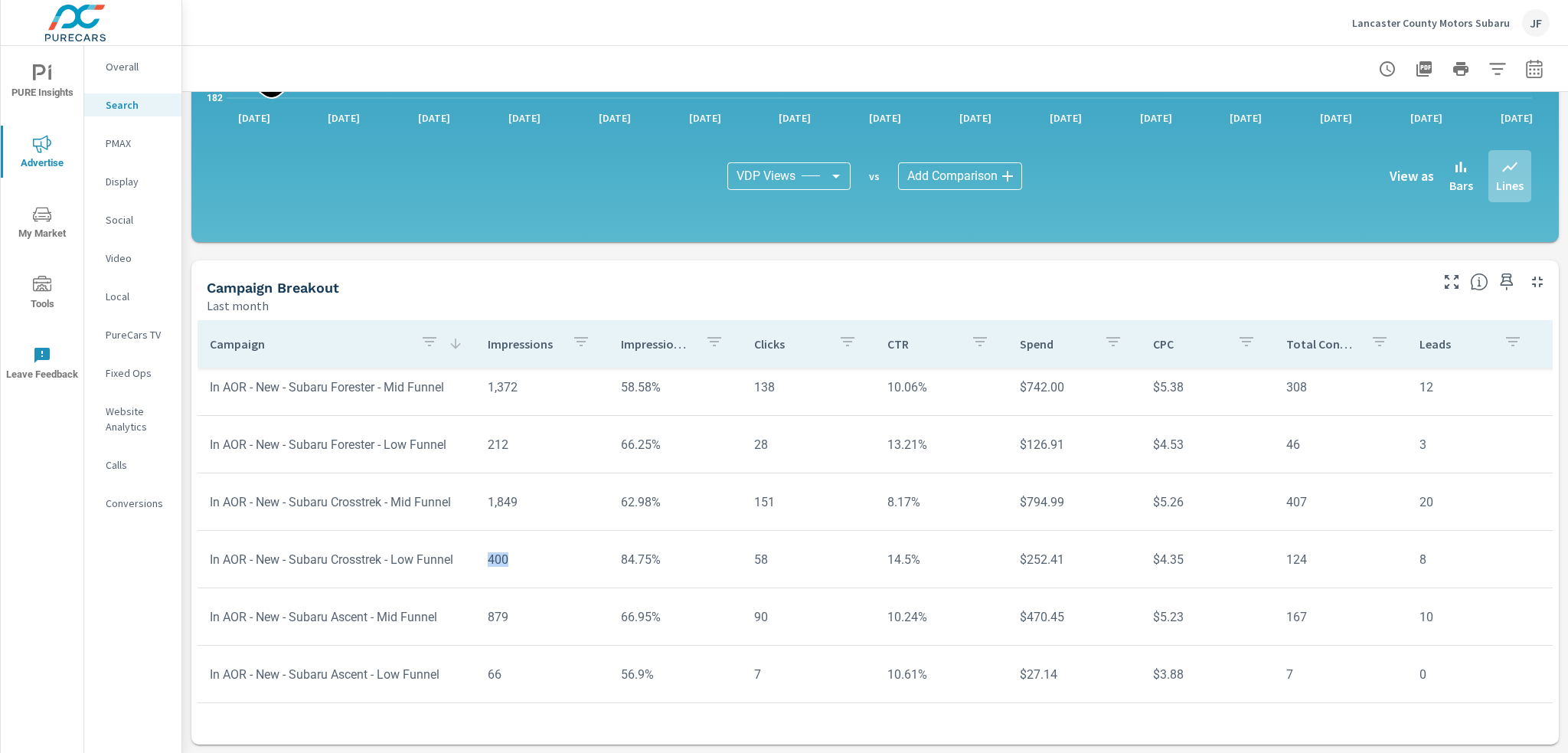
drag, startPoint x: 485, startPoint y: 563, endPoint x: 468, endPoint y: 563, distance: 17.0
click at [468, 563] on tr "In AOR - New - Subaru Crosstrek - Low Funnel 400 84.75% 58 14.5% $252.41 $4.35 …" at bounding box center [1202, 559] width 2009 height 58
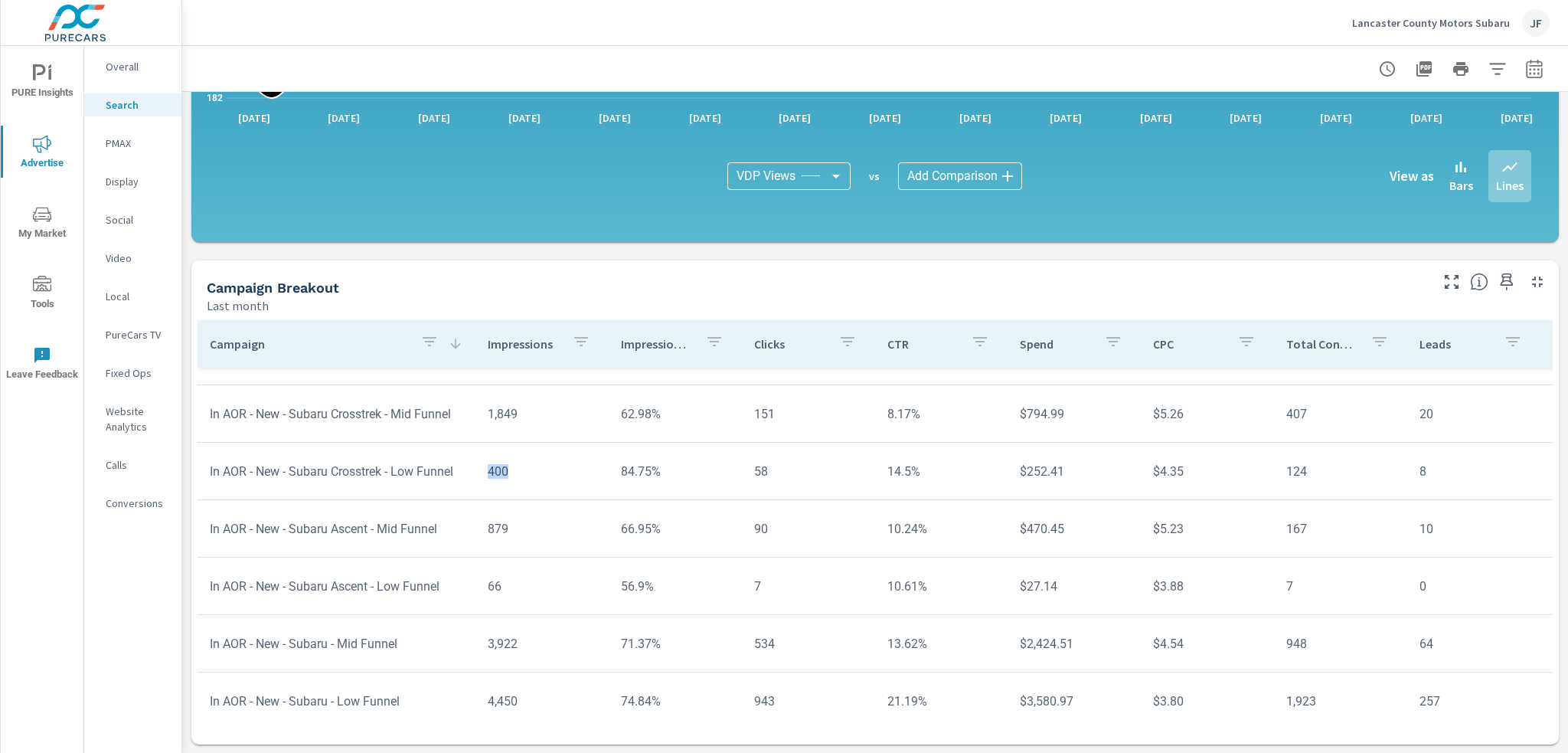
scroll to position [871, 0]
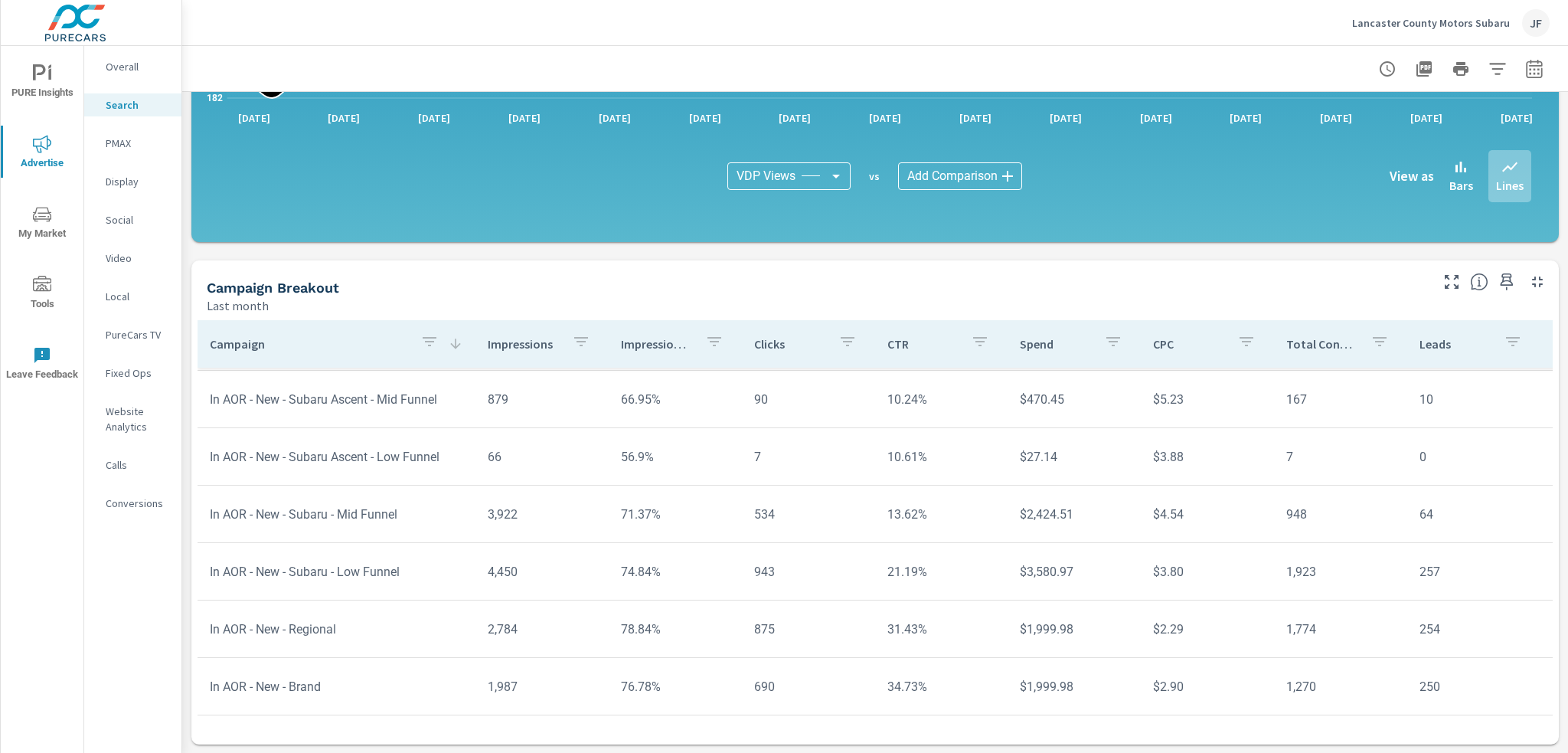
click at [1428, 345] on p "Leads" at bounding box center [1456, 344] width 72 height 15
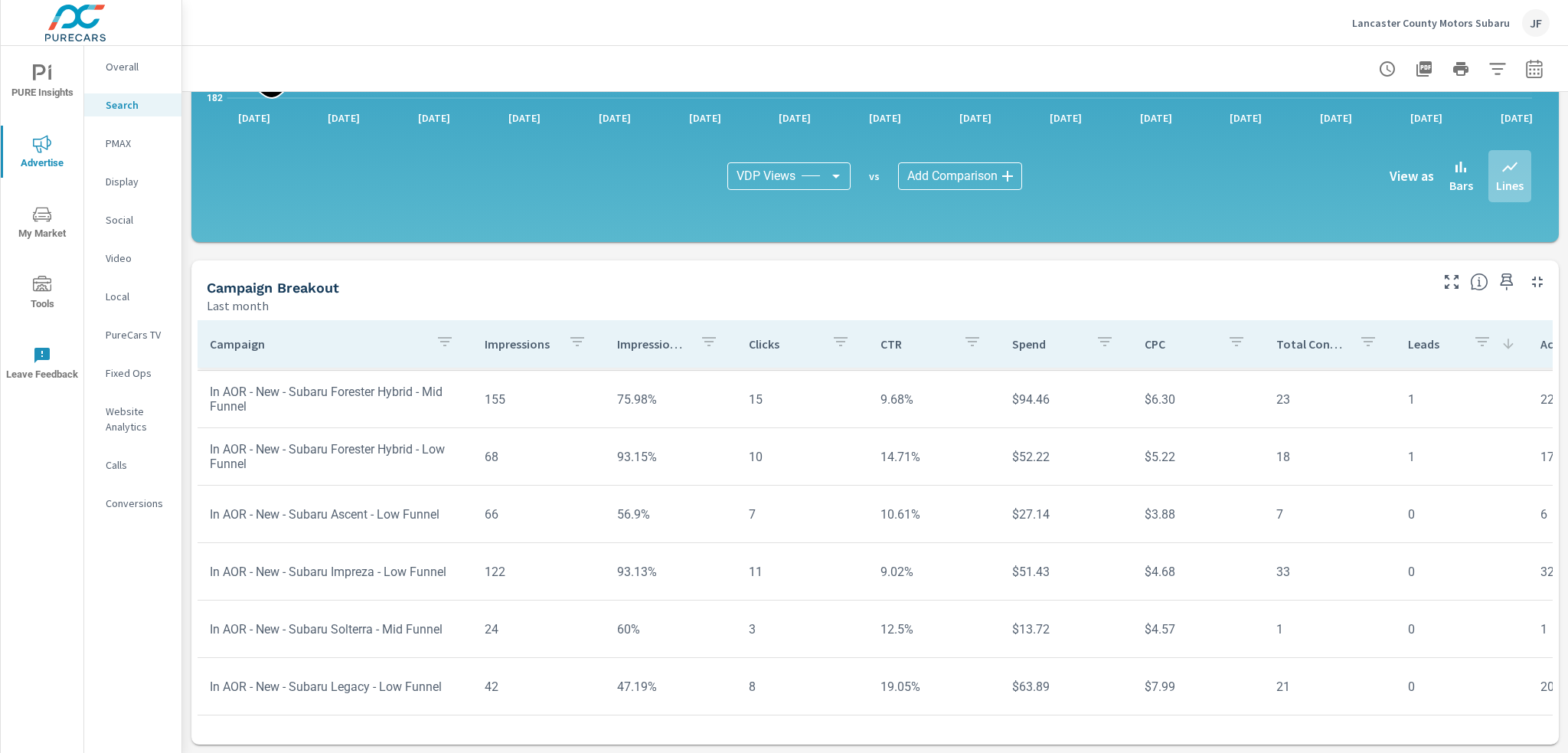
click at [1428, 345] on p "Leads" at bounding box center [1434, 344] width 52 height 15
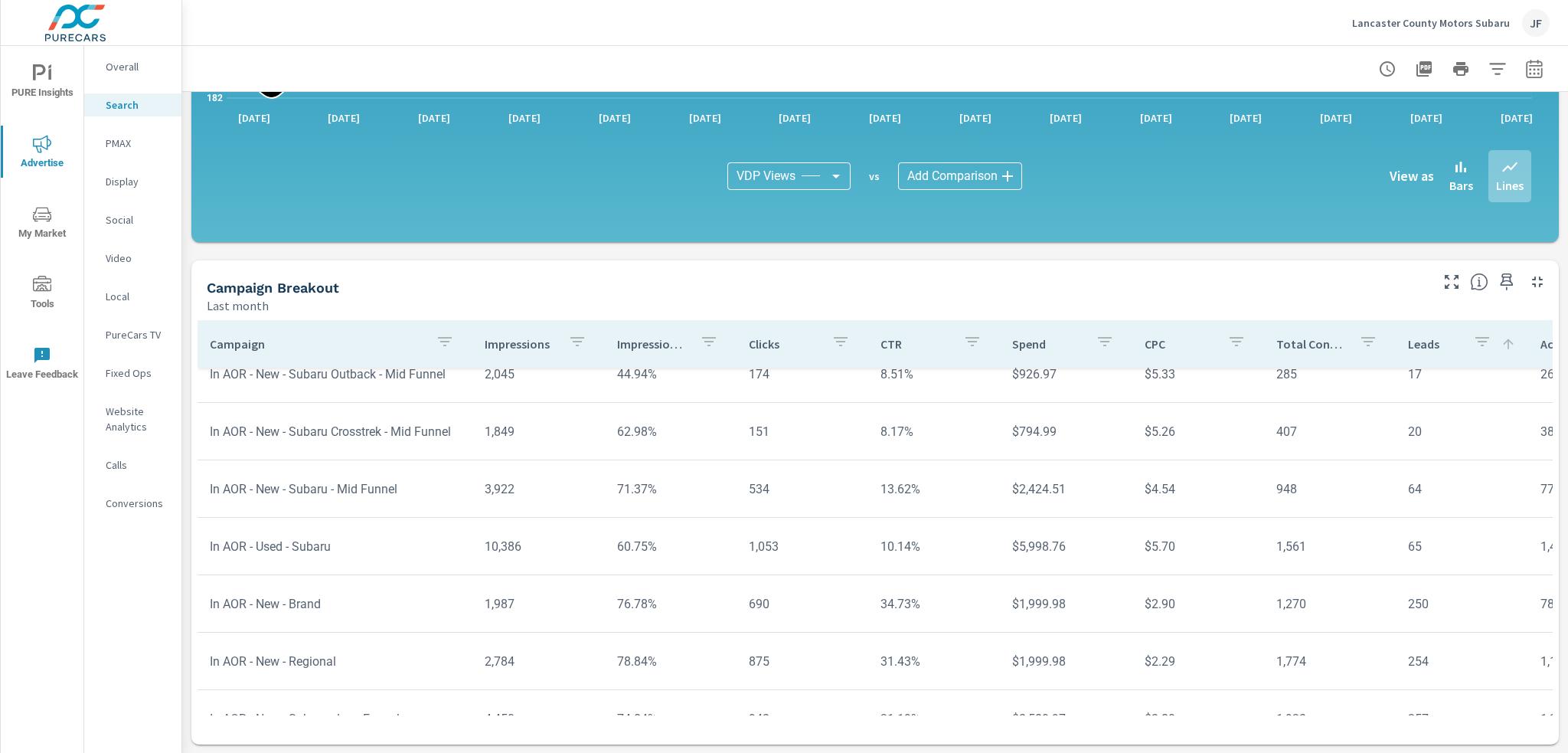
scroll to position [718, 0]
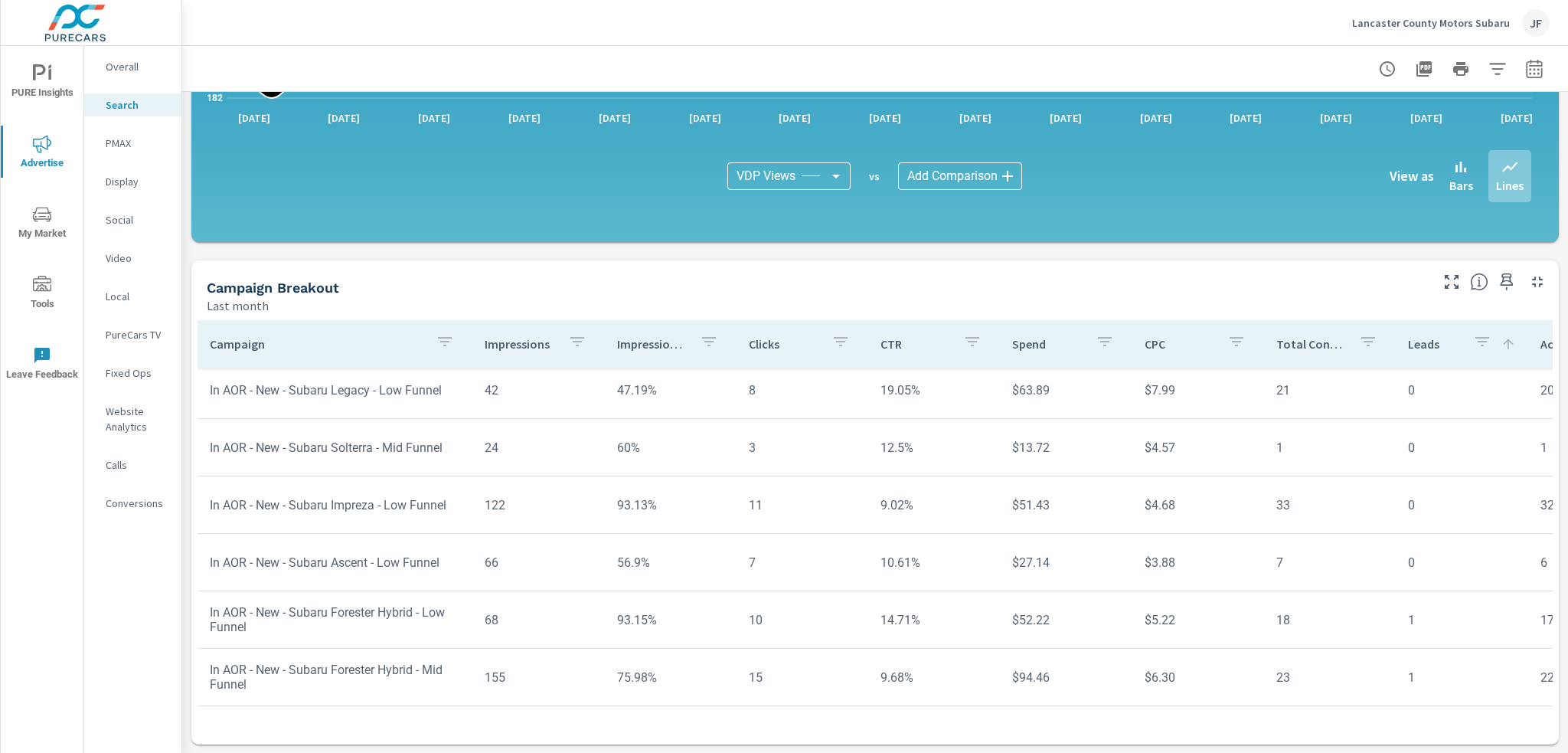
scroll to position [105, 0]
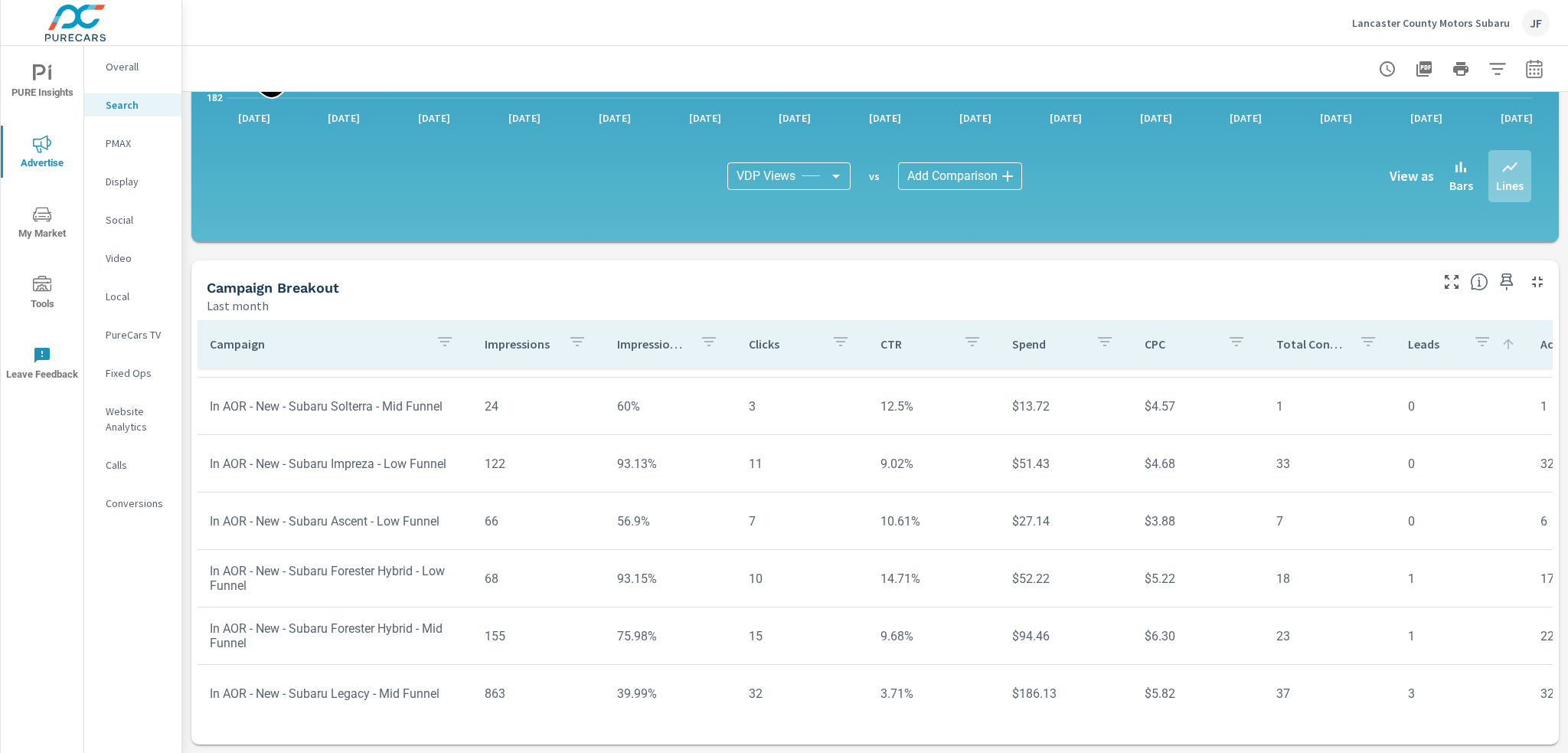
click at [396, 343] on p "Campaign" at bounding box center [317, 344] width 214 height 15
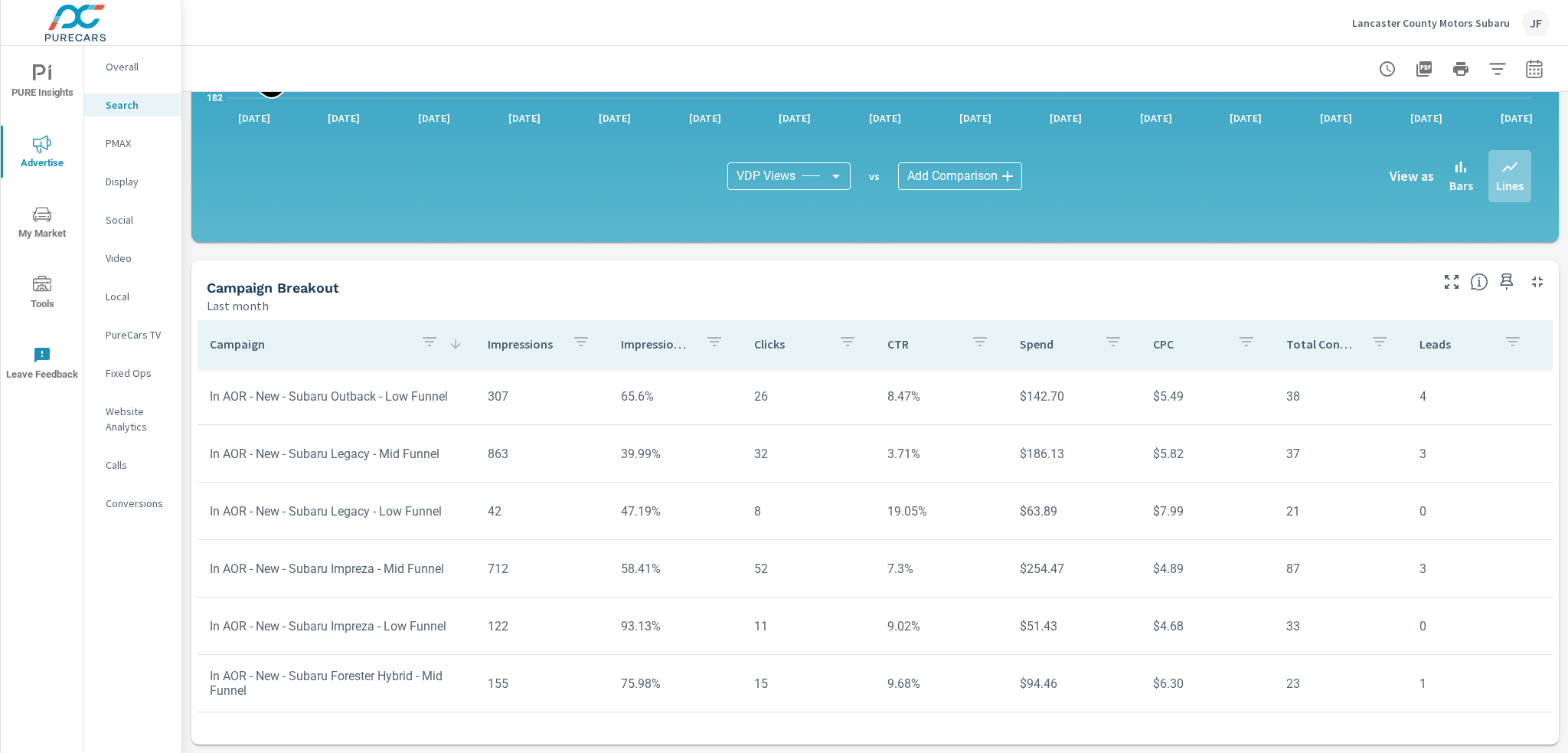
scroll to position [307, 0]
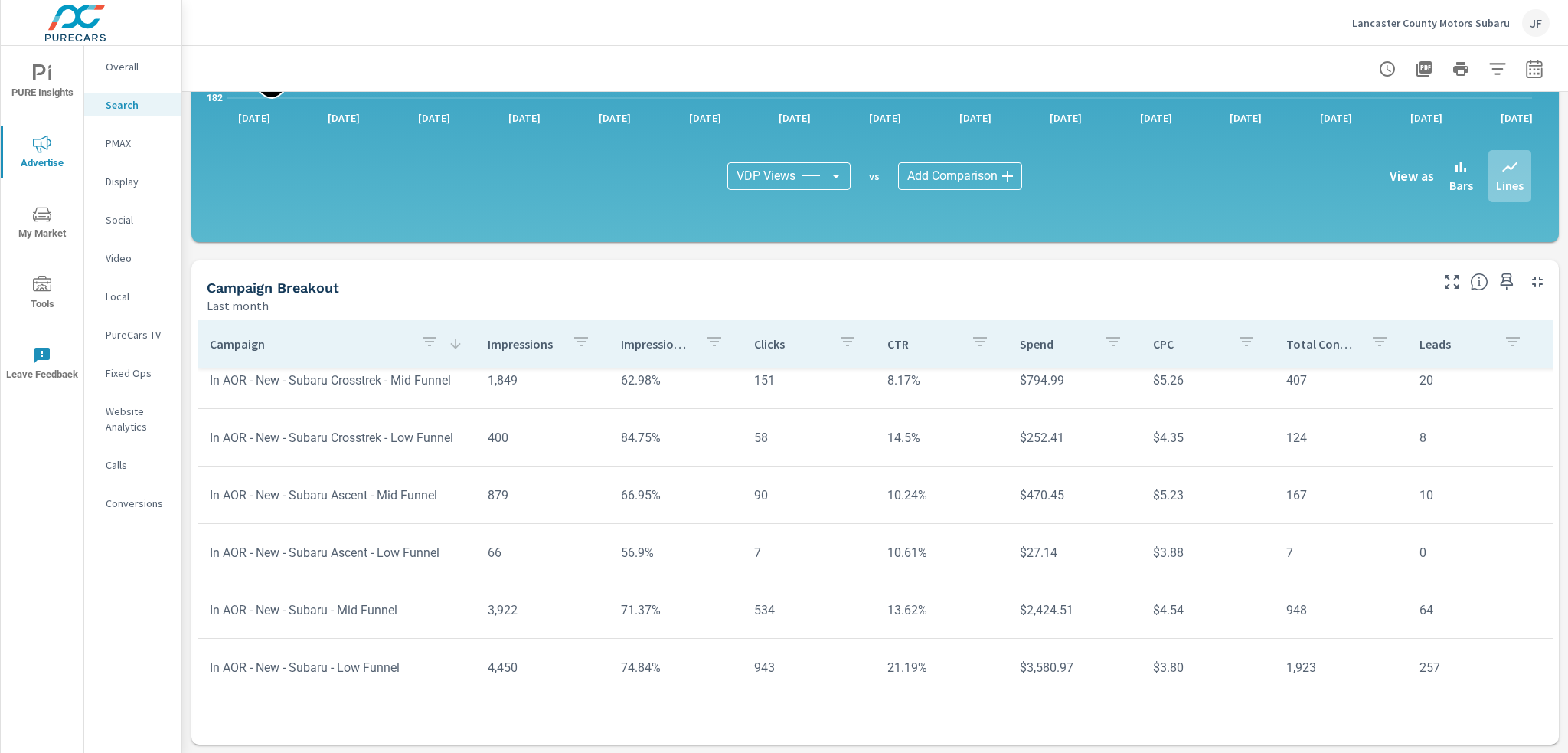
scroll to position [766, 0]
click at [110, 151] on div "PMAX" at bounding box center [133, 143] width 98 height 23
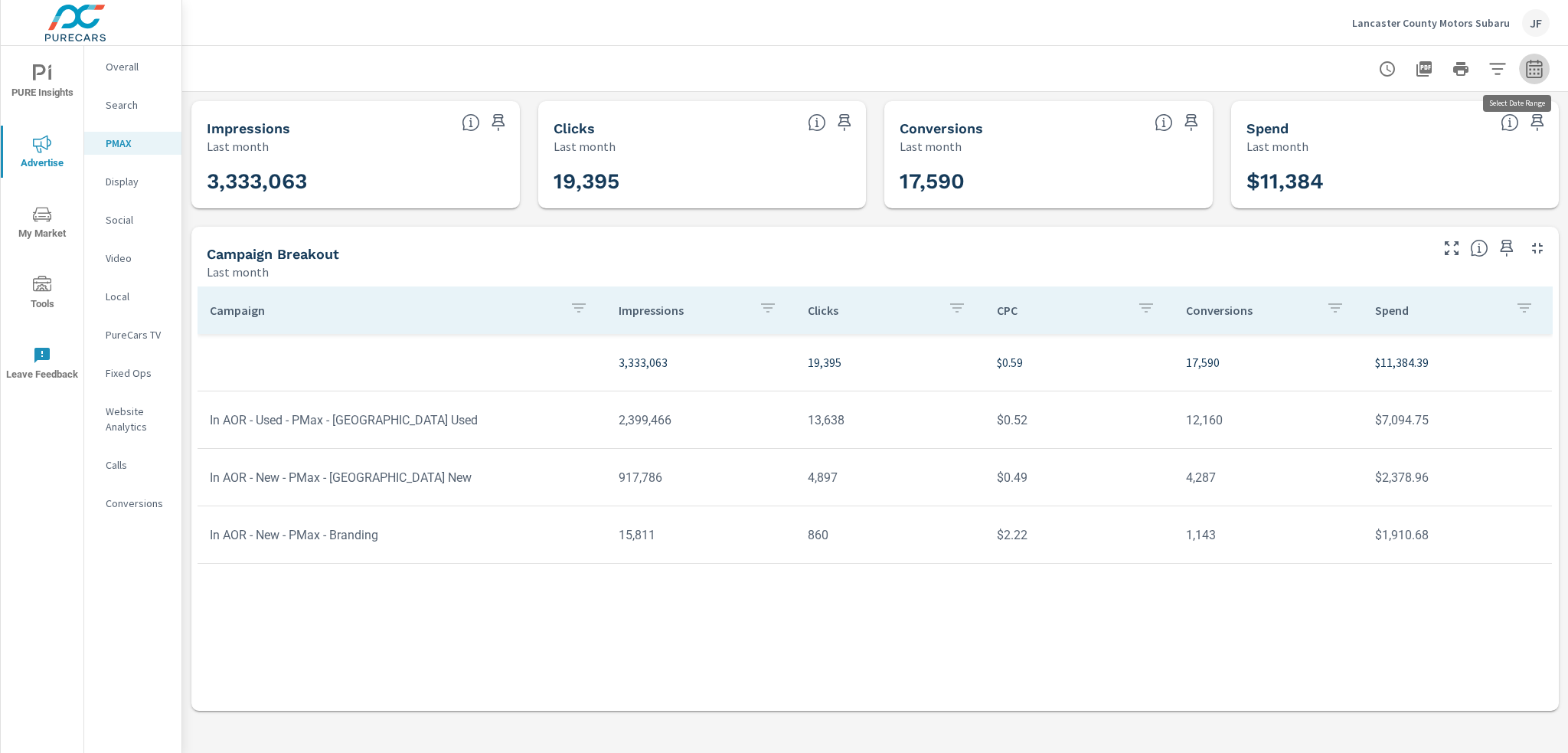
click at [1536, 64] on icon "button" at bounding box center [1535, 69] width 18 height 18
select select "Last month"
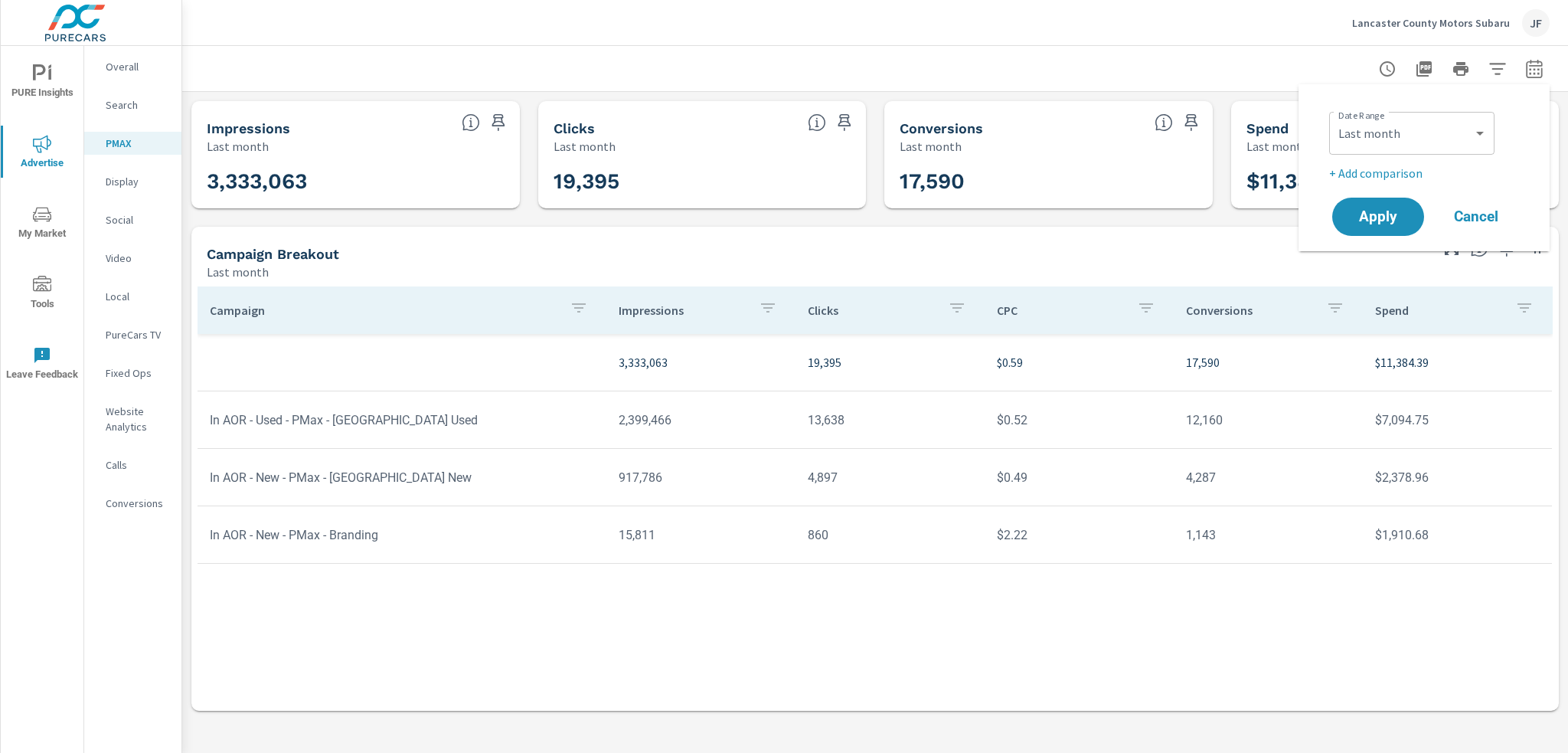
click at [1271, 61] on div at bounding box center [875, 68] width 1349 height 45
drag, startPoint x: 1535, startPoint y: 250, endPoint x: 1491, endPoint y: 259, distance: 44.9
click at [1496, 269] on div "Campaign Breakout Last month" at bounding box center [875, 254] width 1367 height 54
click at [1452, 244] on icon "button" at bounding box center [1452, 248] width 18 height 18
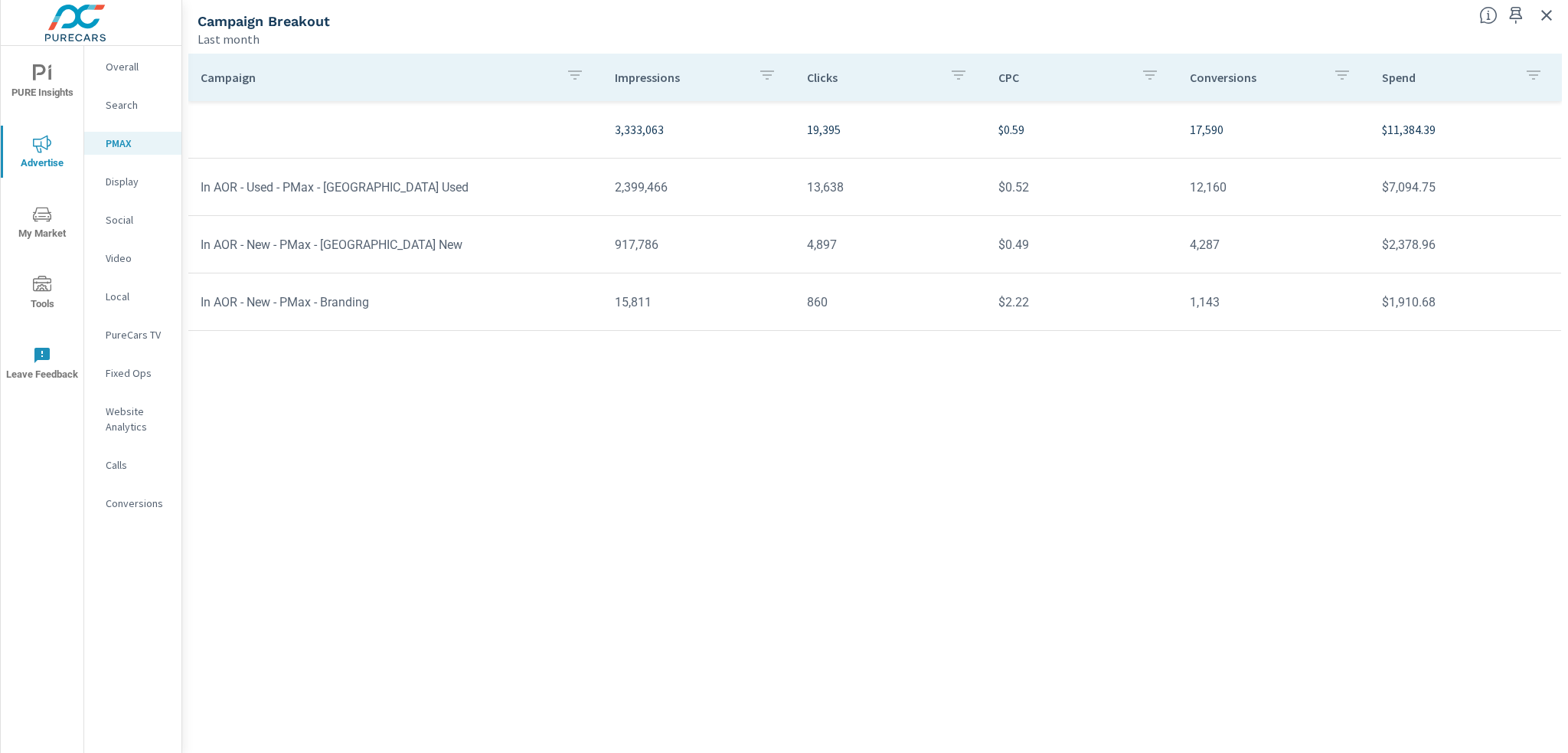
click at [965, 503] on div "Campaign Impressions Clicks CPC Conversions Spend 3,333,063 19,395 $0.59 17,590…" at bounding box center [875, 389] width 1374 height 670
click at [579, 83] on icon "button" at bounding box center [575, 75] width 18 height 18
click at [580, 78] on div at bounding box center [784, 376] width 1568 height 753
drag, startPoint x: 601, startPoint y: 437, endPoint x: 480, endPoint y: 229, distance: 240.6
click at [601, 434] on div "Campaign Impressions Clicks CPC Conversions Spend 3,333,063 19,395 $0.59 17,590…" at bounding box center [875, 389] width 1374 height 670
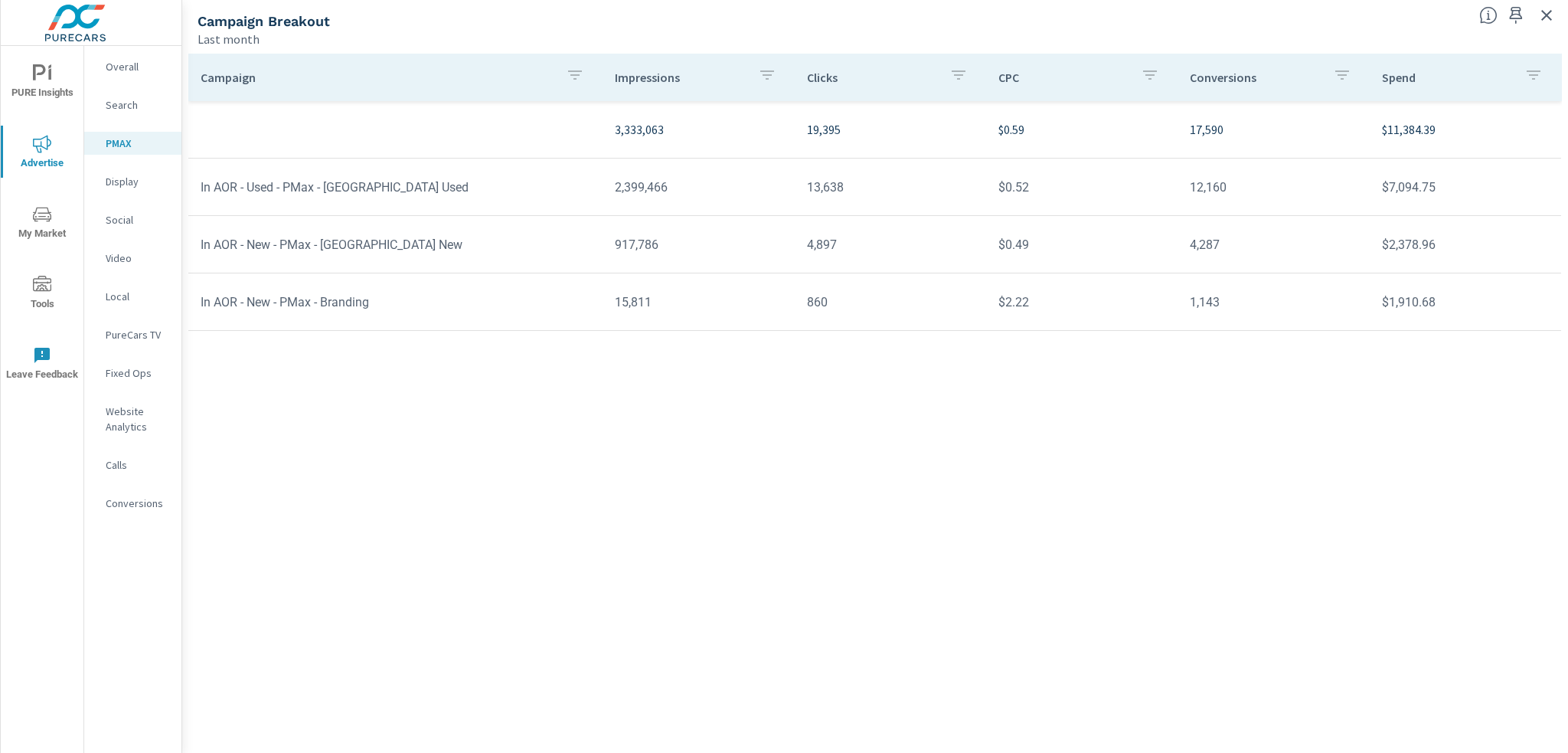
click at [472, 191] on td "In AOR - Used - PMax - [GEOGRAPHIC_DATA] Used" at bounding box center [395, 187] width 414 height 39
click at [359, 185] on td "In AOR - Used - PMax - [GEOGRAPHIC_DATA] Used" at bounding box center [395, 187] width 414 height 39
drag, startPoint x: 809, startPoint y: 201, endPoint x: 965, endPoint y: 203, distance: 156.0
click at [811, 201] on td "13,638" at bounding box center [890, 187] width 191 height 39
click at [117, 100] on p "Search" at bounding box center [138, 105] width 64 height 15
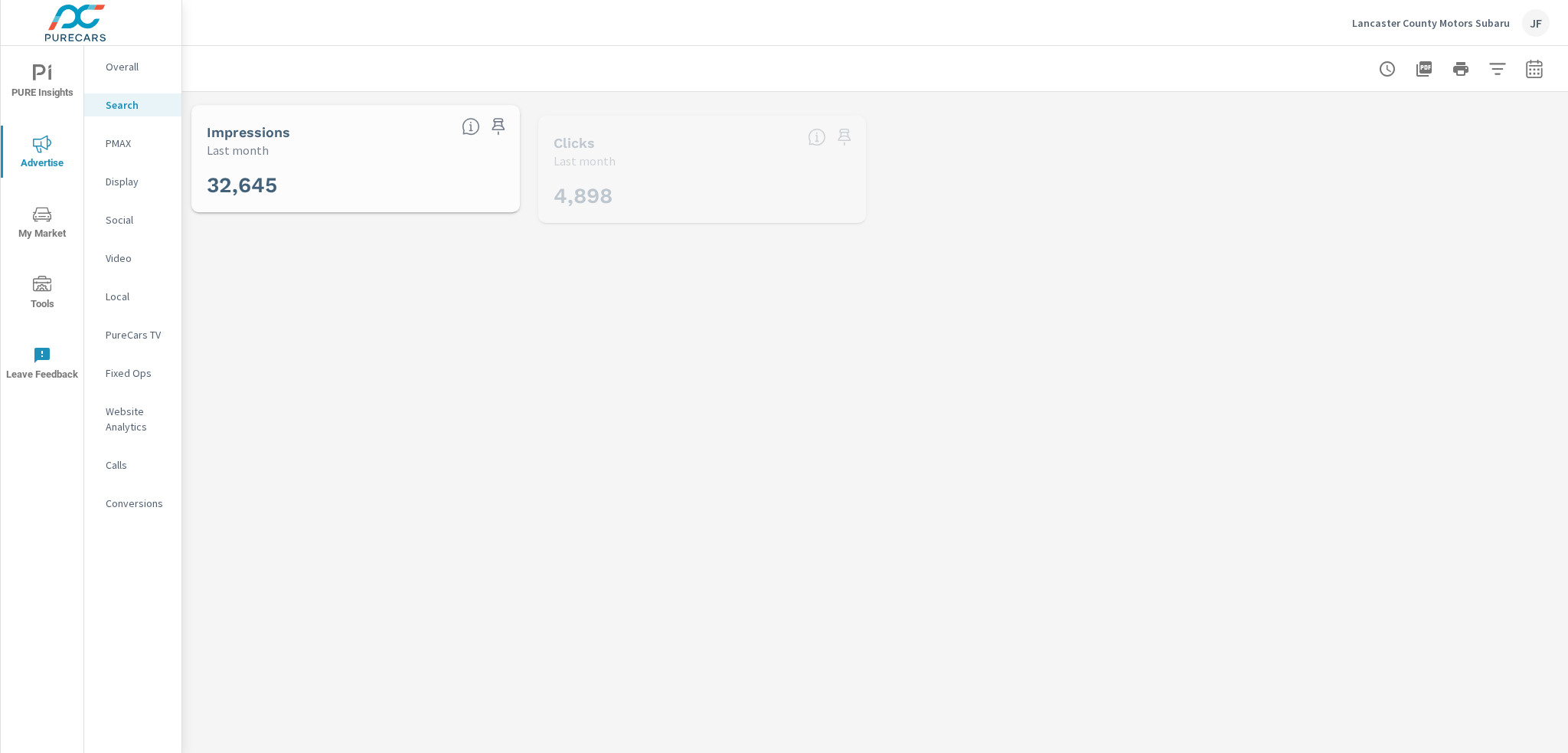
scroll to position [747, 0]
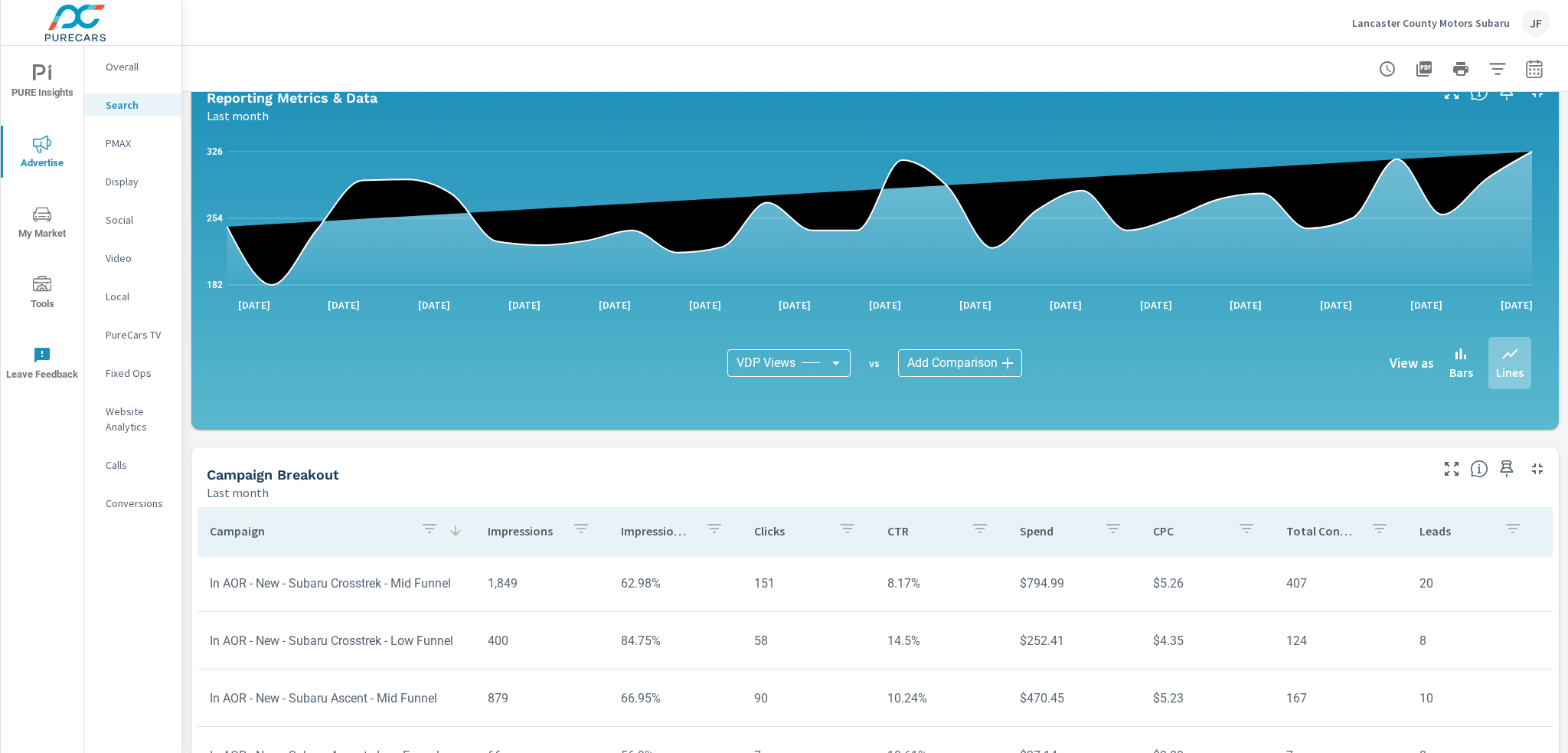
scroll to position [842, 0]
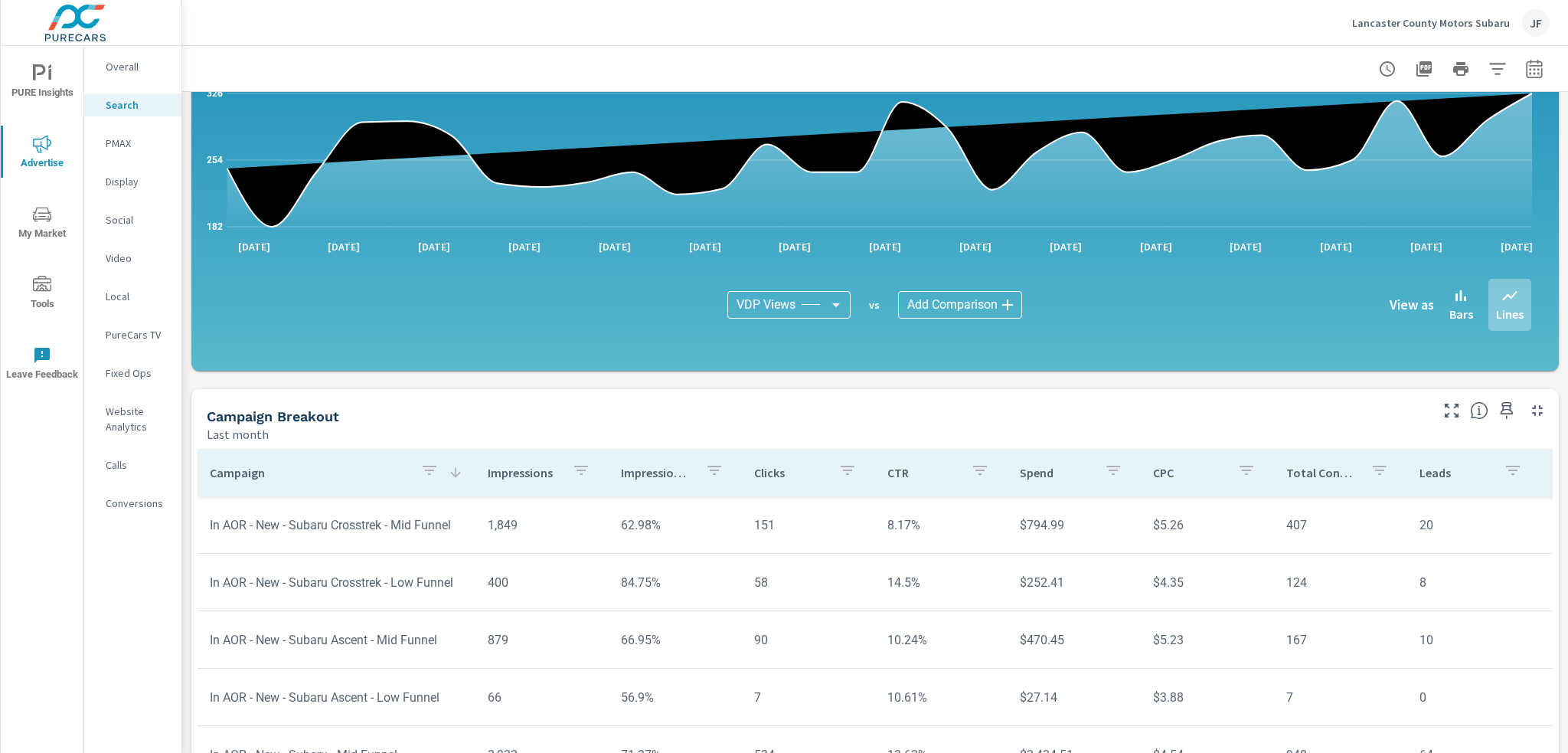
click at [312, 503] on tr "In AOR - New - Subaru Crosstrek - Mid Funnel 1,849 62.98% 151 8.17% $794.99 $5.…" at bounding box center [1202, 525] width 2009 height 58
click at [303, 536] on td "In AOR - New - Subaru Crosstrek - Mid Funnel" at bounding box center [336, 525] width 278 height 39
click at [307, 531] on td "In AOR - New - Subaru Crosstrek - Mid Funnel" at bounding box center [336, 525] width 278 height 39
click at [308, 531] on td "In AOR - New - Subaru Crosstrek - Mid Funnel" at bounding box center [336, 525] width 278 height 39
click at [308, 530] on td "In AOR - New - Subaru Crosstrek - Mid Funnel" at bounding box center [336, 525] width 278 height 39
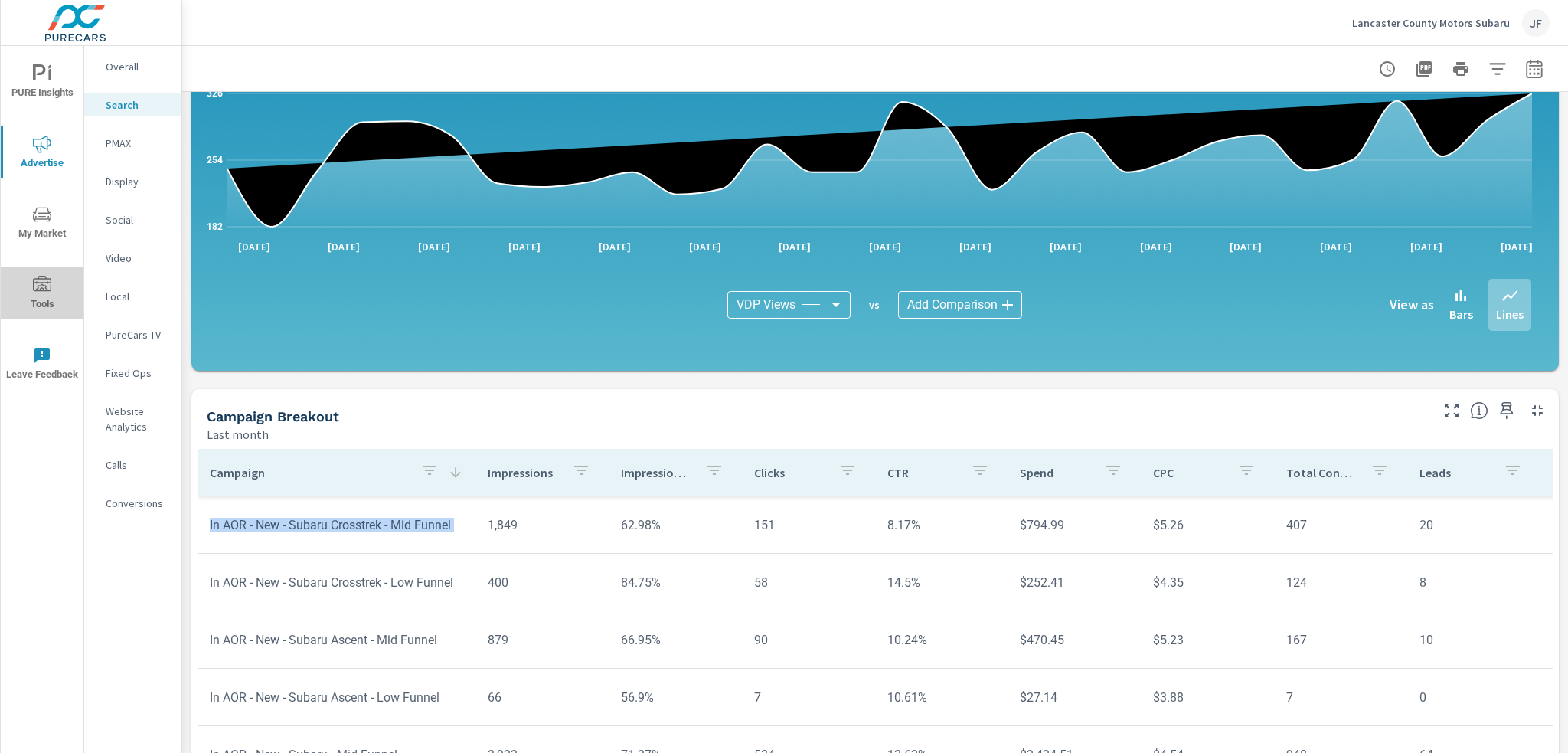
click at [40, 297] on span "Tools" at bounding box center [42, 294] width 74 height 38
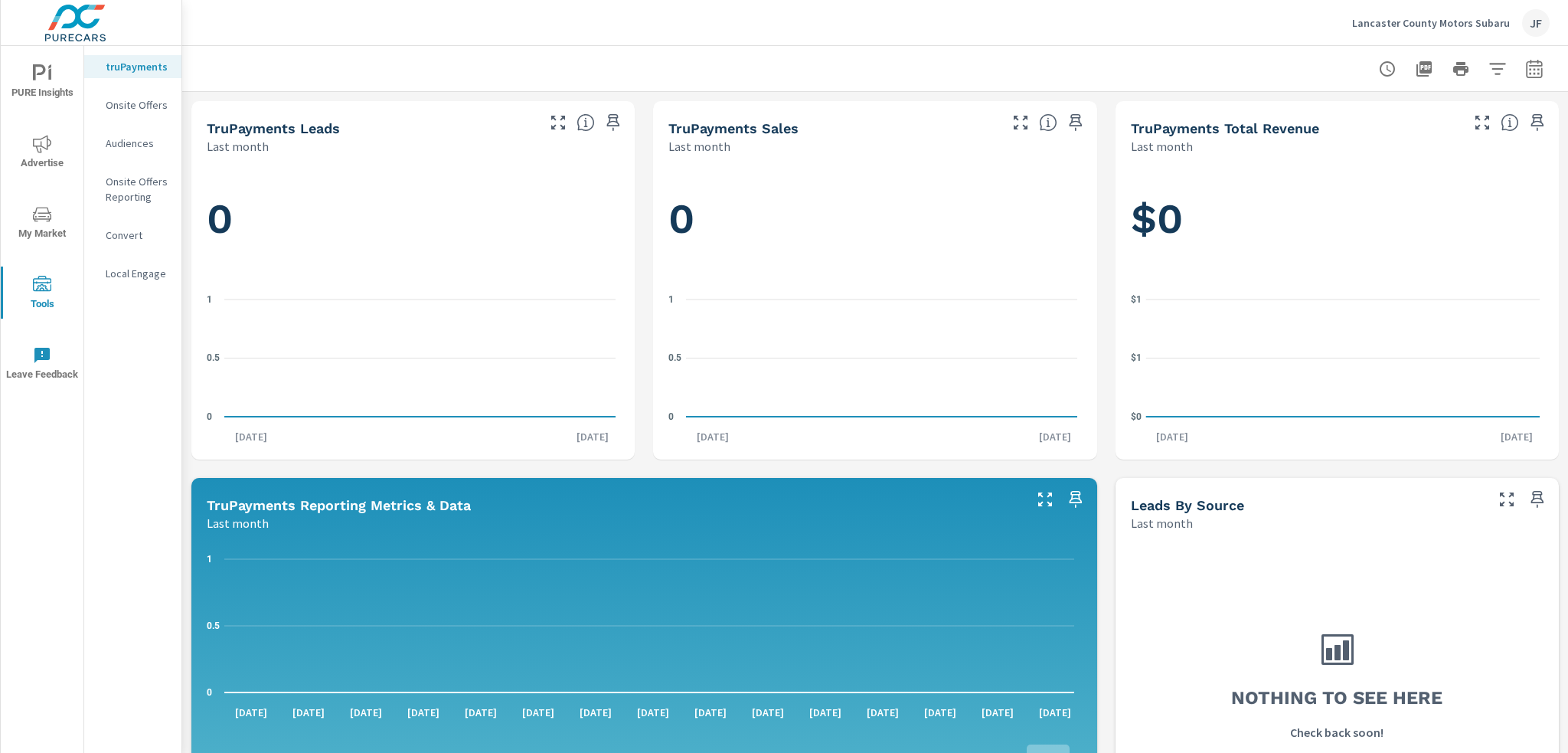
click at [146, 143] on p "Audiences" at bounding box center [138, 143] width 64 height 15
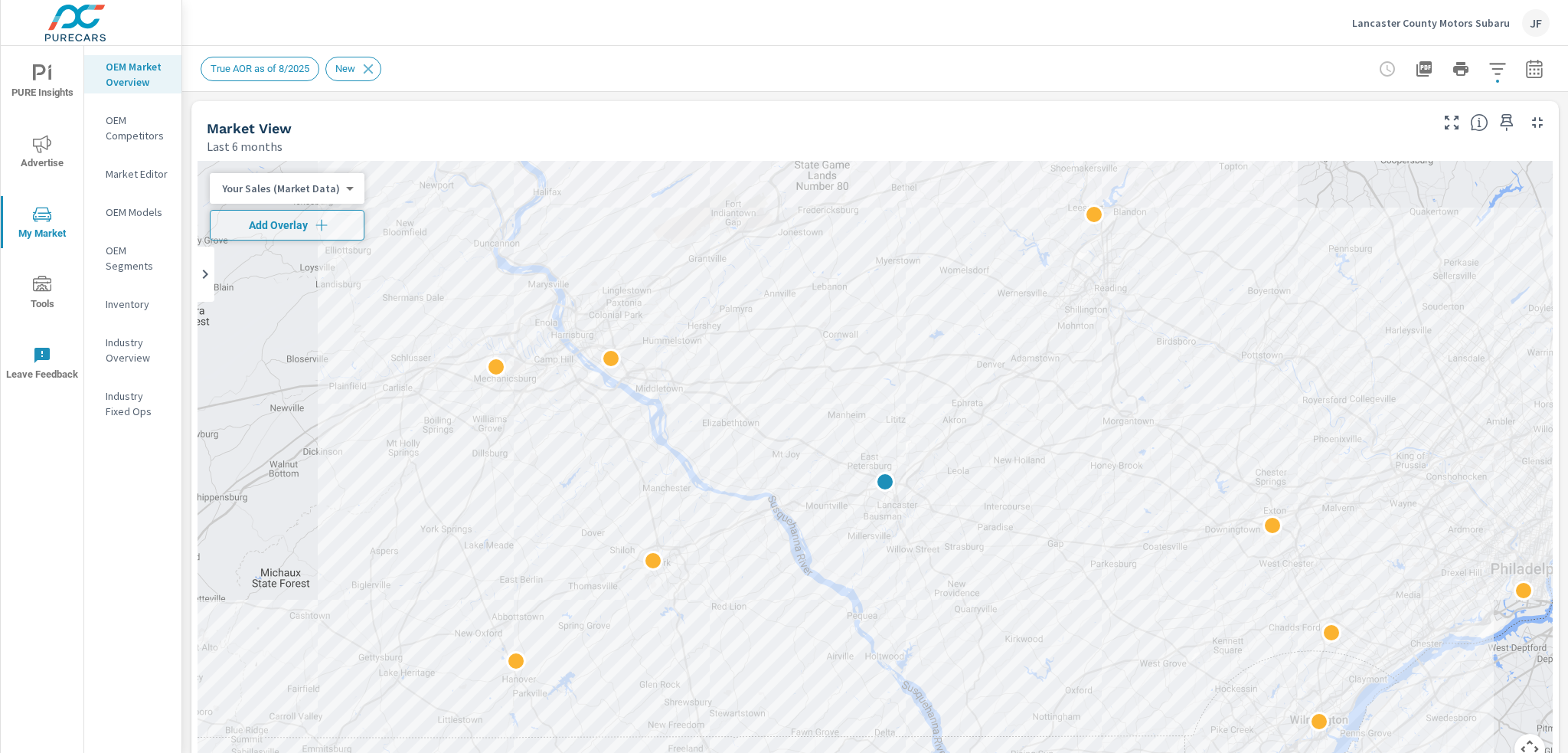
click at [35, 120] on div "PURE Insights Advertise My Market Tools Leave Feedback" at bounding box center [42, 222] width 83 height 353
click at [61, 152] on span "Advertise" at bounding box center [42, 153] width 74 height 38
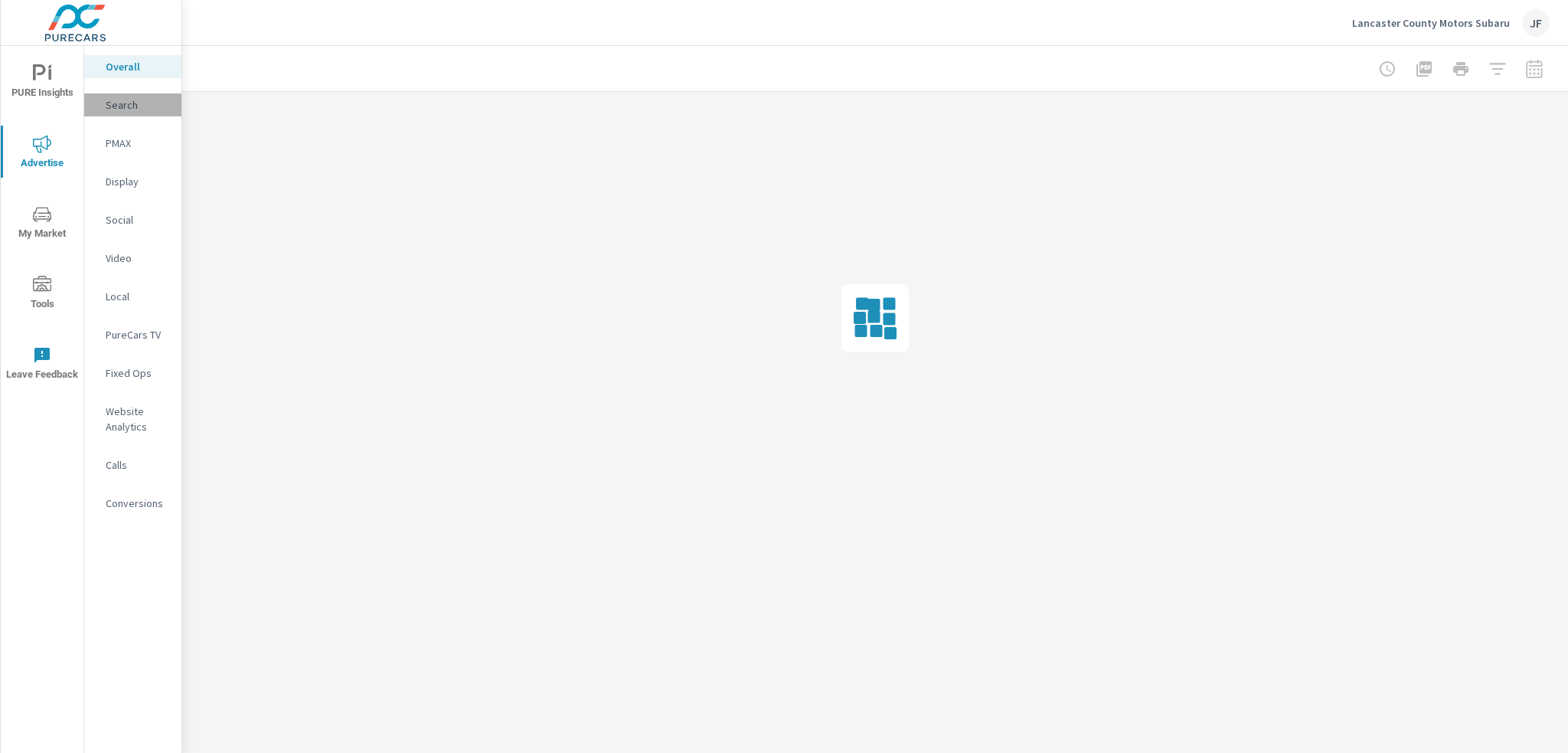
click at [127, 102] on p "Search" at bounding box center [138, 105] width 64 height 15
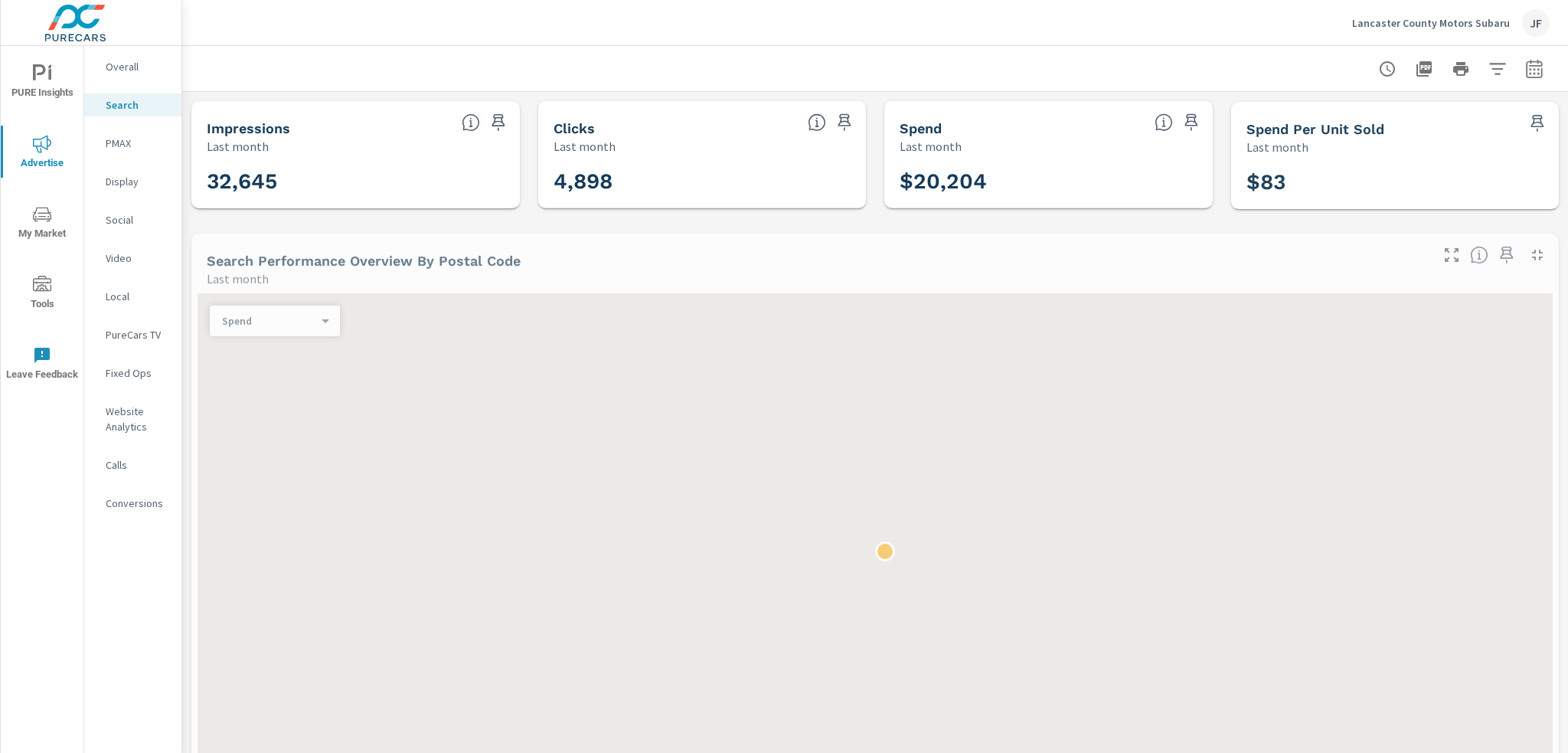
scroll to position [747, 0]
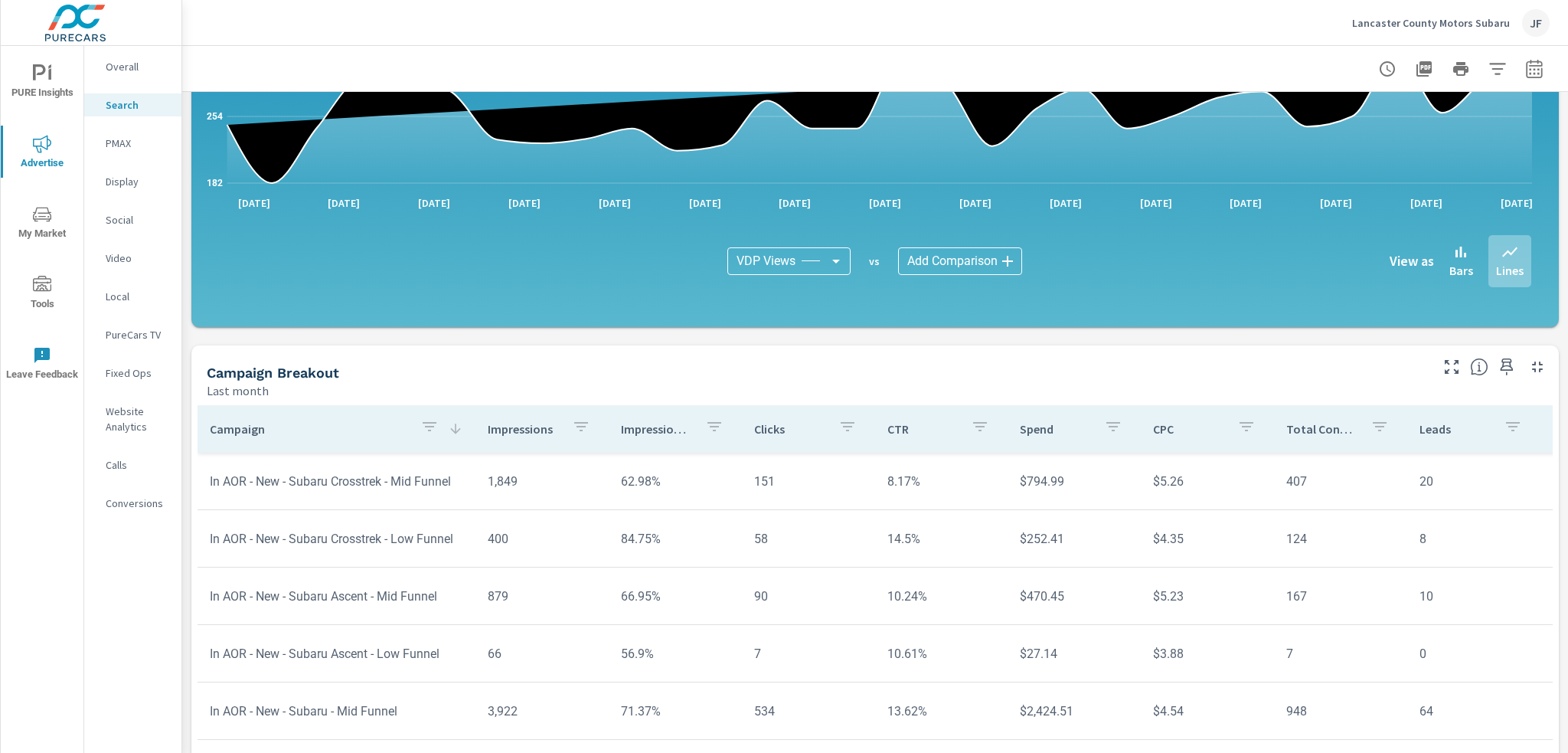
scroll to position [971, 0]
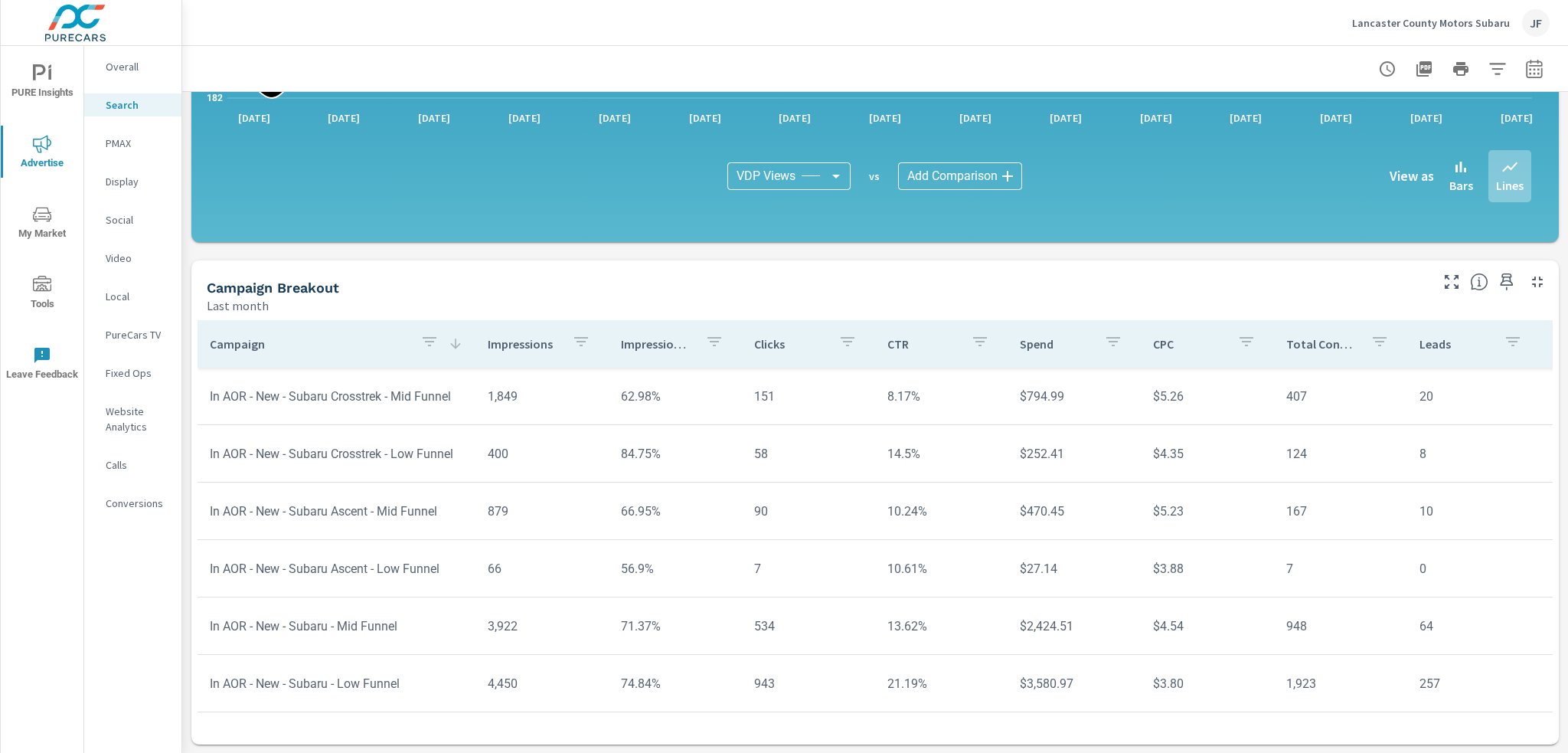
click at [329, 346] on p "Campaign" at bounding box center [309, 344] width 198 height 15
click at [343, 346] on p "Campaign" at bounding box center [309, 344] width 198 height 15
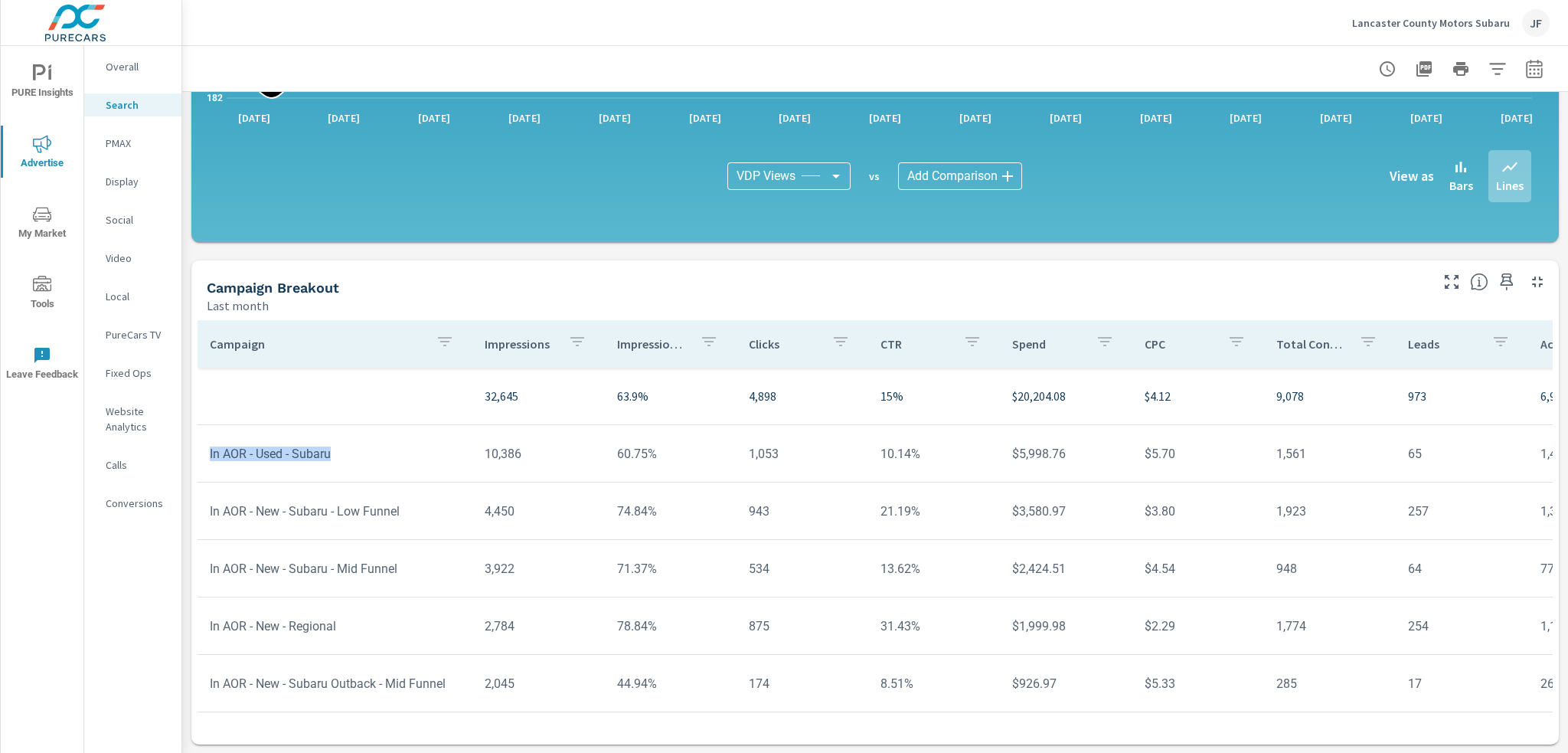
drag, startPoint x: 340, startPoint y: 456, endPoint x: 208, endPoint y: 457, distance: 132.0
click at [208, 457] on td "In AOR - Used - Subaru" at bounding box center [335, 453] width 275 height 39
click at [124, 136] on p "PMAX" at bounding box center [138, 143] width 64 height 15
